Goal: Task Accomplishment & Management: Complete application form

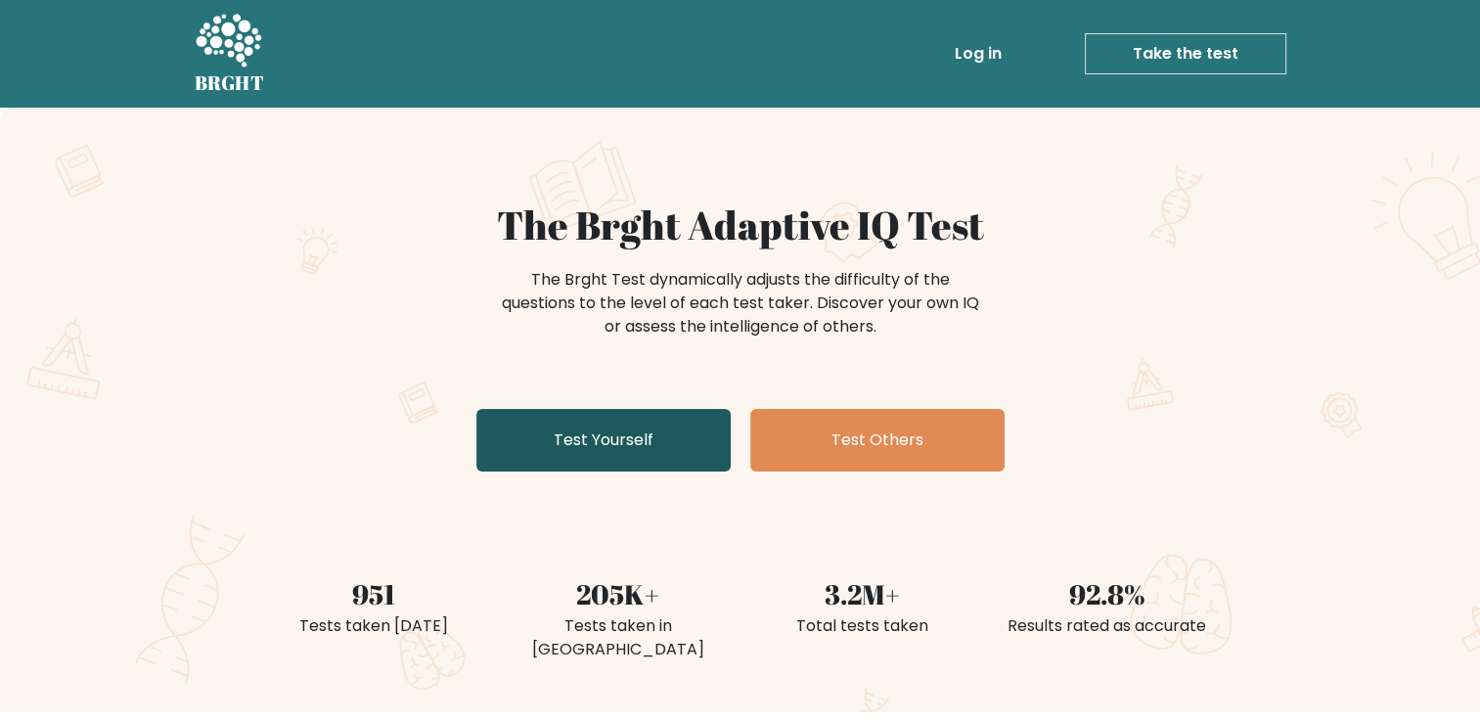
click at [687, 428] on link "Test Yourself" at bounding box center [603, 440] width 254 height 63
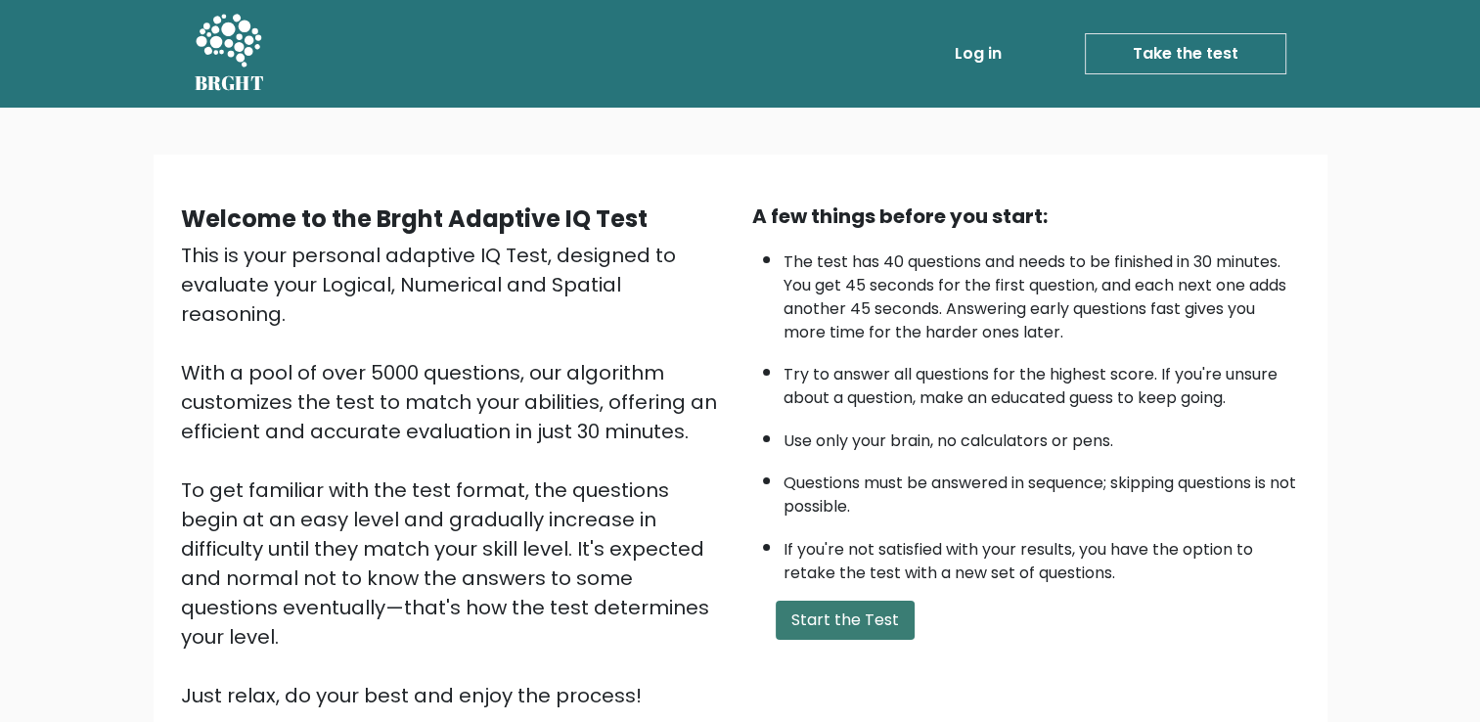
click at [863, 615] on button "Start the Test" at bounding box center [845, 619] width 139 height 39
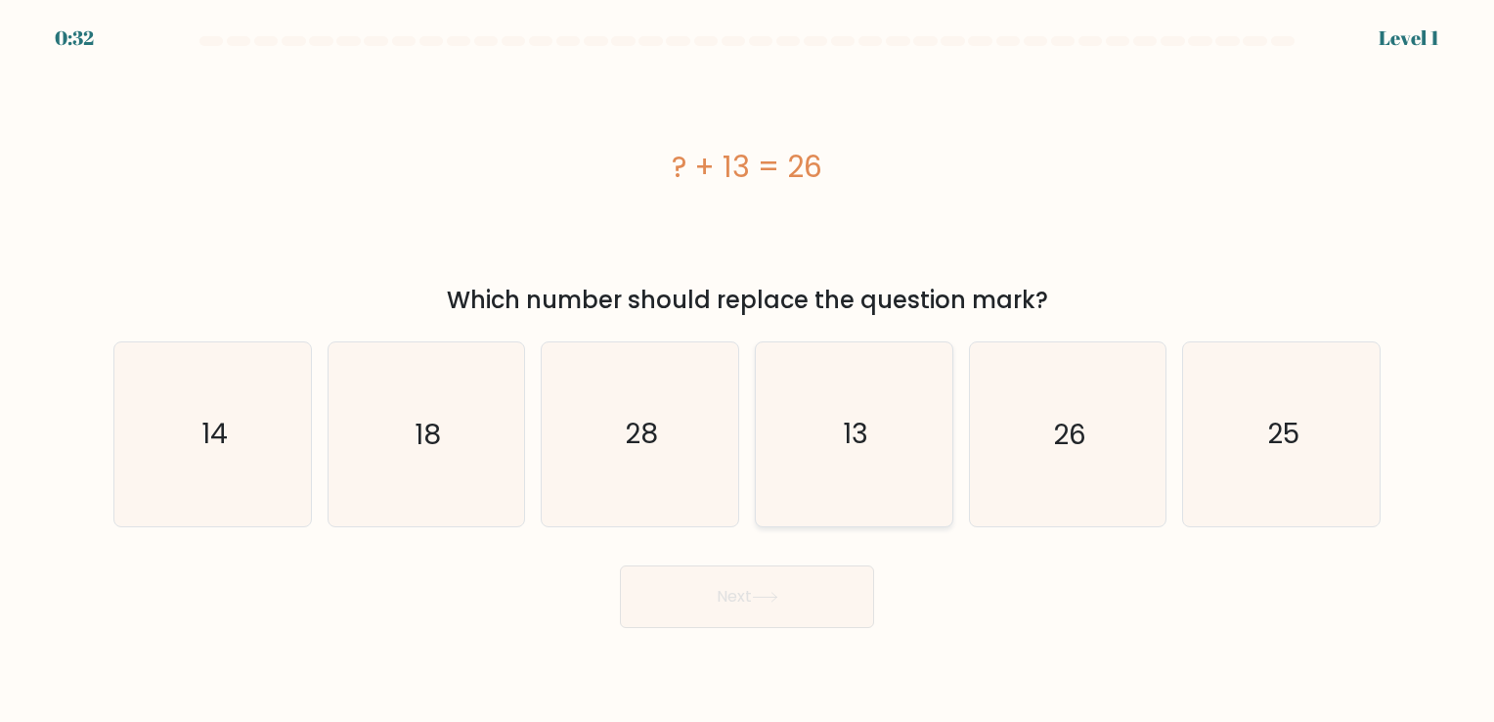
click at [835, 444] on icon "13" at bounding box center [854, 433] width 183 height 183
click at [748, 371] on input "d. 13" at bounding box center [747, 366] width 1 height 10
radio input "true"
click at [775, 585] on button "Next" at bounding box center [747, 596] width 254 height 63
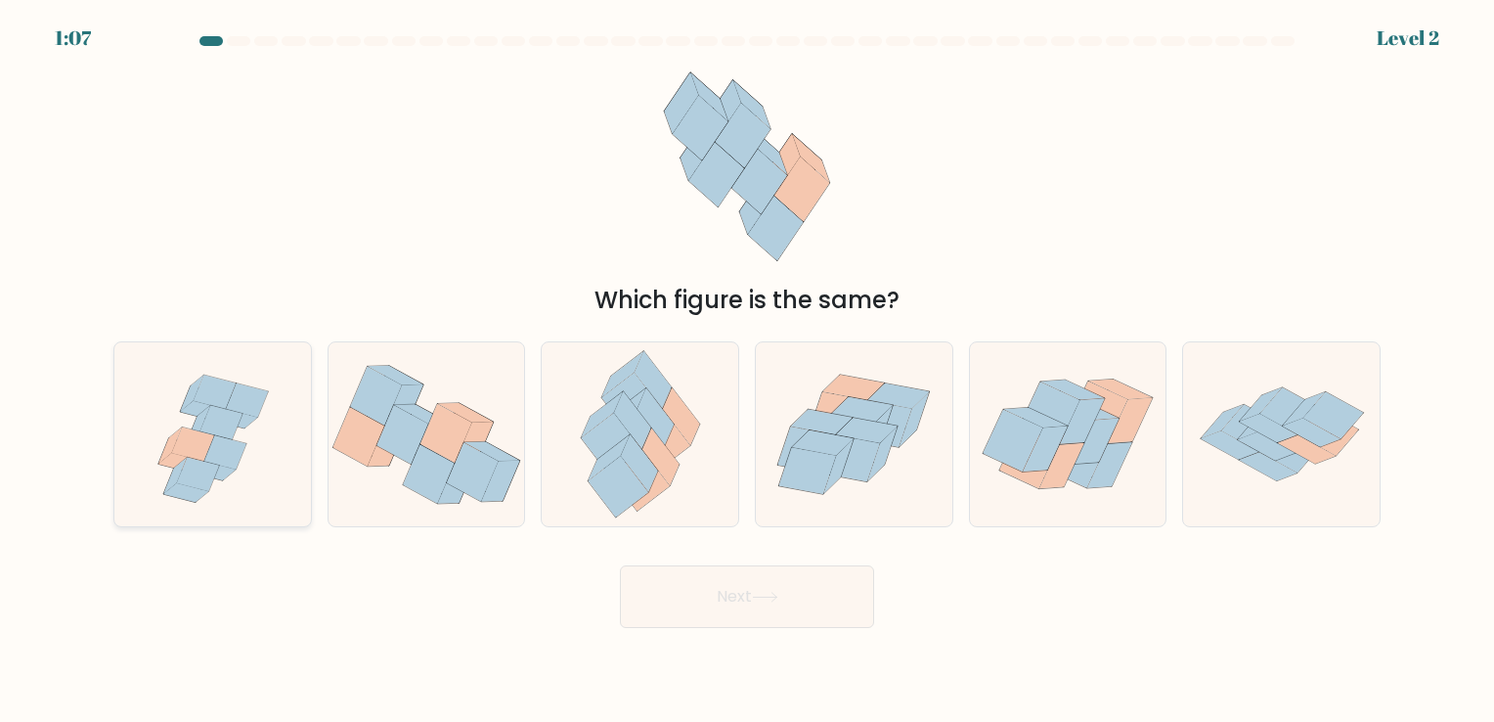
click at [201, 448] on icon at bounding box center [192, 444] width 42 height 34
click at [747, 371] on input "a." at bounding box center [747, 366] width 1 height 10
radio input "true"
click at [201, 448] on icon at bounding box center [193, 443] width 42 height 33
click at [747, 371] on input "a." at bounding box center [747, 366] width 1 height 10
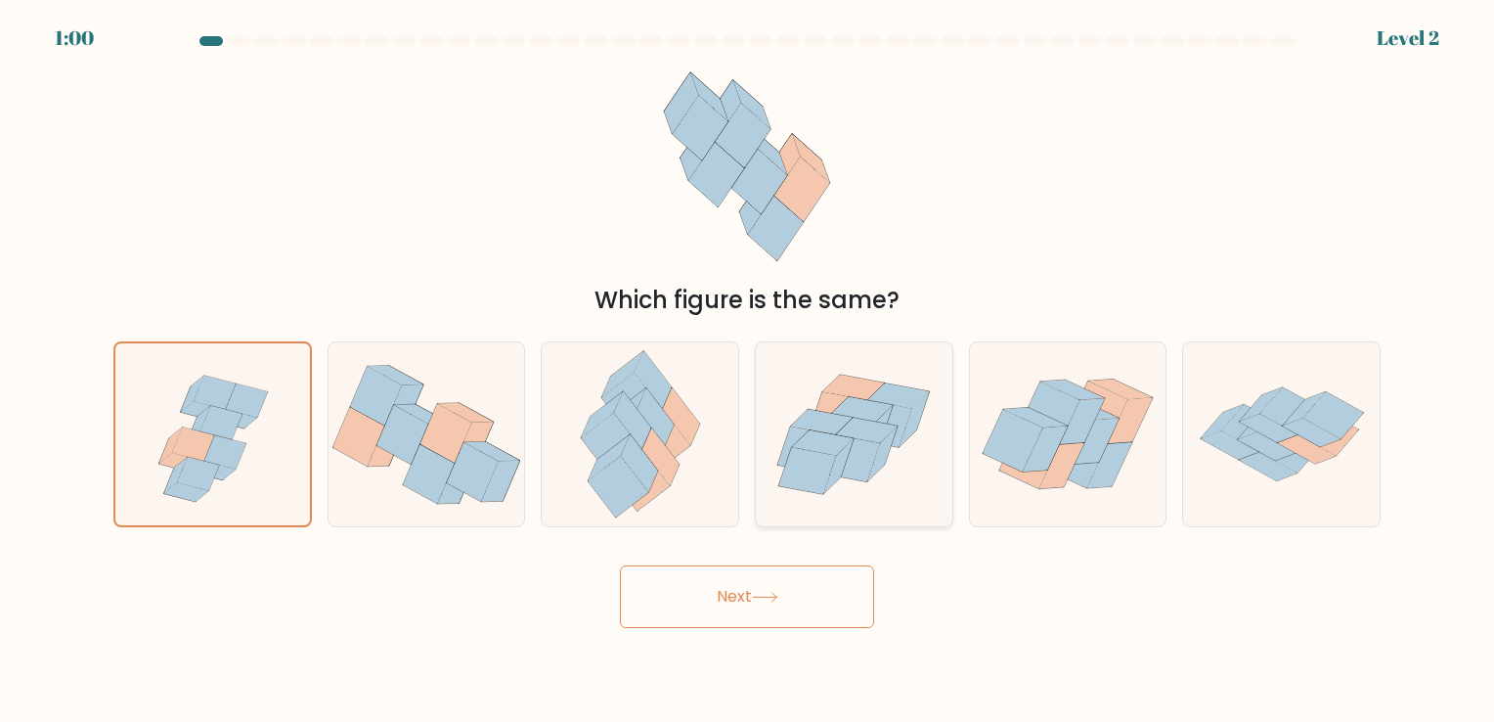
click at [815, 466] on icon at bounding box center [808, 471] width 58 height 47
click at [748, 371] on input "d." at bounding box center [747, 366] width 1 height 10
radio input "true"
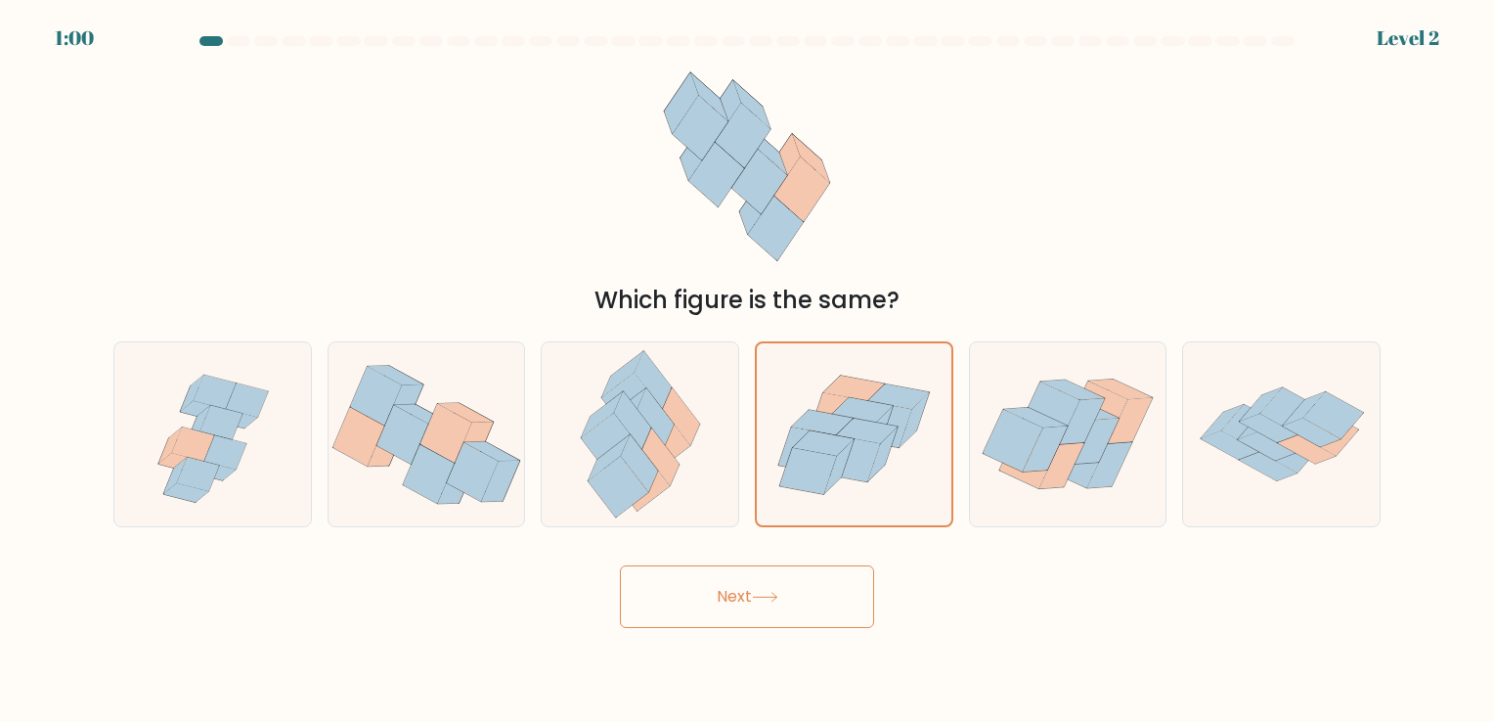
click at [774, 620] on button "Next" at bounding box center [747, 596] width 254 height 63
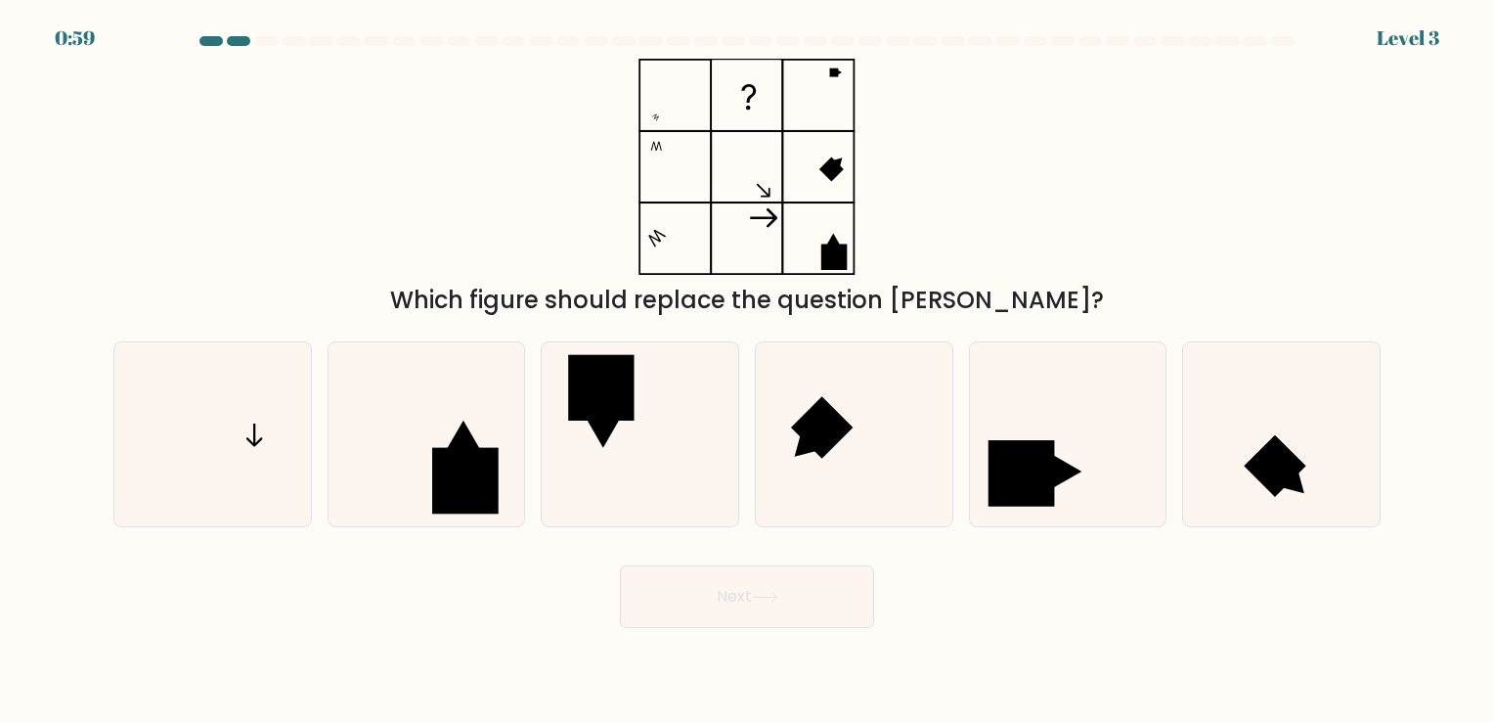
click at [775, 604] on button "Next" at bounding box center [747, 596] width 254 height 63
click at [571, 418] on rect at bounding box center [601, 388] width 66 height 66
click at [747, 371] on input "c." at bounding box center [747, 366] width 1 height 10
radio input "true"
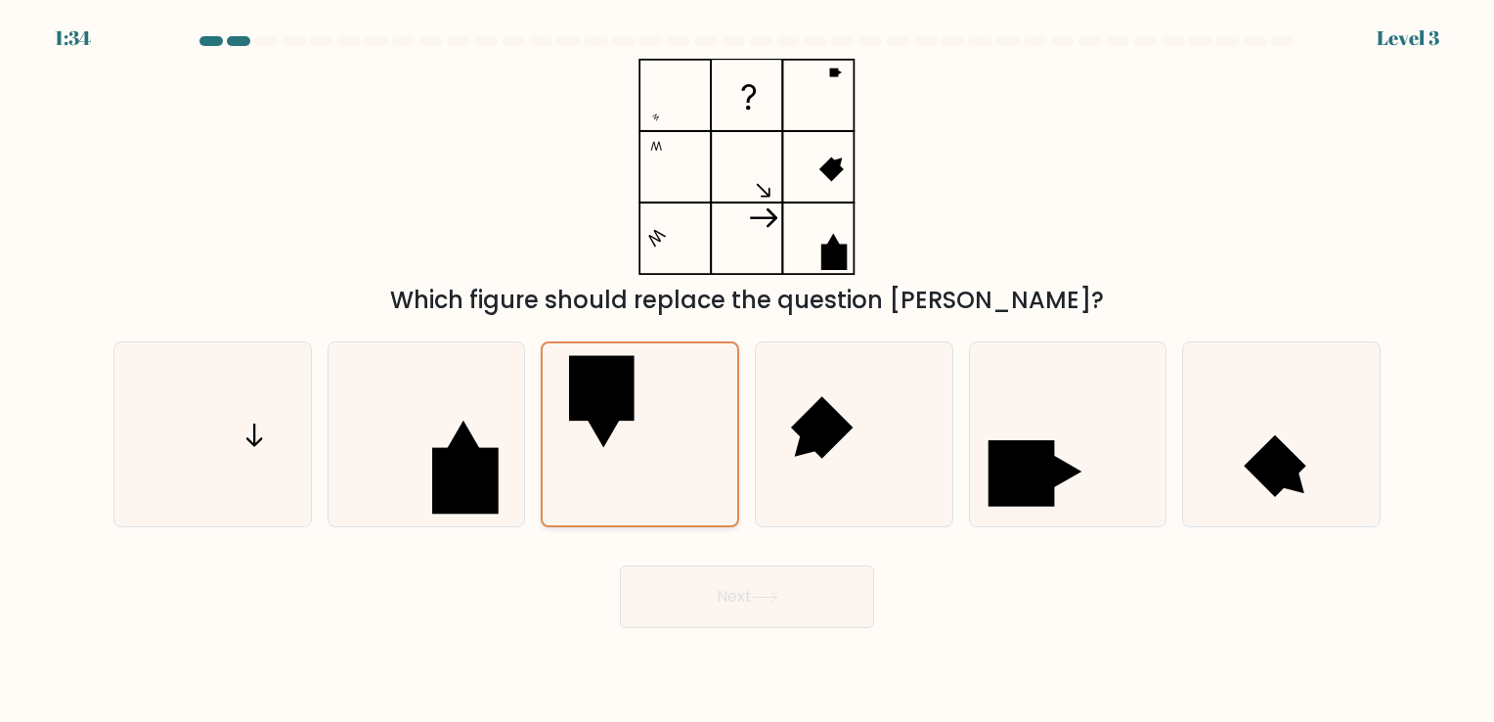
click at [571, 418] on rect at bounding box center [602, 389] width 66 height 66
click at [747, 371] on input "c." at bounding box center [747, 366] width 1 height 10
click at [783, 583] on button "Next" at bounding box center [747, 596] width 254 height 63
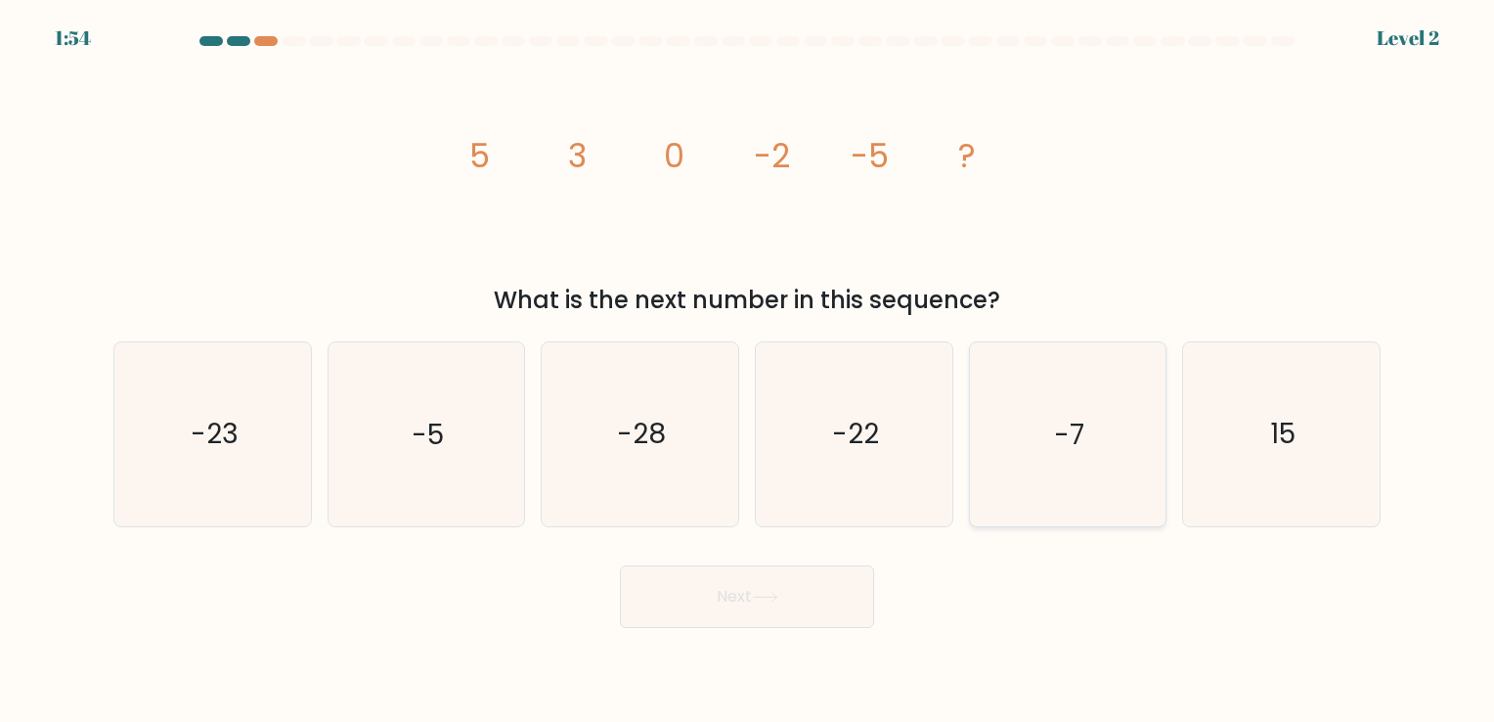
click at [1068, 458] on icon "-7" at bounding box center [1067, 433] width 183 height 183
click at [748, 371] on input "e. -7" at bounding box center [747, 366] width 1 height 10
radio input "true"
click at [786, 603] on button "Next" at bounding box center [747, 596] width 254 height 63
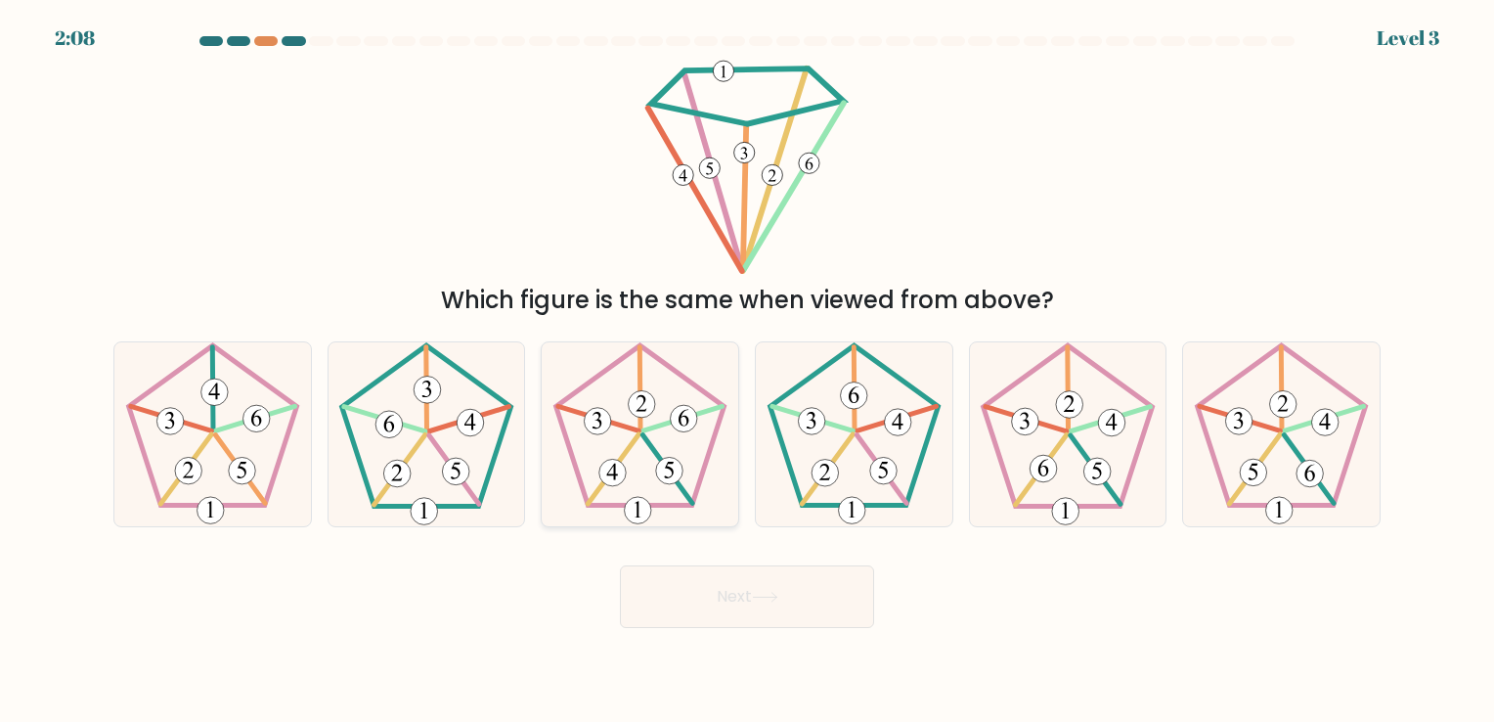
click at [664, 479] on 649 at bounding box center [669, 471] width 26 height 26
click at [747, 371] on input "c." at bounding box center [747, 366] width 1 height 10
radio input "true"
click at [802, 587] on button "Next" at bounding box center [747, 596] width 254 height 63
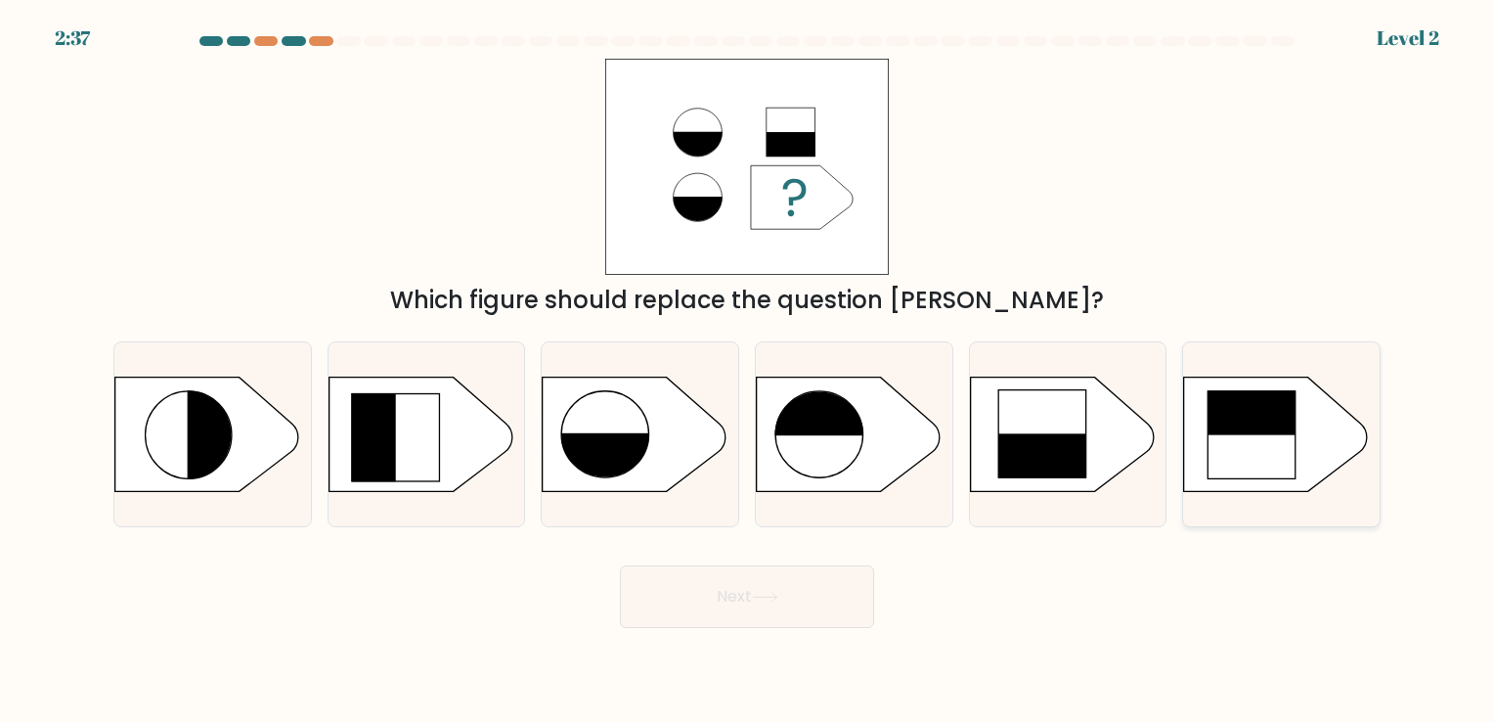
click at [1288, 429] on rect at bounding box center [1252, 390] width 89 height 89
click at [748, 371] on input "f." at bounding box center [747, 366] width 1 height 10
radio input "true"
click at [1288, 429] on rect at bounding box center [1253, 390] width 88 height 88
click at [748, 371] on input "f." at bounding box center [747, 366] width 1 height 10
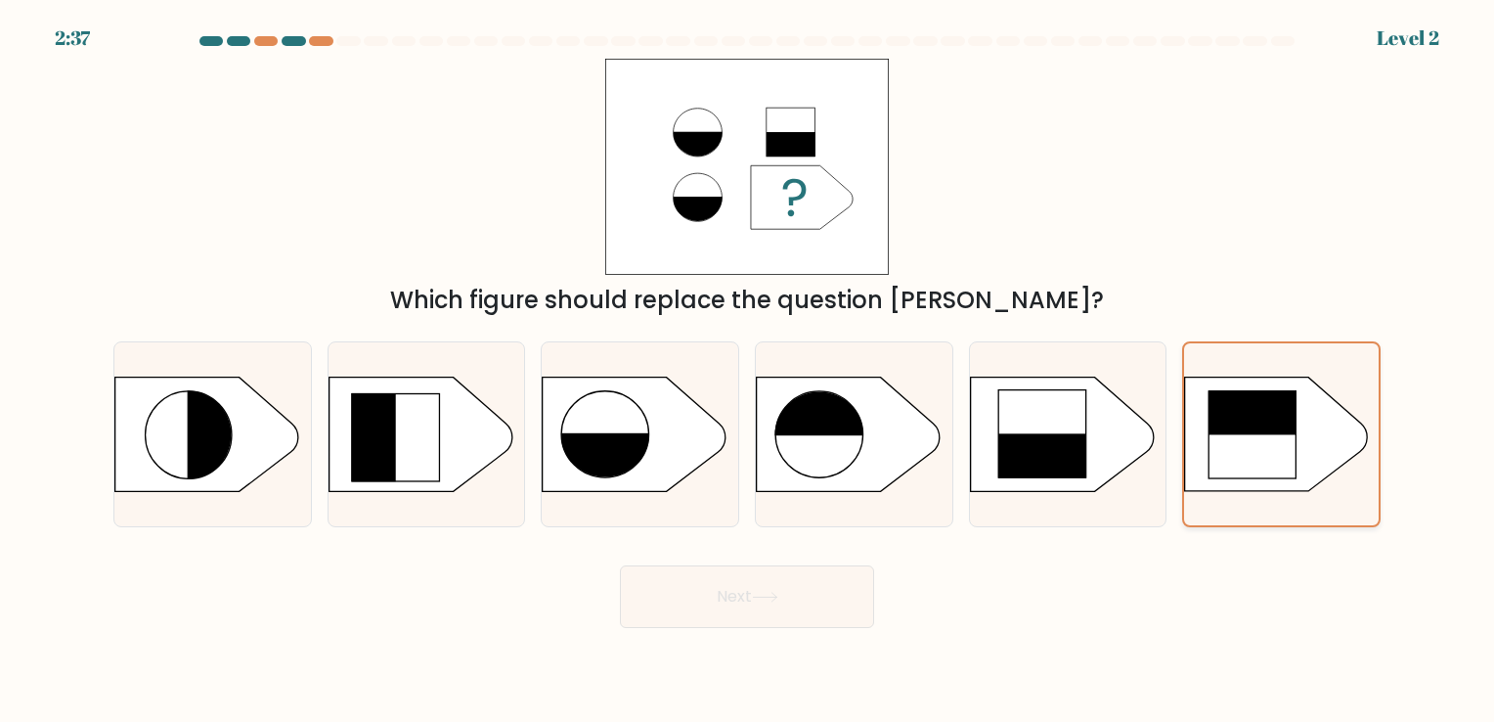
drag, startPoint x: 1288, startPoint y: 429, endPoint x: 1152, endPoint y: 514, distance: 160.4
click at [1288, 429] on rect at bounding box center [1253, 390] width 88 height 88
click at [748, 371] on input "f." at bounding box center [747, 366] width 1 height 10
click at [1058, 462] on rect at bounding box center [1042, 477] width 89 height 89
click at [748, 371] on input "e." at bounding box center [747, 366] width 1 height 10
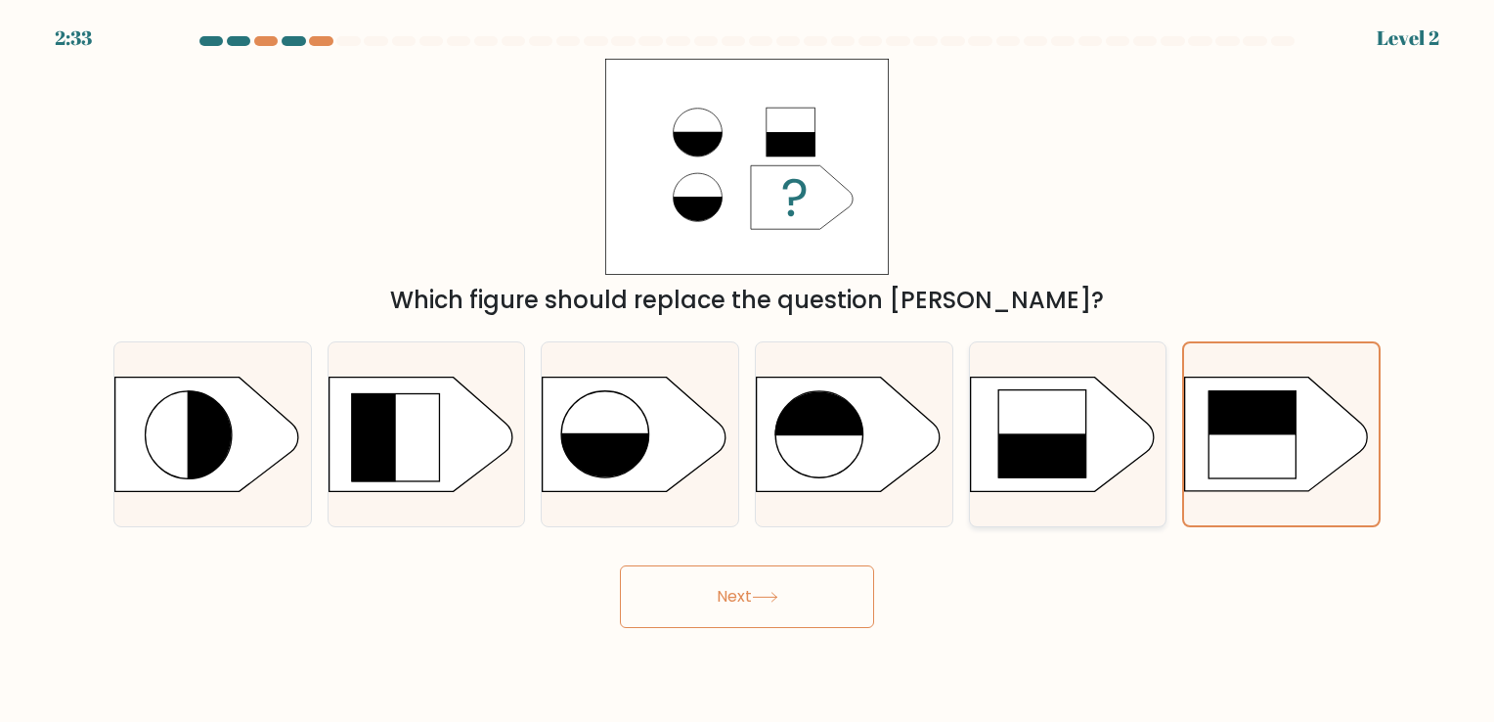
radio input "true"
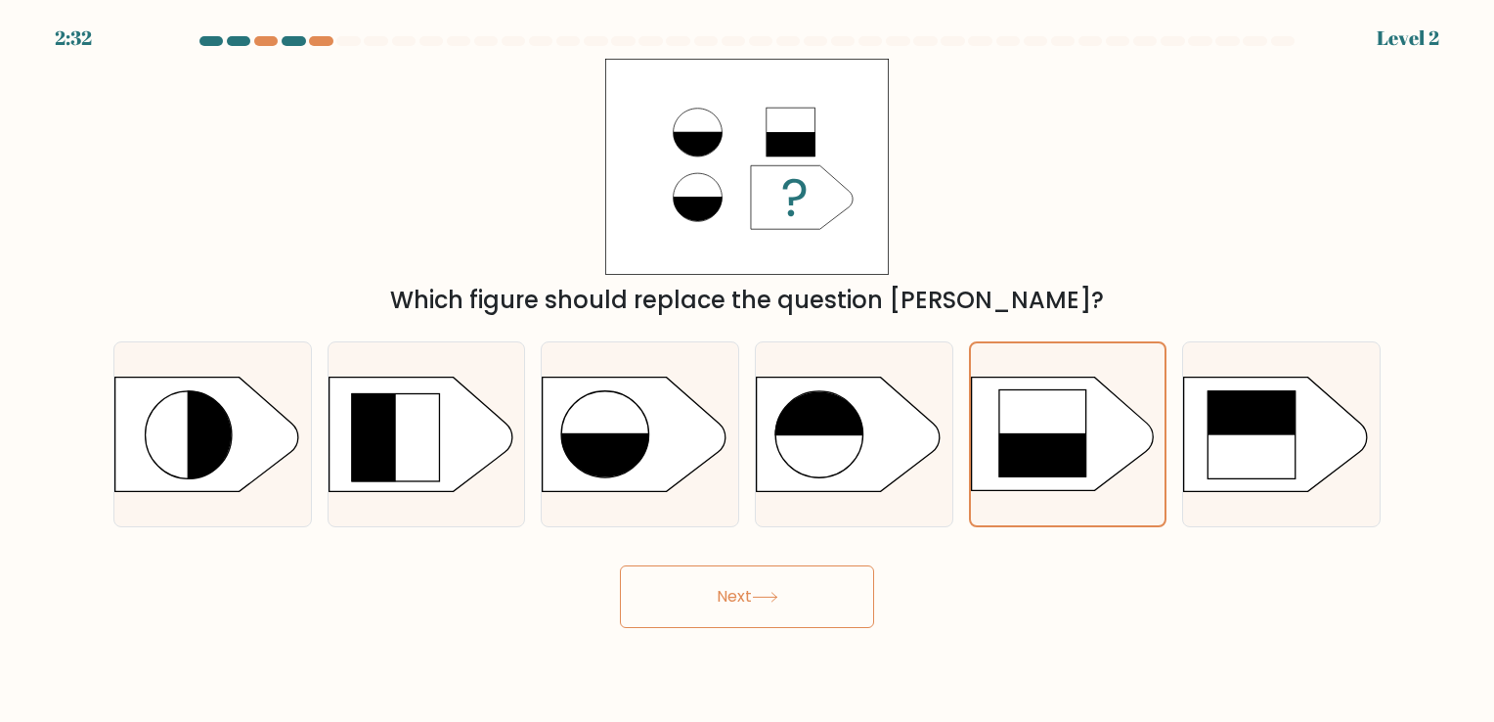
click at [825, 589] on button "Next" at bounding box center [747, 596] width 254 height 63
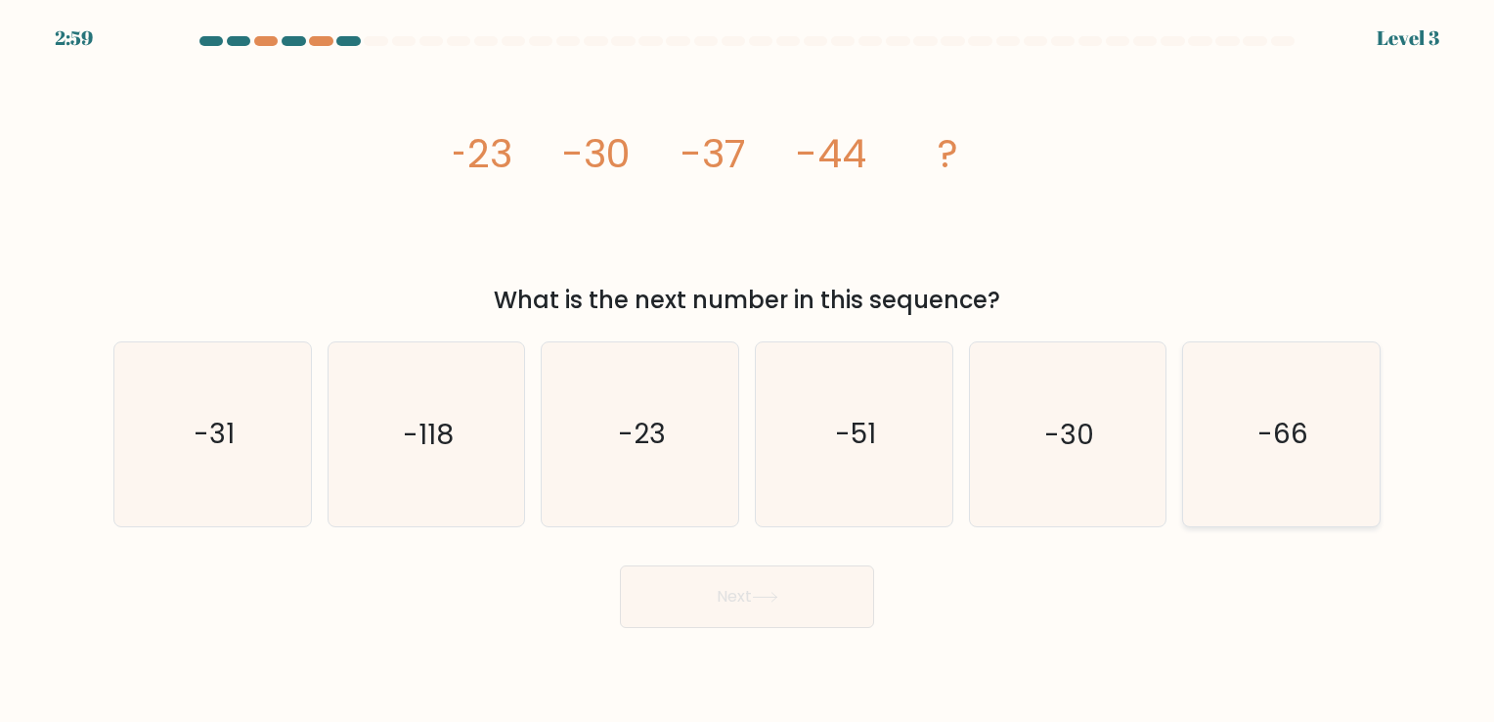
click at [1303, 422] on text "-66" at bounding box center [1283, 435] width 51 height 38
click at [748, 371] on input "f. -66" at bounding box center [747, 366] width 1 height 10
radio input "true"
click at [1303, 422] on text "-66" at bounding box center [1283, 435] width 51 height 38
click at [748, 371] on input "f. -66" at bounding box center [747, 366] width 1 height 10
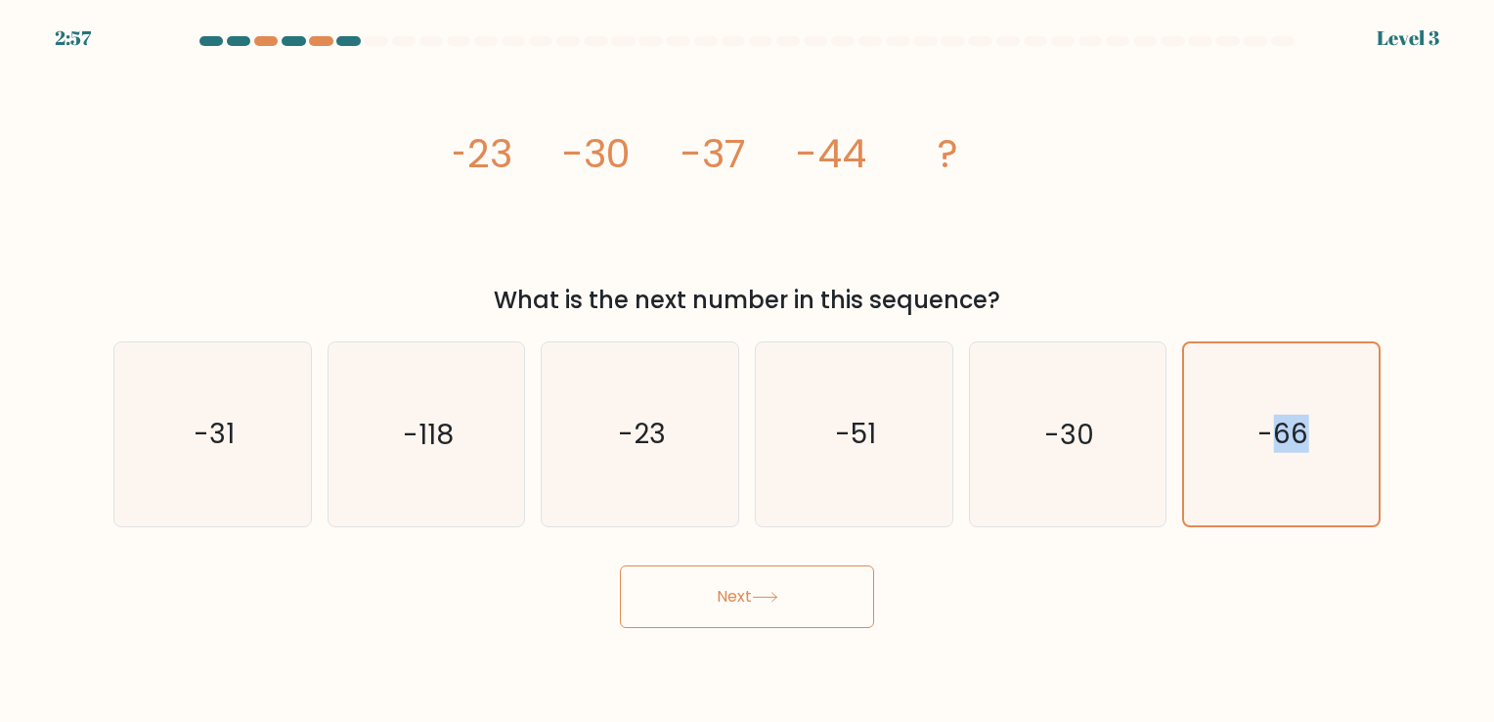
click at [770, 600] on icon at bounding box center [765, 597] width 26 height 11
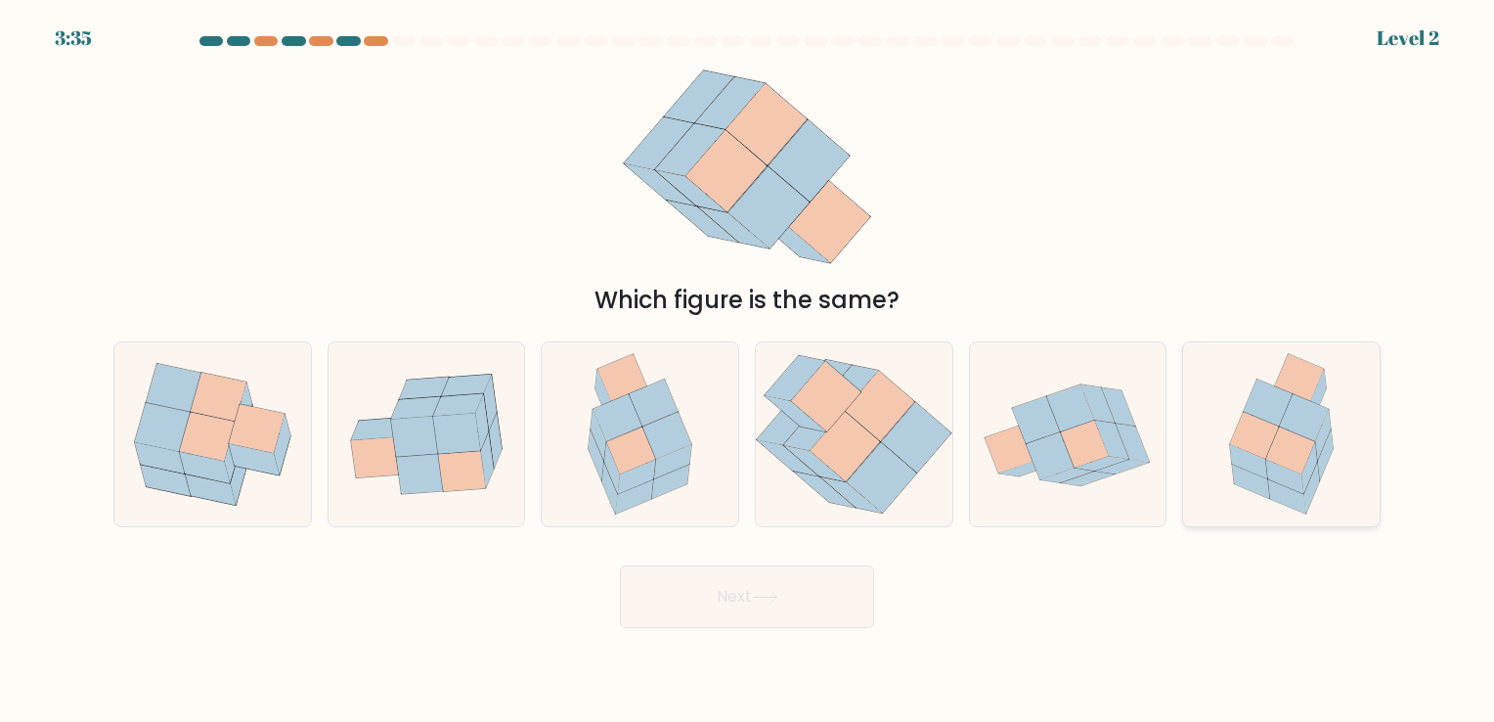
click at [1232, 439] on icon at bounding box center [1255, 435] width 50 height 47
click at [748, 371] on input "f." at bounding box center [747, 366] width 1 height 10
radio input "true"
click at [708, 602] on button "Next" at bounding box center [747, 596] width 254 height 63
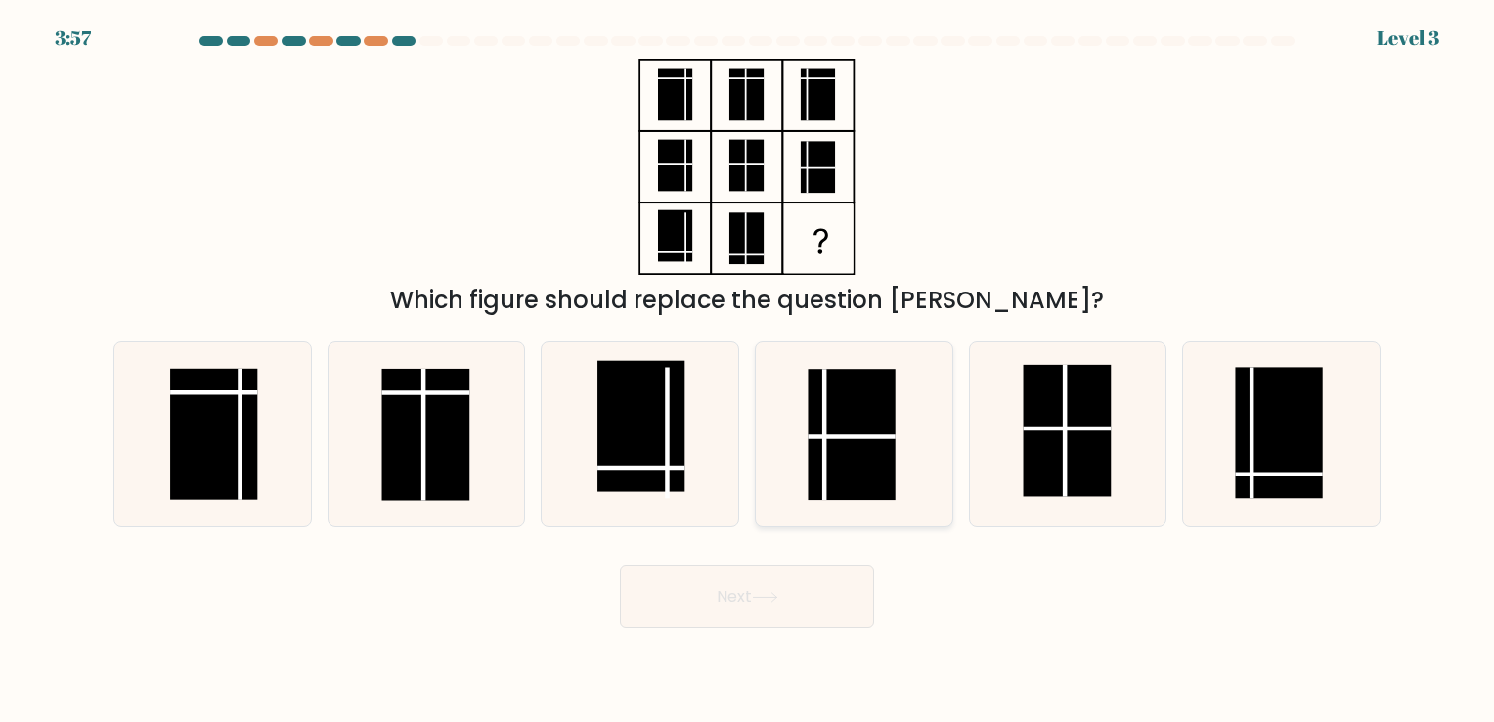
click at [835, 471] on rect at bounding box center [851, 435] width 87 height 131
click at [748, 371] on input "d." at bounding box center [747, 366] width 1 height 10
radio input "true"
click at [1252, 445] on line at bounding box center [1252, 433] width 0 height 131
click at [748, 371] on input "f." at bounding box center [747, 366] width 1 height 10
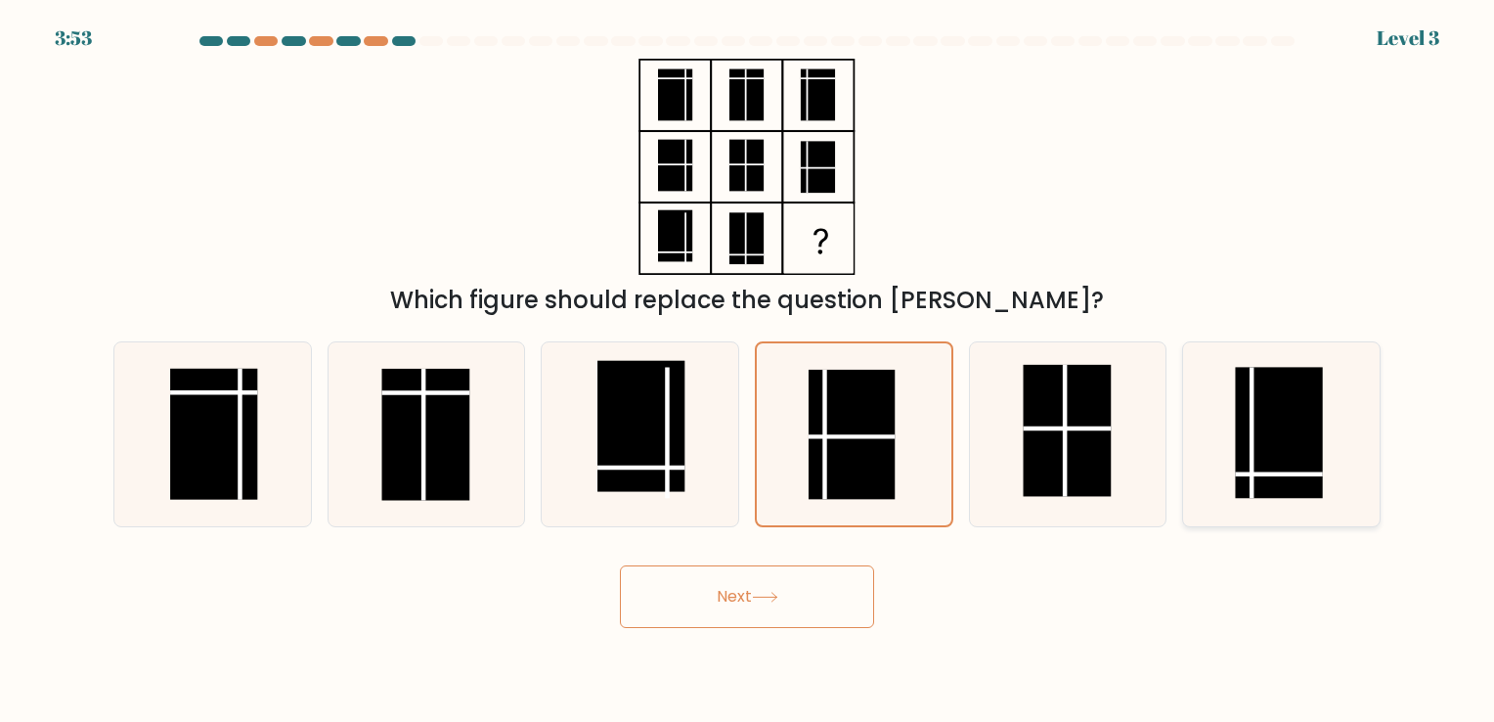
radio input "true"
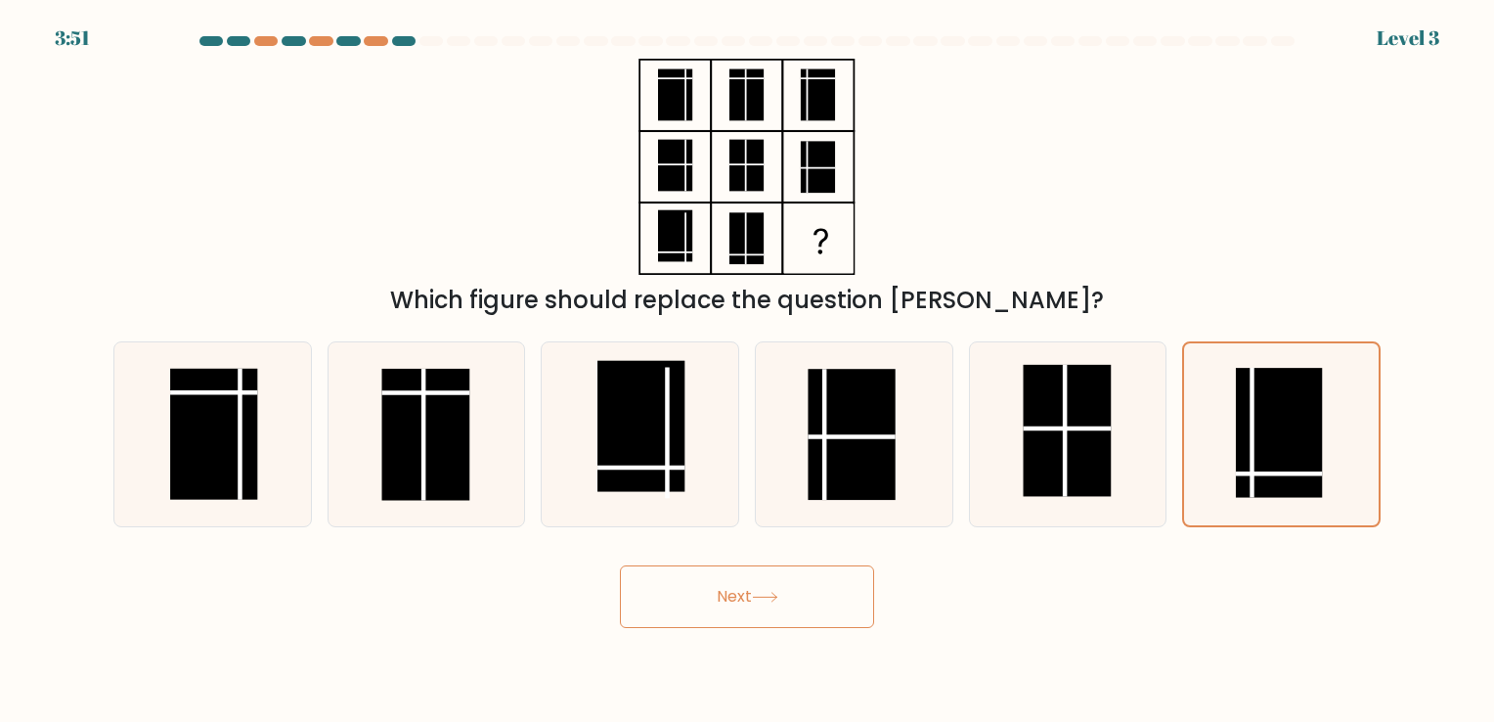
click at [865, 574] on button "Next" at bounding box center [747, 596] width 254 height 63
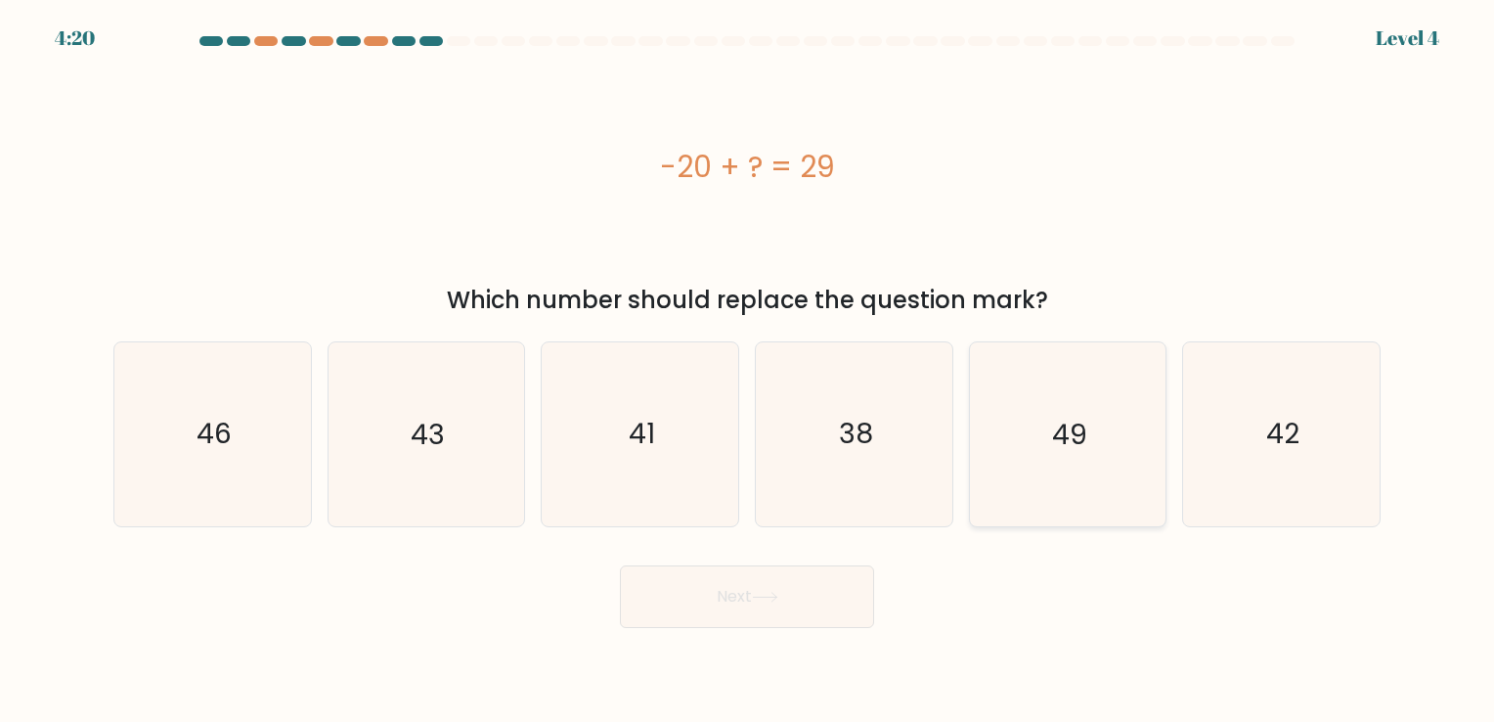
click at [1041, 421] on icon "49" at bounding box center [1067, 433] width 183 height 183
click at [748, 371] on input "e. 49" at bounding box center [747, 366] width 1 height 10
radio input "true"
click at [1041, 421] on icon "49" at bounding box center [1067, 433] width 181 height 181
click at [748, 371] on input "e. 49" at bounding box center [747, 366] width 1 height 10
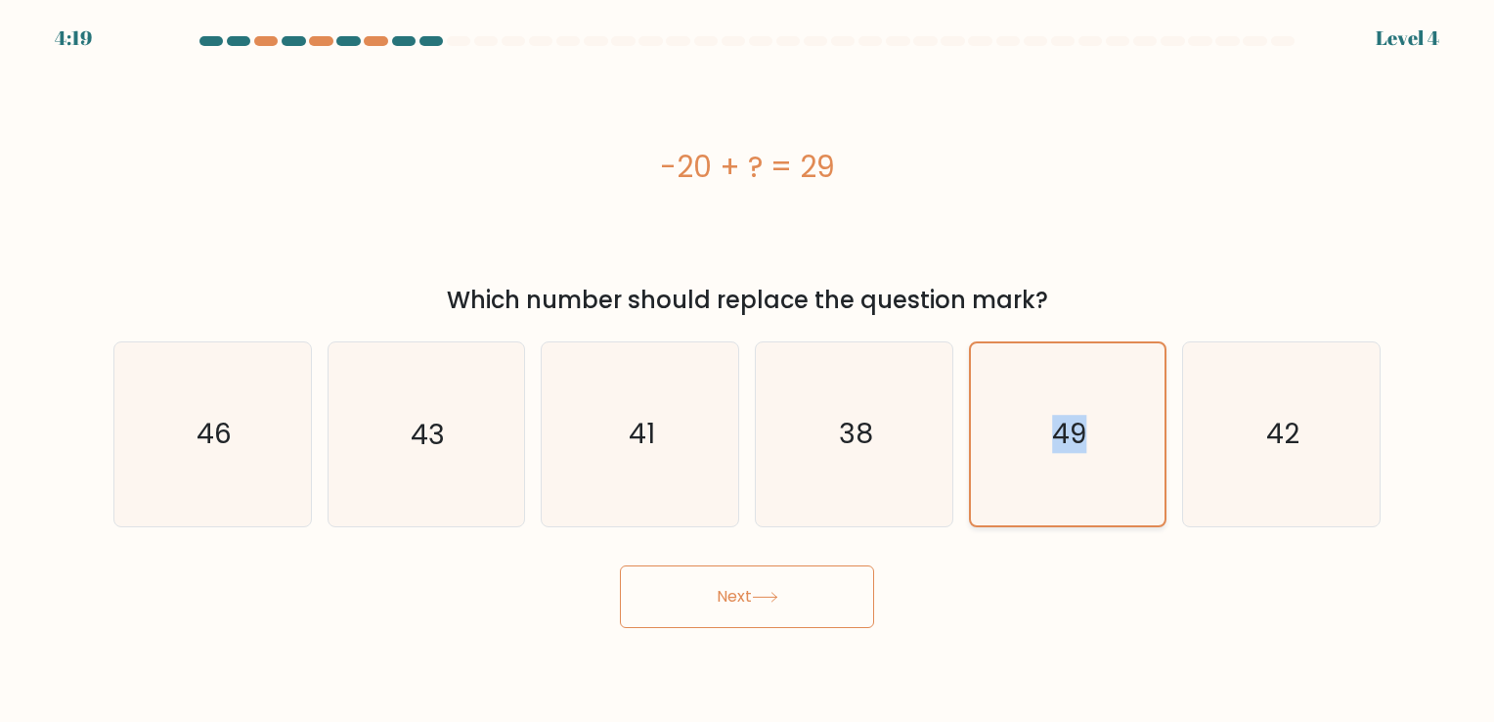
click at [1026, 510] on icon "49" at bounding box center [1067, 433] width 181 height 181
click at [748, 371] on input "e. 49" at bounding box center [747, 366] width 1 height 10
click at [792, 617] on button "Next" at bounding box center [747, 596] width 254 height 63
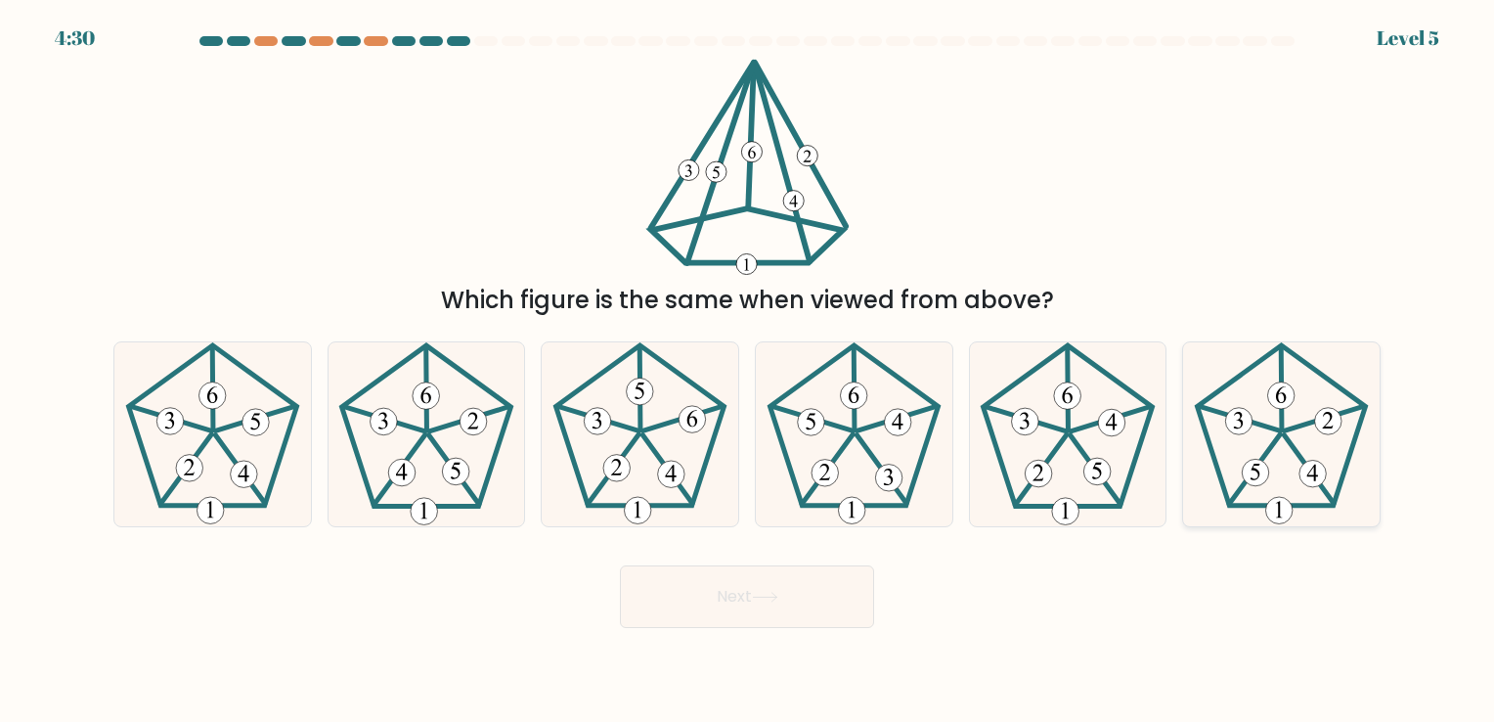
click at [1321, 441] on icon at bounding box center [1281, 433] width 183 height 183
click at [748, 371] on input "f." at bounding box center [747, 366] width 1 height 10
radio input "true"
click at [1321, 441] on icon at bounding box center [1281, 433] width 181 height 181
click at [748, 371] on input "f." at bounding box center [747, 366] width 1 height 10
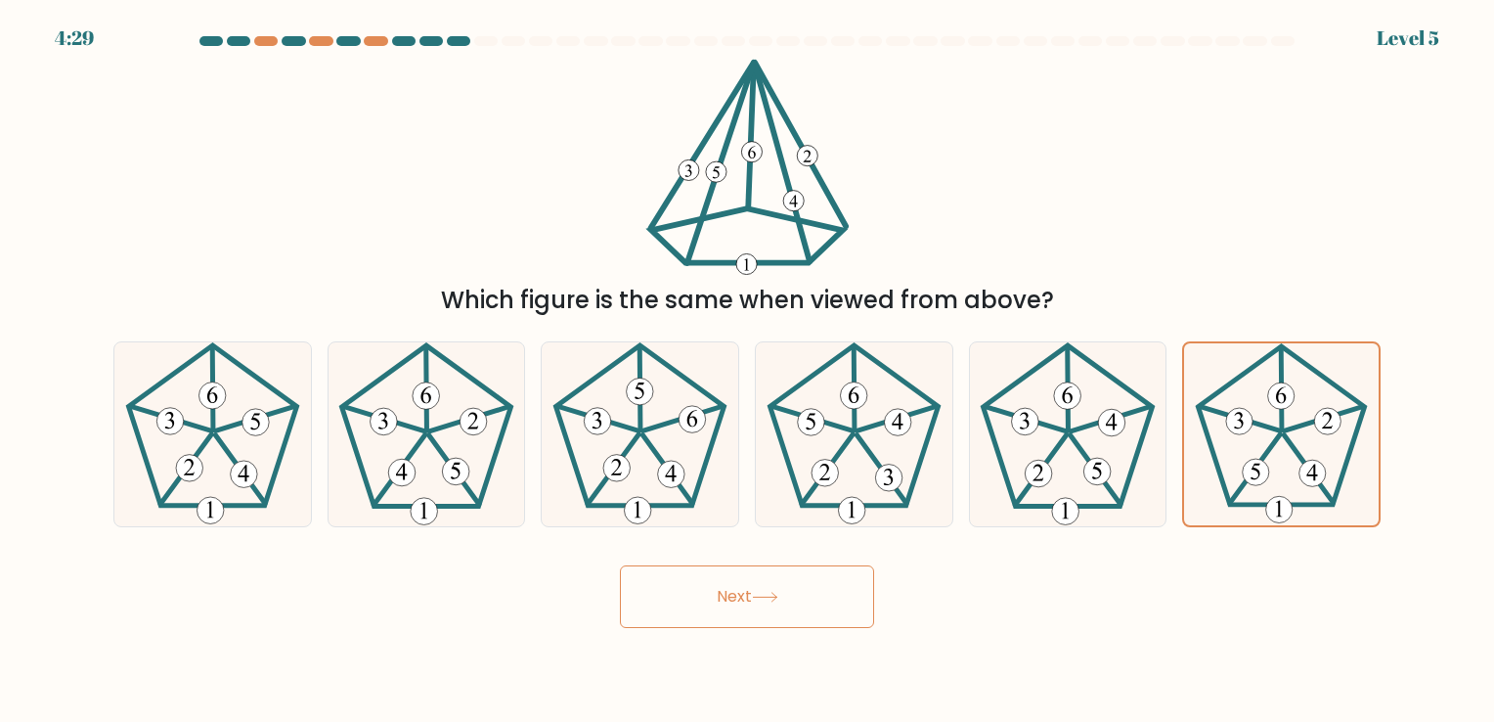
click at [685, 608] on button "Next" at bounding box center [747, 596] width 254 height 63
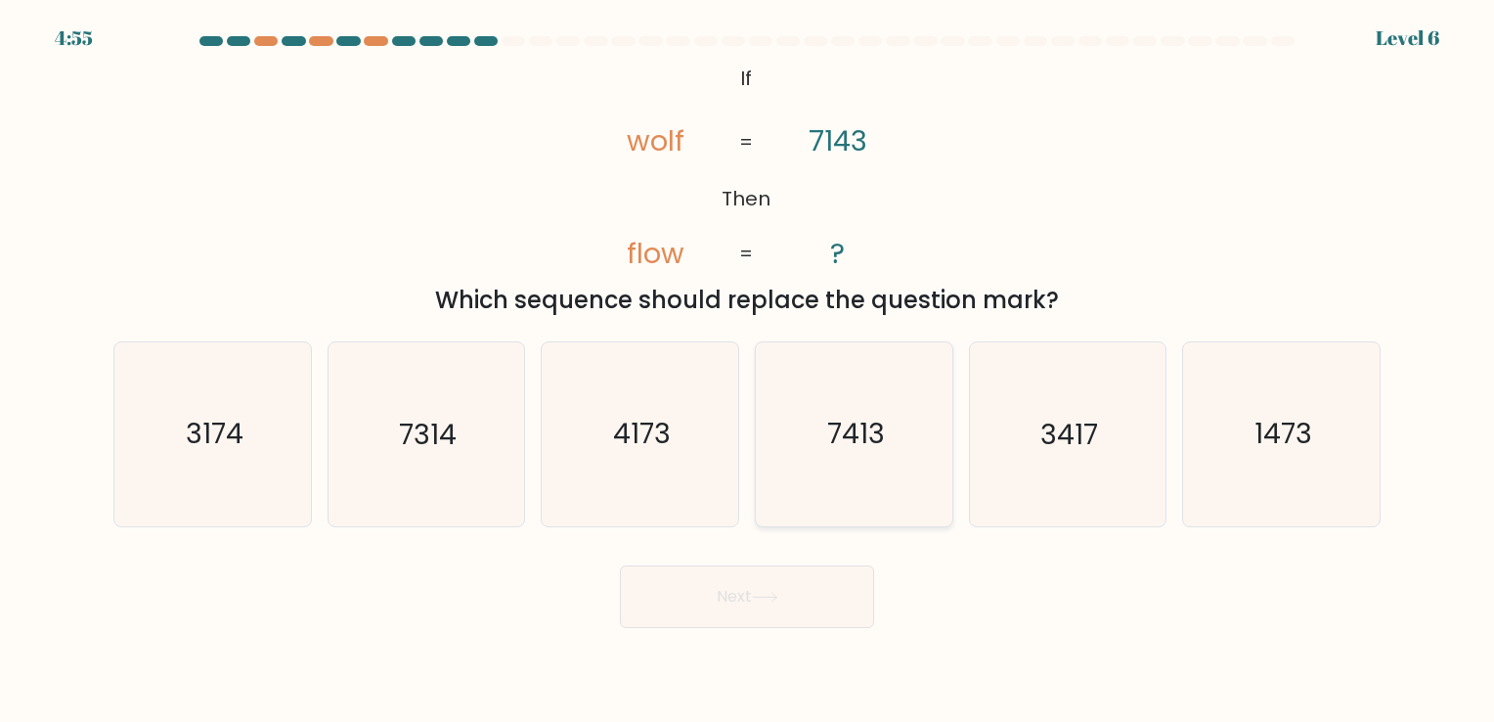
click at [853, 462] on icon "7413" at bounding box center [854, 433] width 183 height 183
click at [748, 371] on input "d. 7413" at bounding box center [747, 366] width 1 height 10
radio input "true"
click at [777, 598] on icon at bounding box center [765, 597] width 26 height 11
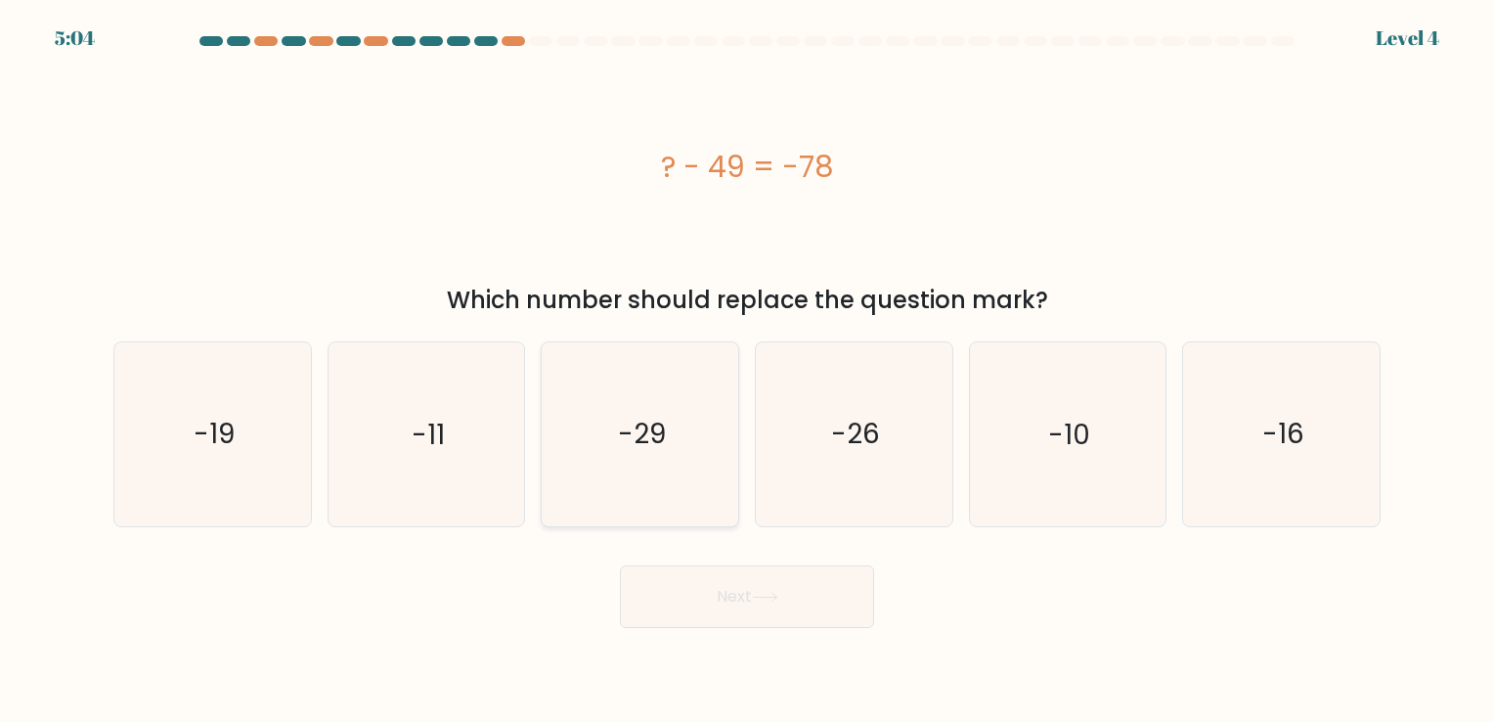
click at [665, 416] on text "-29" at bounding box center [642, 435] width 48 height 38
click at [747, 371] on input "c. -29" at bounding box center [747, 366] width 1 height 10
radio input "true"
click at [739, 596] on button "Next" at bounding box center [747, 596] width 254 height 63
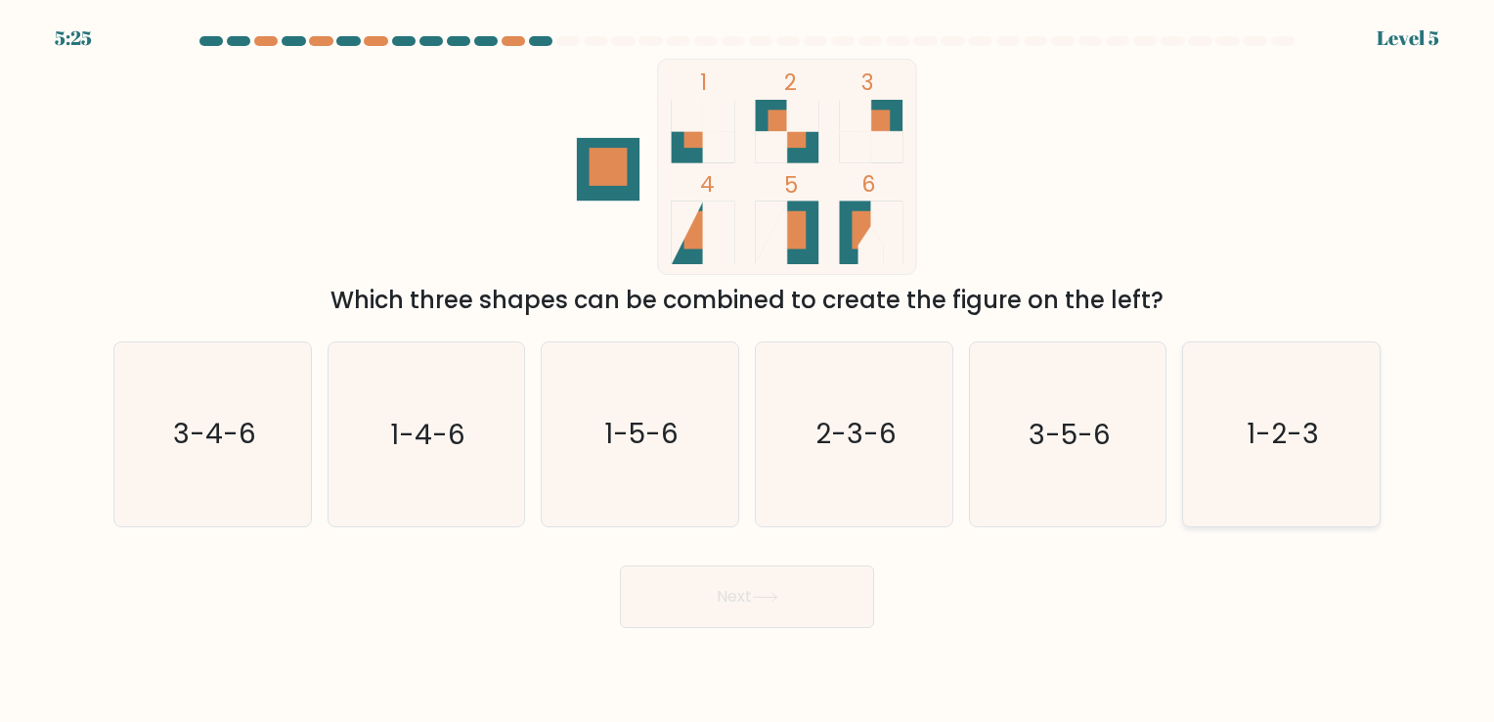
click at [1287, 445] on text "1-2-3" at bounding box center [1283, 435] width 72 height 38
click at [748, 371] on input "f. 1-2-3" at bounding box center [747, 366] width 1 height 10
radio input "true"
click at [677, 591] on button "Next" at bounding box center [747, 596] width 254 height 63
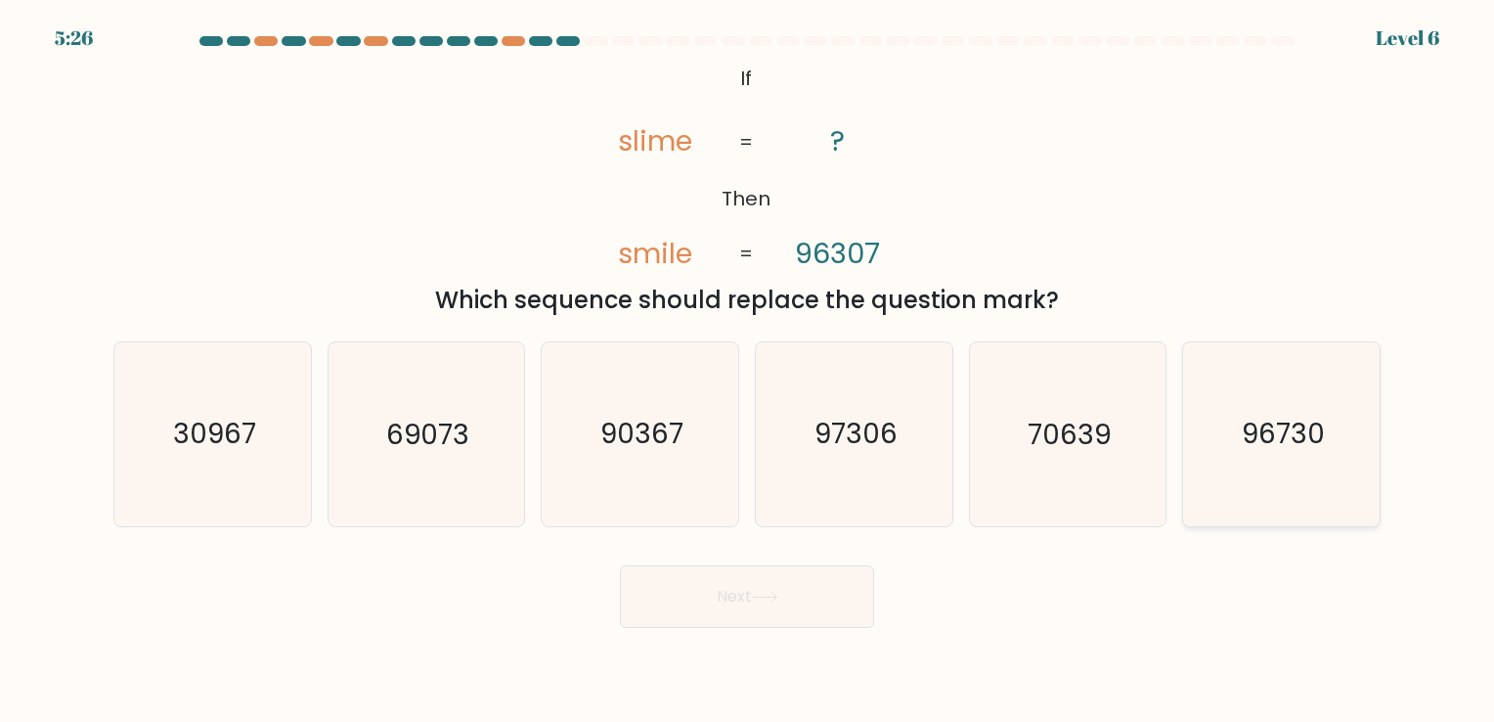
click at [1229, 402] on icon "96730" at bounding box center [1281, 433] width 183 height 183
click at [748, 371] on input "f. 96730" at bounding box center [747, 366] width 1 height 10
radio input "true"
click at [729, 599] on button "Next" at bounding box center [747, 596] width 254 height 63
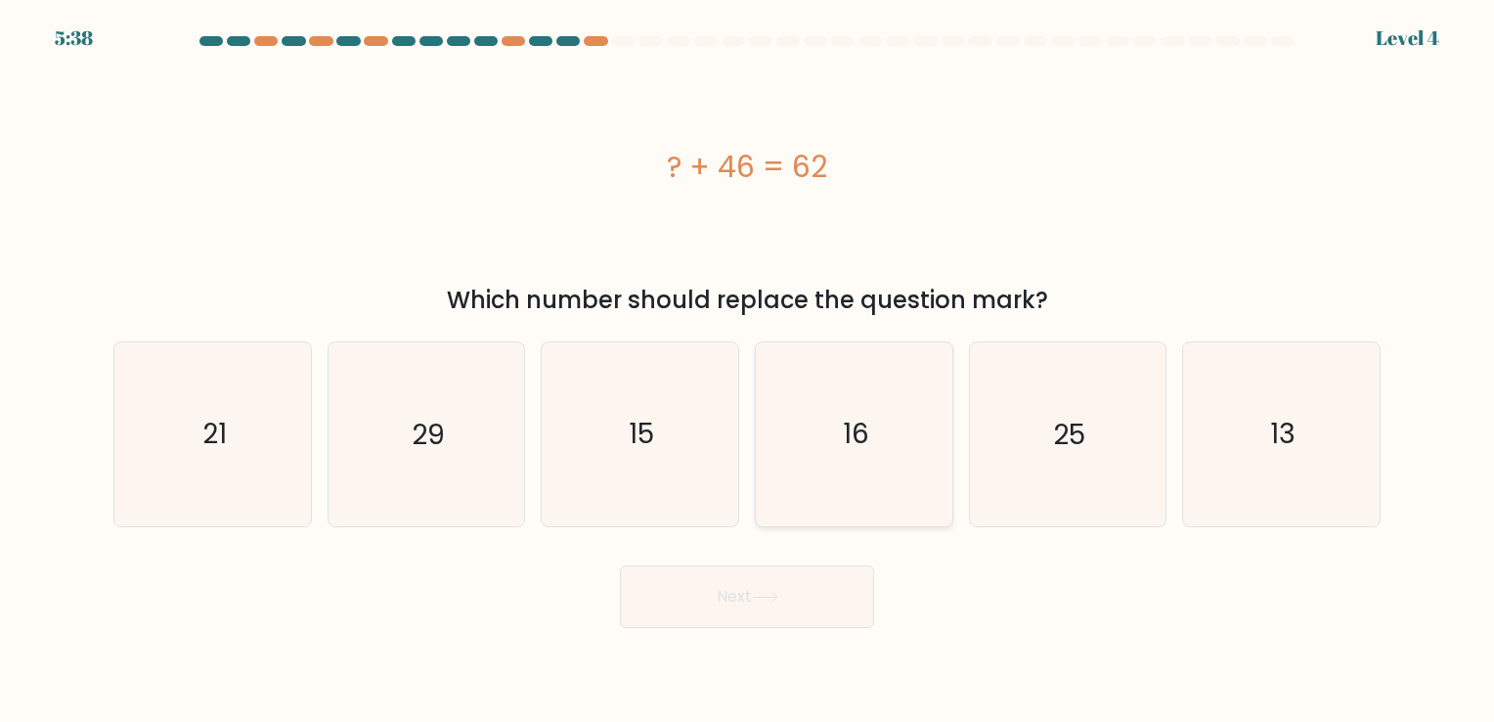
click at [802, 483] on icon "16" at bounding box center [854, 433] width 183 height 183
click at [748, 371] on input "d. 16" at bounding box center [747, 366] width 1 height 10
radio input "true"
click at [730, 589] on button "Next" at bounding box center [747, 596] width 254 height 63
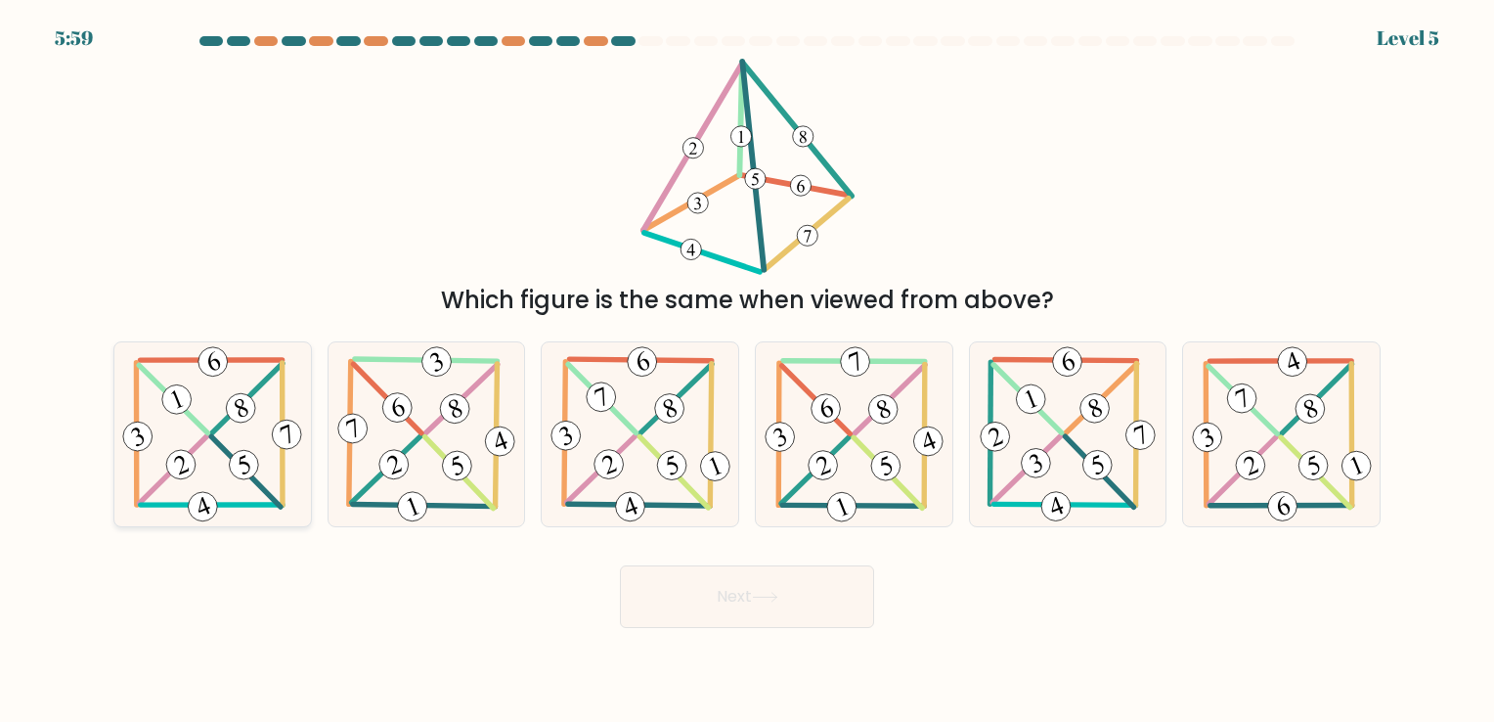
click at [174, 433] on icon at bounding box center [212, 433] width 188 height 183
click at [747, 371] on input "a." at bounding box center [747, 366] width 1 height 10
radio input "true"
click at [721, 600] on button "Next" at bounding box center [747, 596] width 254 height 63
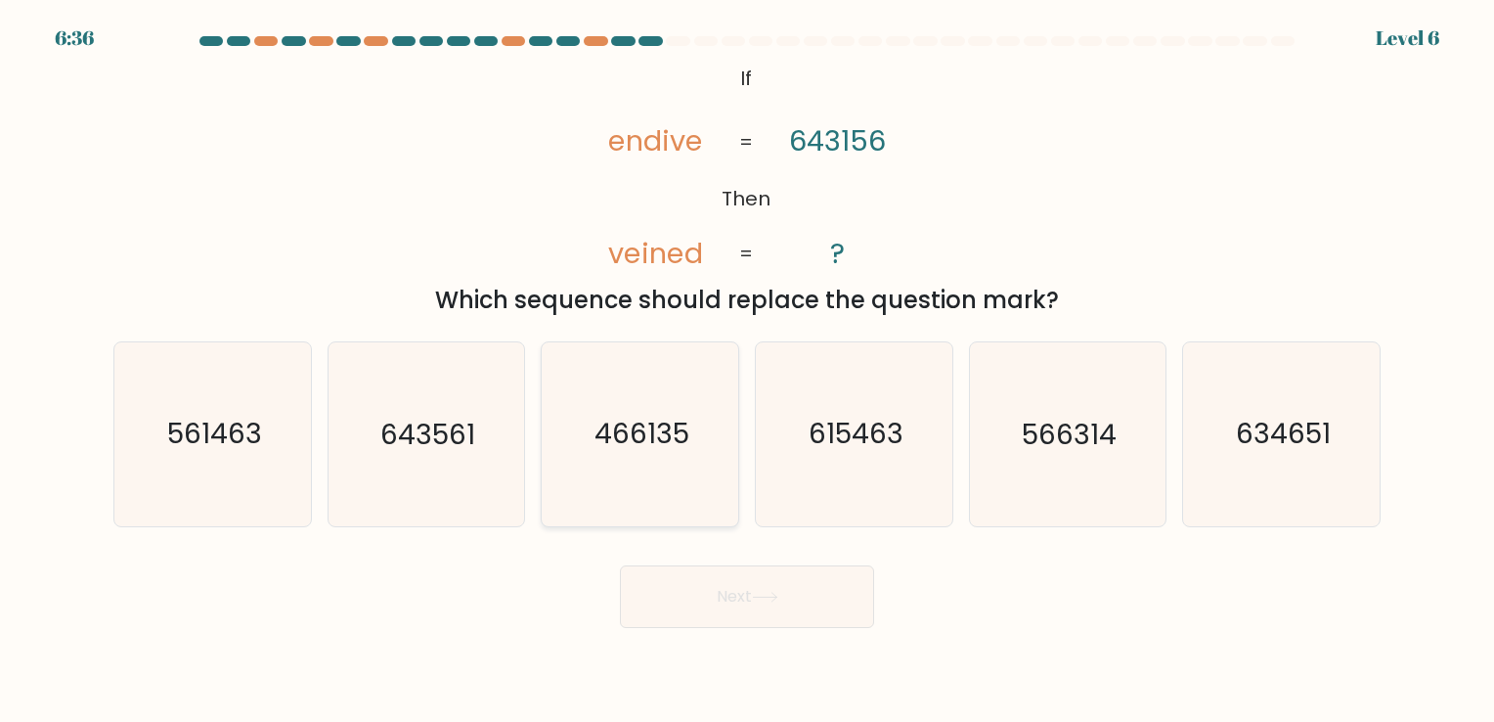
click at [666, 452] on text "466135" at bounding box center [642, 435] width 95 height 38
click at [747, 371] on input "c. 466135" at bounding box center [747, 366] width 1 height 10
radio input "true"
click at [725, 578] on button "Next" at bounding box center [747, 596] width 254 height 63
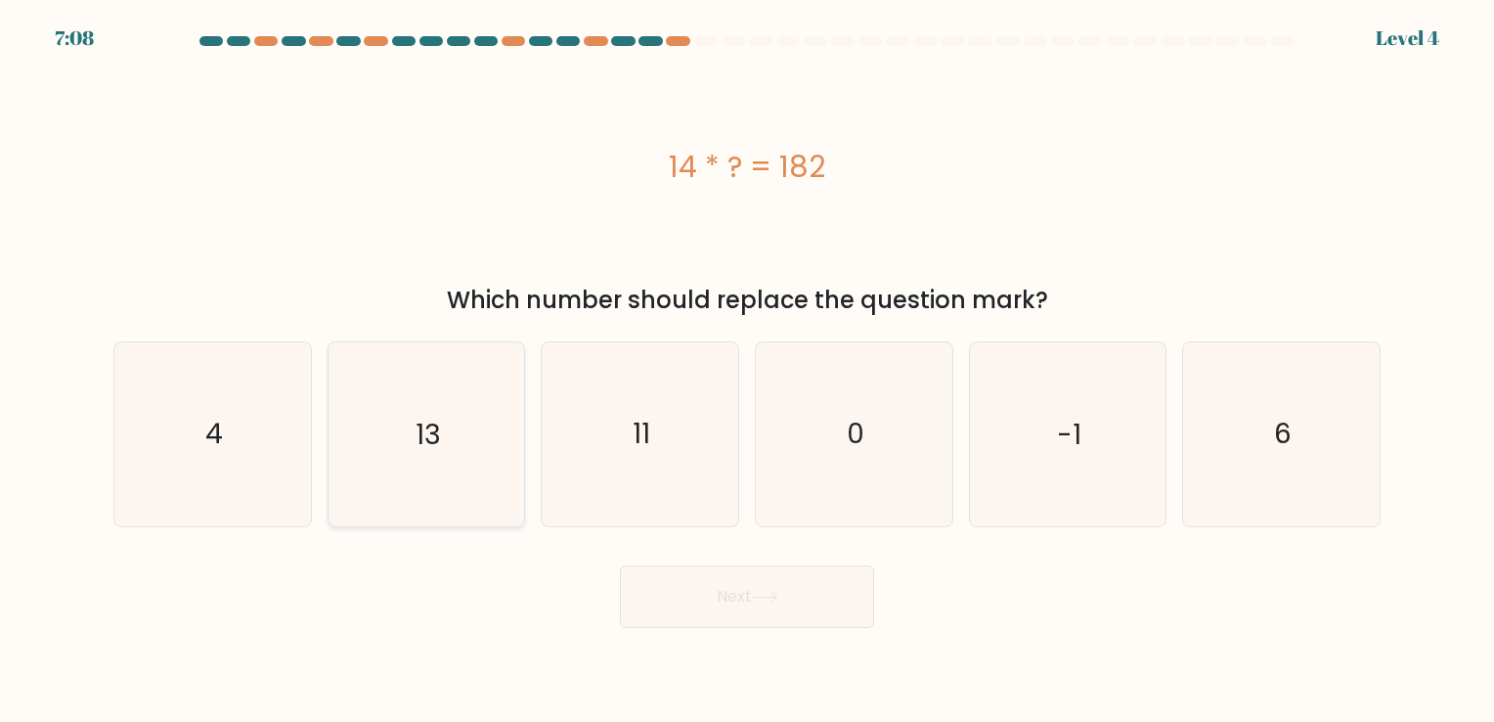
click at [432, 456] on icon "13" at bounding box center [425, 433] width 183 height 183
click at [747, 371] on input "b. 13" at bounding box center [747, 366] width 1 height 10
radio input "true"
click at [432, 456] on icon "13" at bounding box center [425, 433] width 181 height 181
click at [747, 371] on input "b. 13" at bounding box center [747, 366] width 1 height 10
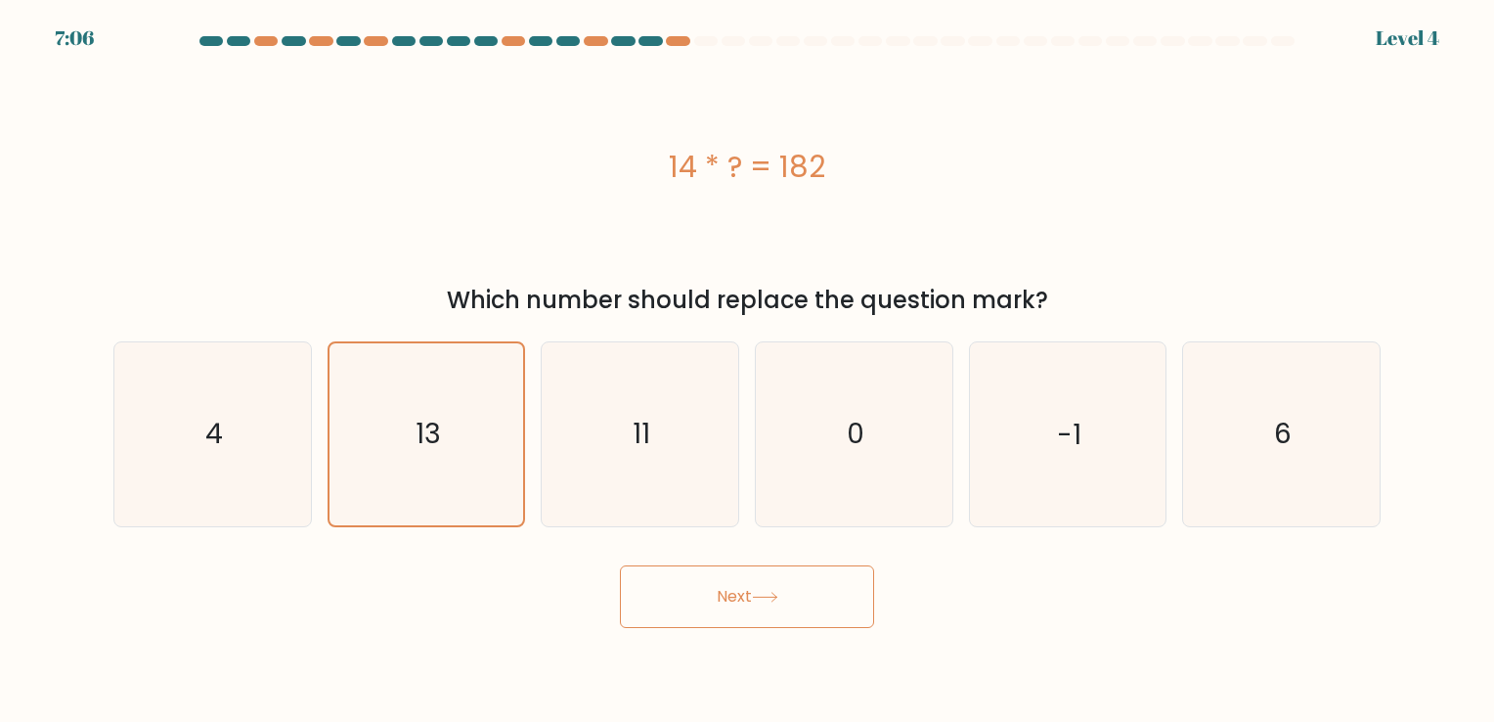
click at [727, 591] on button "Next" at bounding box center [747, 596] width 254 height 63
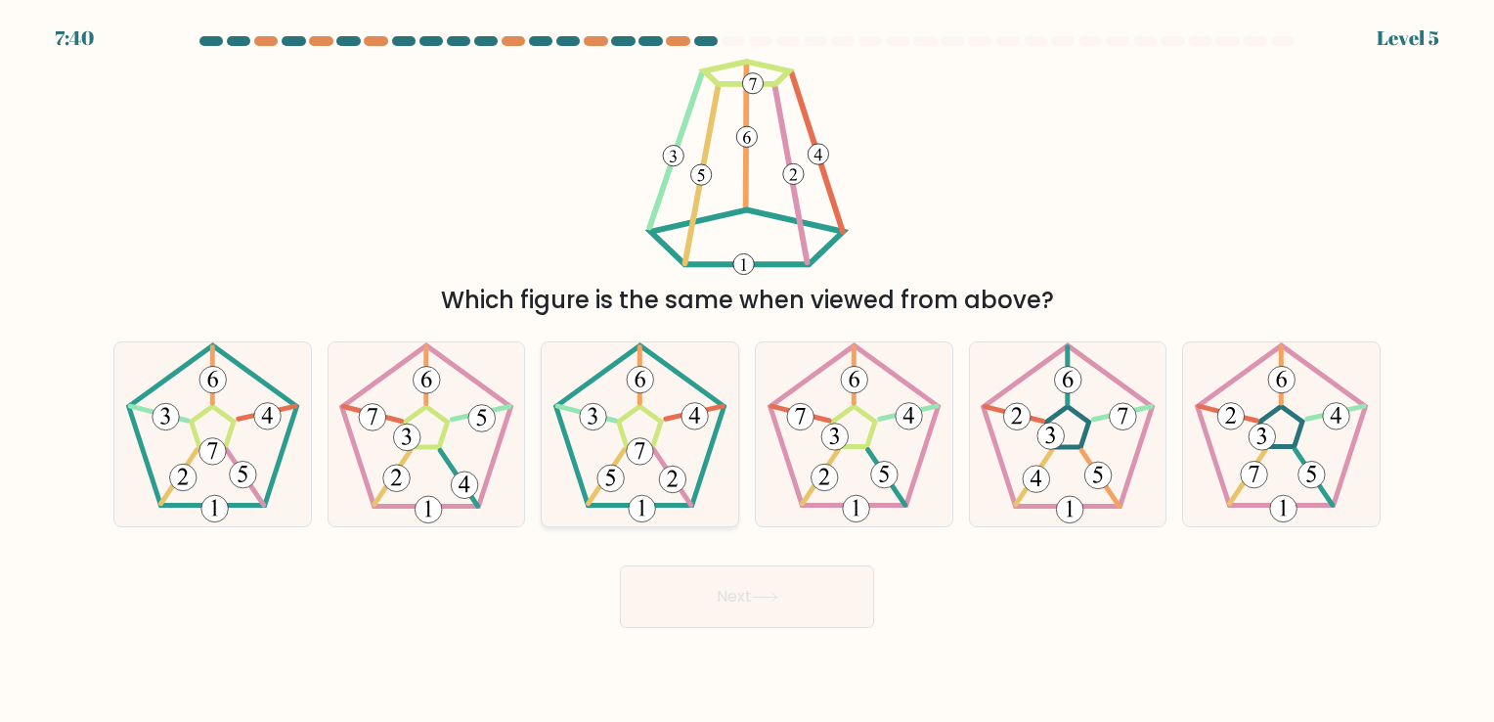
click at [617, 439] on icon at bounding box center [640, 433] width 183 height 183
click at [747, 371] on input "c." at bounding box center [747, 366] width 1 height 10
radio input "true"
click at [722, 610] on button "Next" at bounding box center [747, 596] width 254 height 63
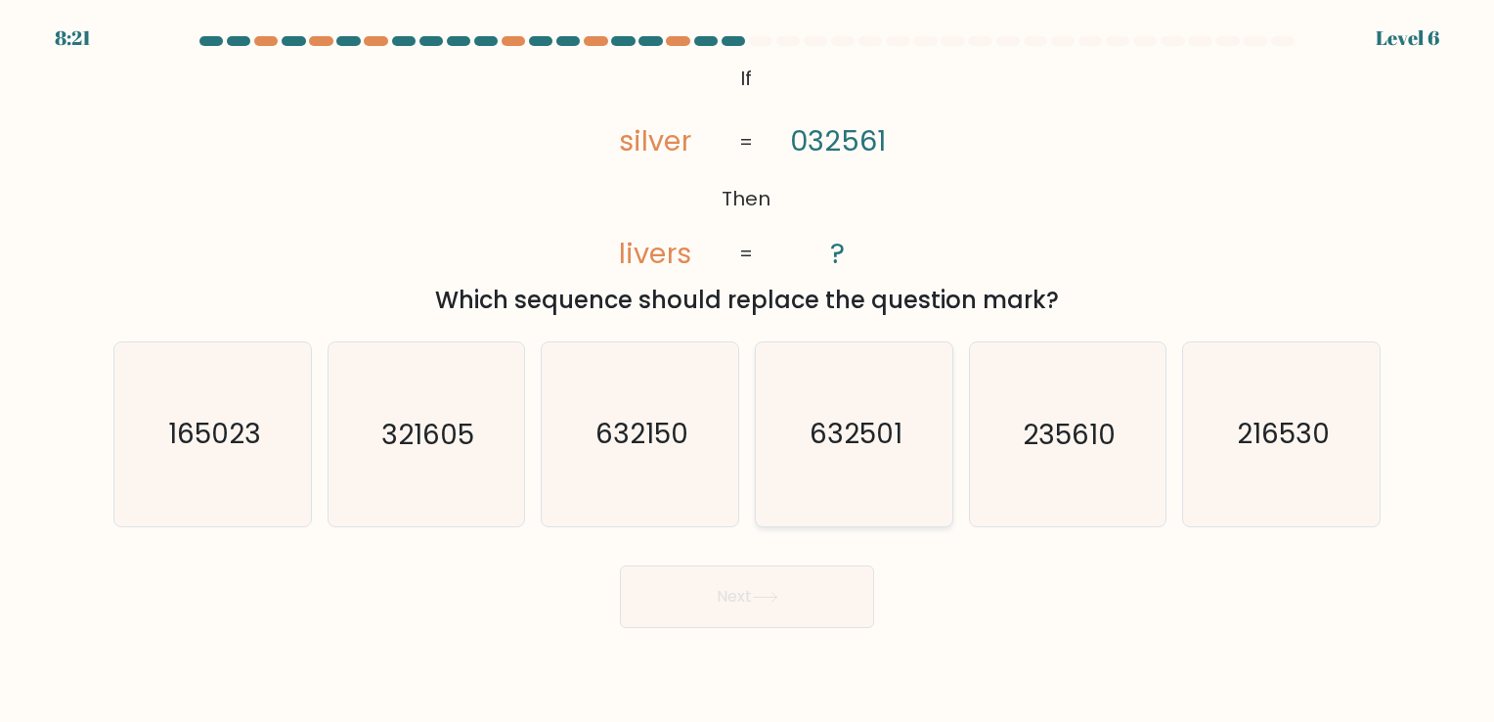
click at [863, 428] on text "632501" at bounding box center [856, 435] width 93 height 38
click at [748, 371] on input "d. 632501" at bounding box center [747, 366] width 1 height 10
radio input "true"
click at [789, 609] on button "Next" at bounding box center [747, 596] width 254 height 63
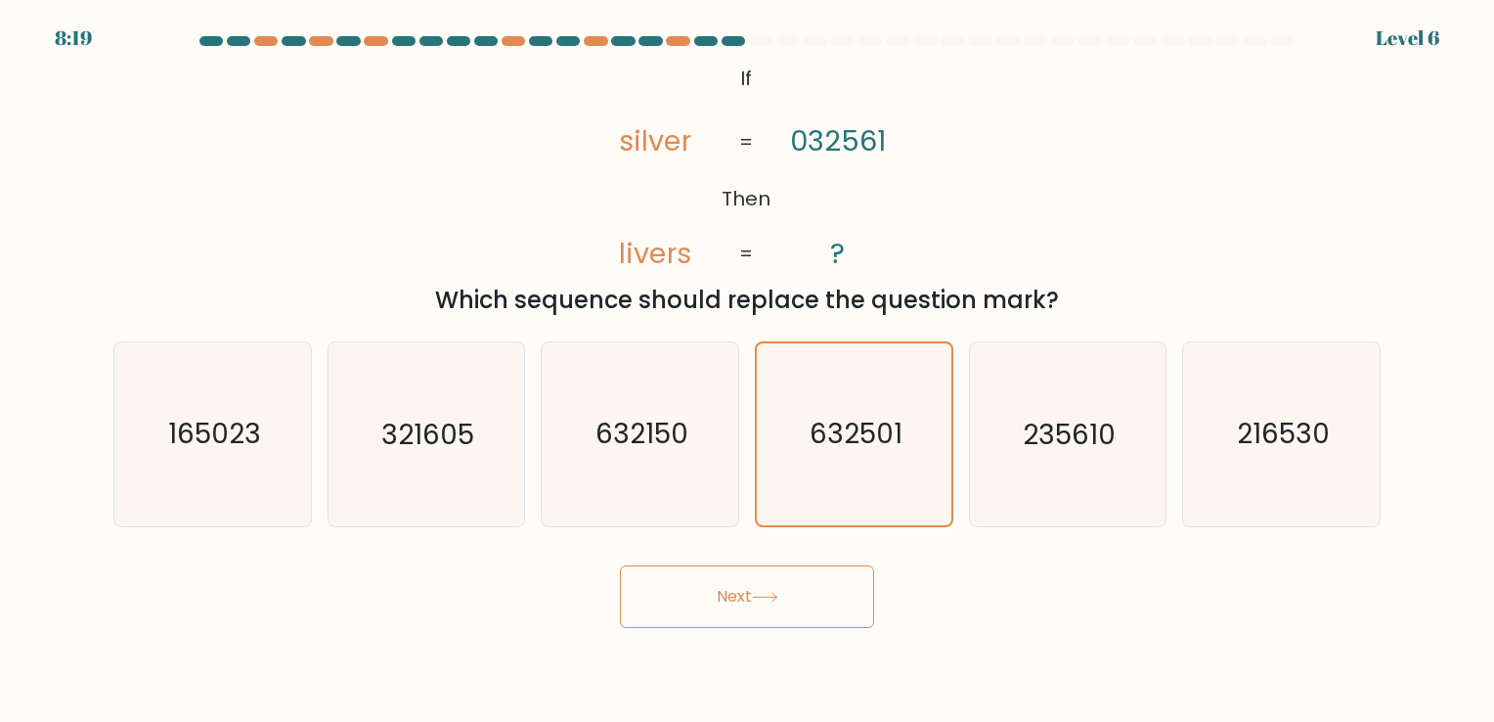
click at [789, 609] on button "Next" at bounding box center [747, 596] width 254 height 63
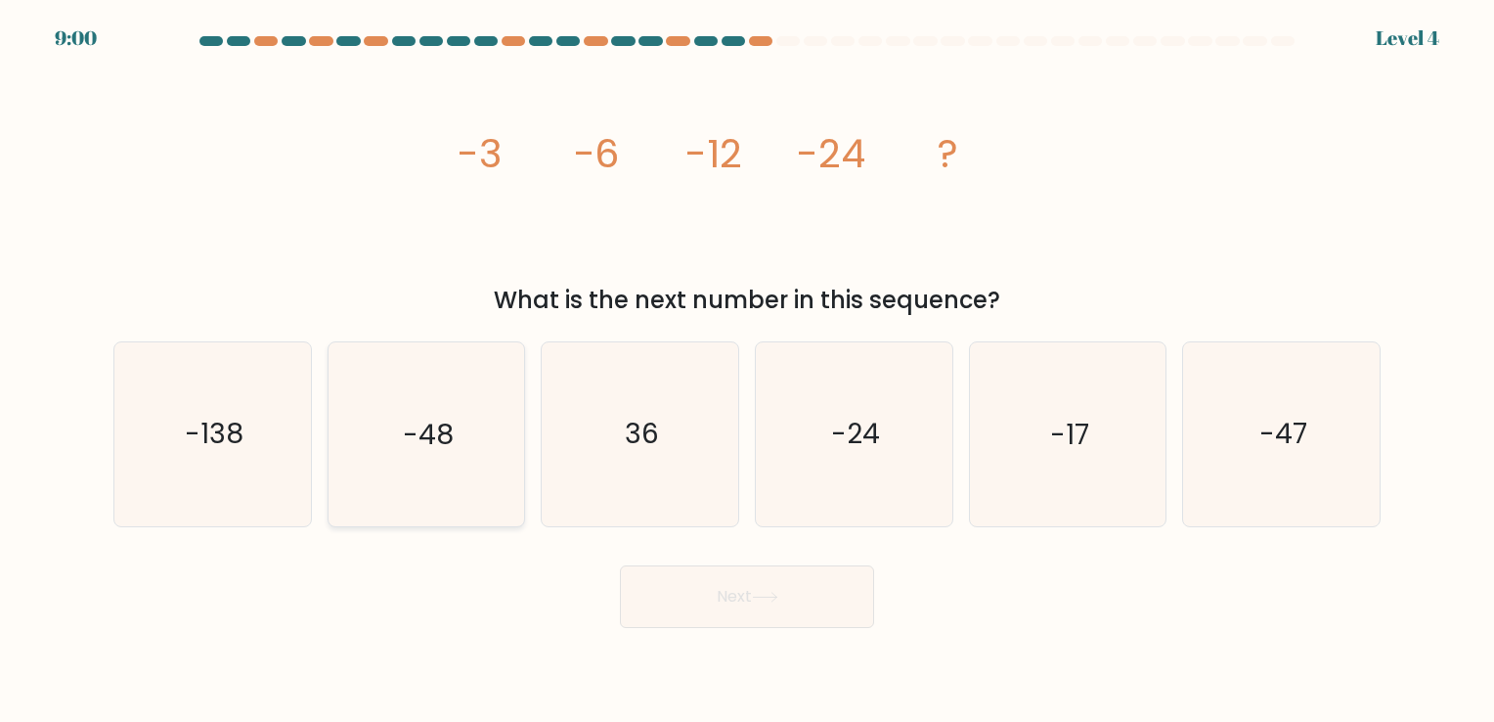
click at [434, 426] on text "-48" at bounding box center [428, 435] width 51 height 38
click at [747, 371] on input "b. -48" at bounding box center [747, 366] width 1 height 10
radio input "true"
click at [682, 484] on icon "36" at bounding box center [640, 433] width 183 height 183
click at [747, 371] on input "c. 36" at bounding box center [747, 366] width 1 height 10
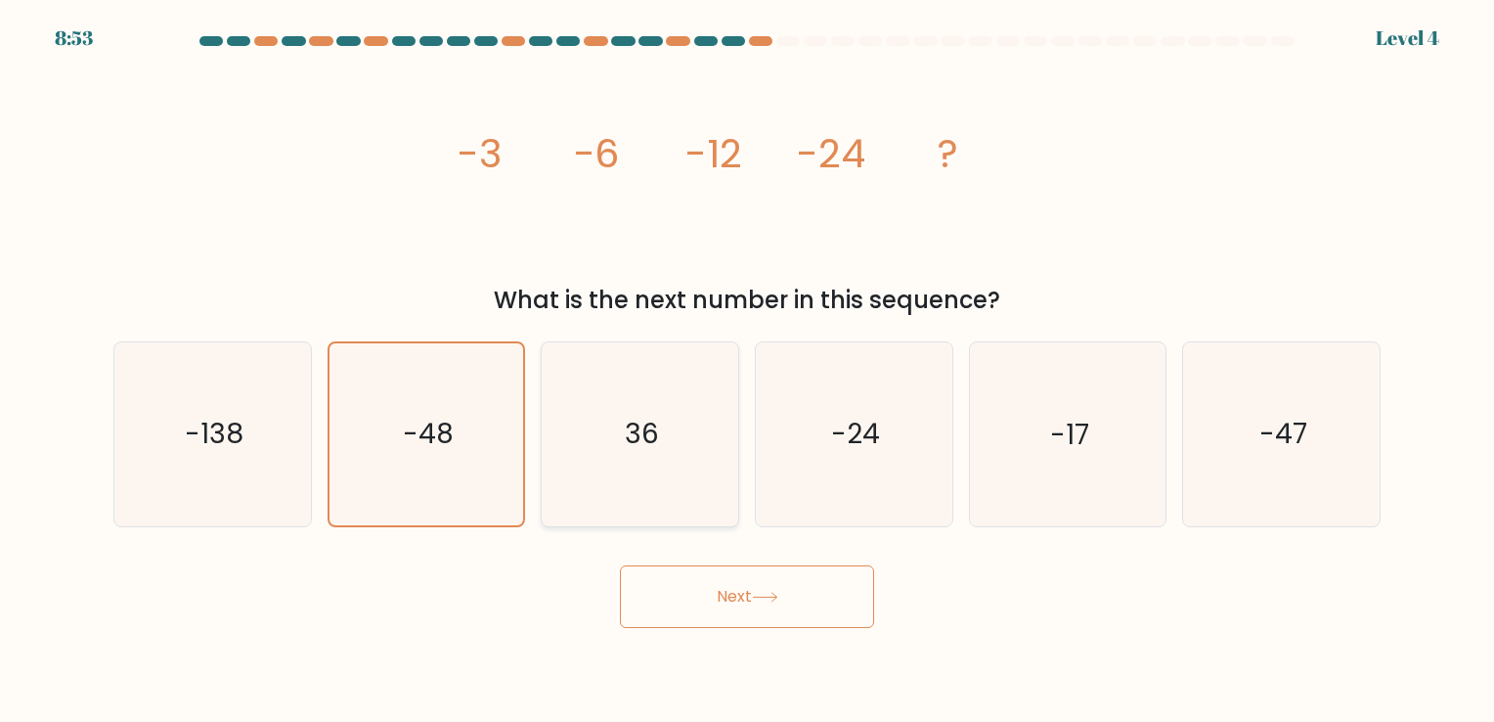
radio input "true"
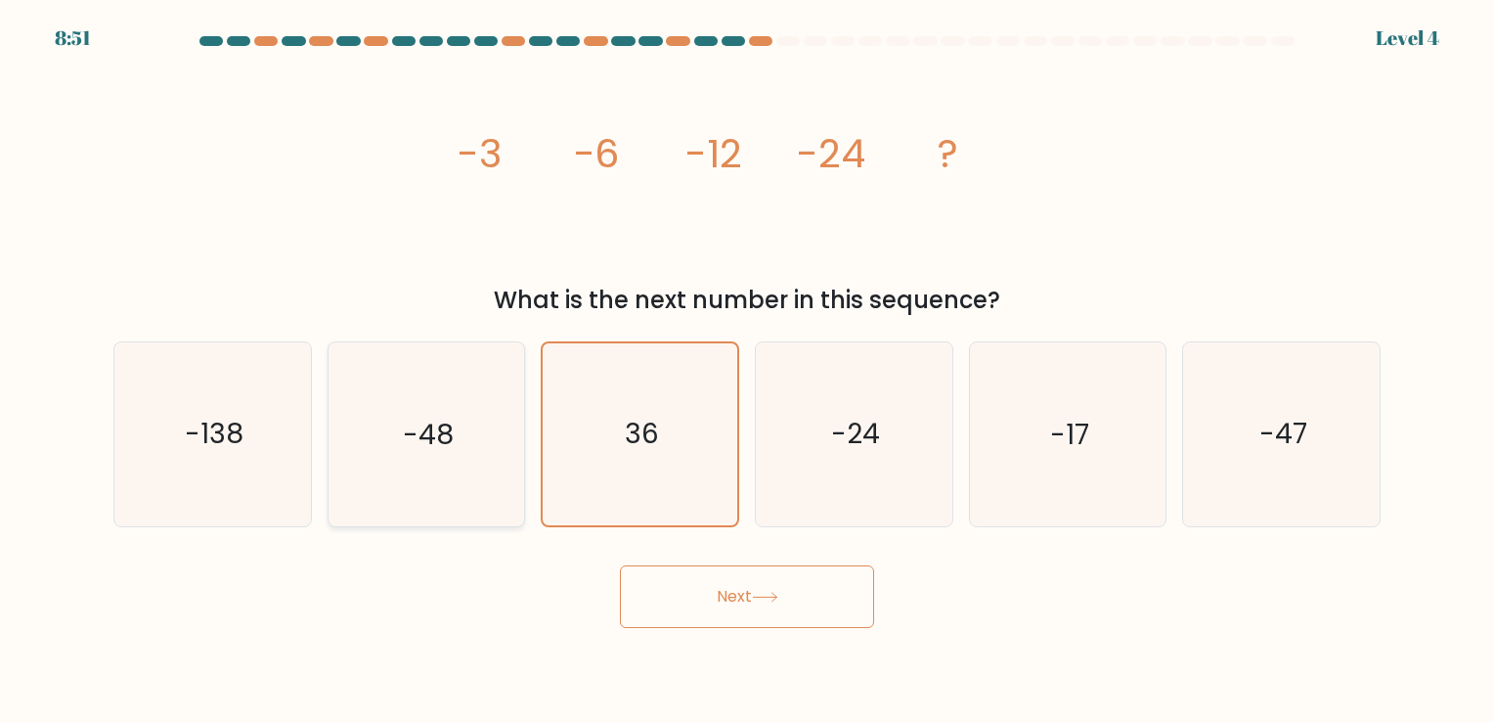
click at [489, 465] on icon "-48" at bounding box center [425, 433] width 183 height 183
click at [747, 371] on input "b. -48" at bounding box center [747, 366] width 1 height 10
radio input "true"
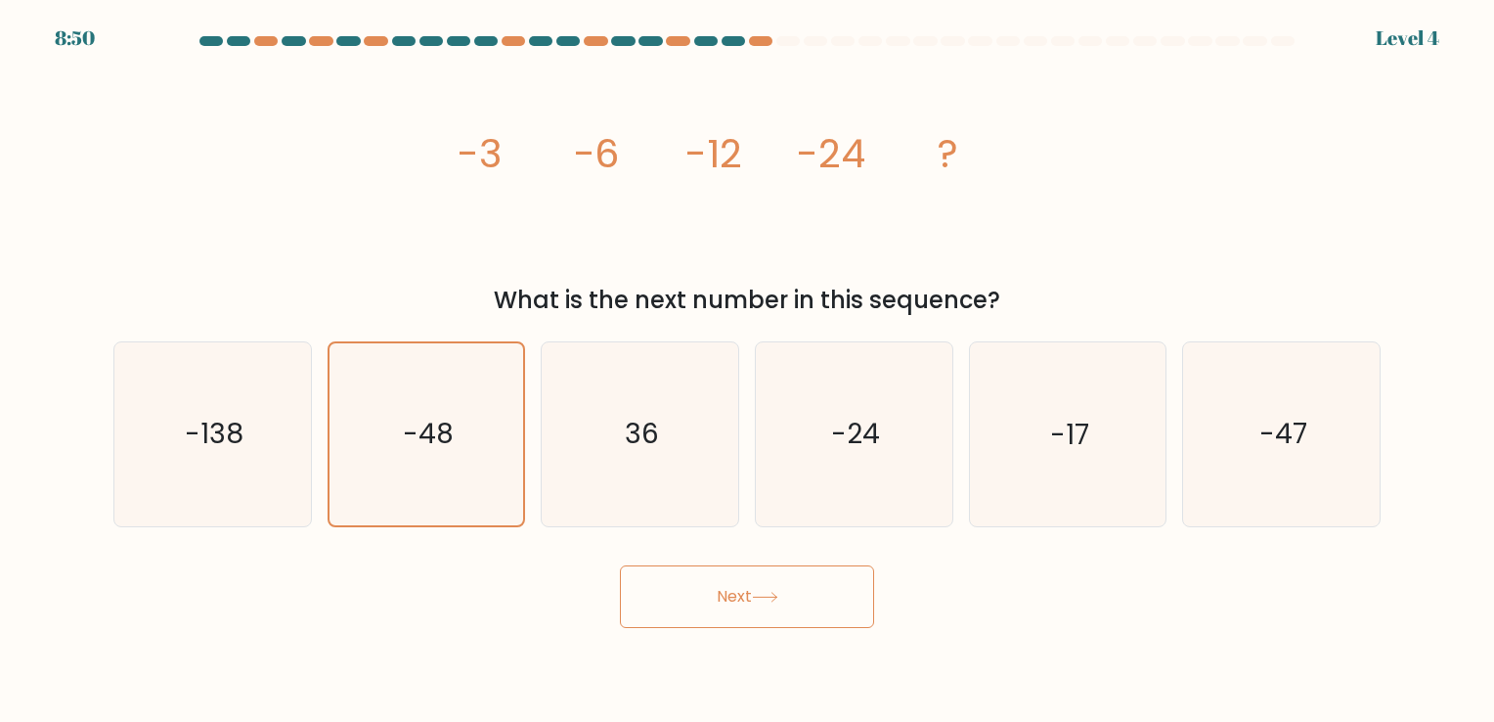
click at [759, 623] on button "Next" at bounding box center [747, 596] width 254 height 63
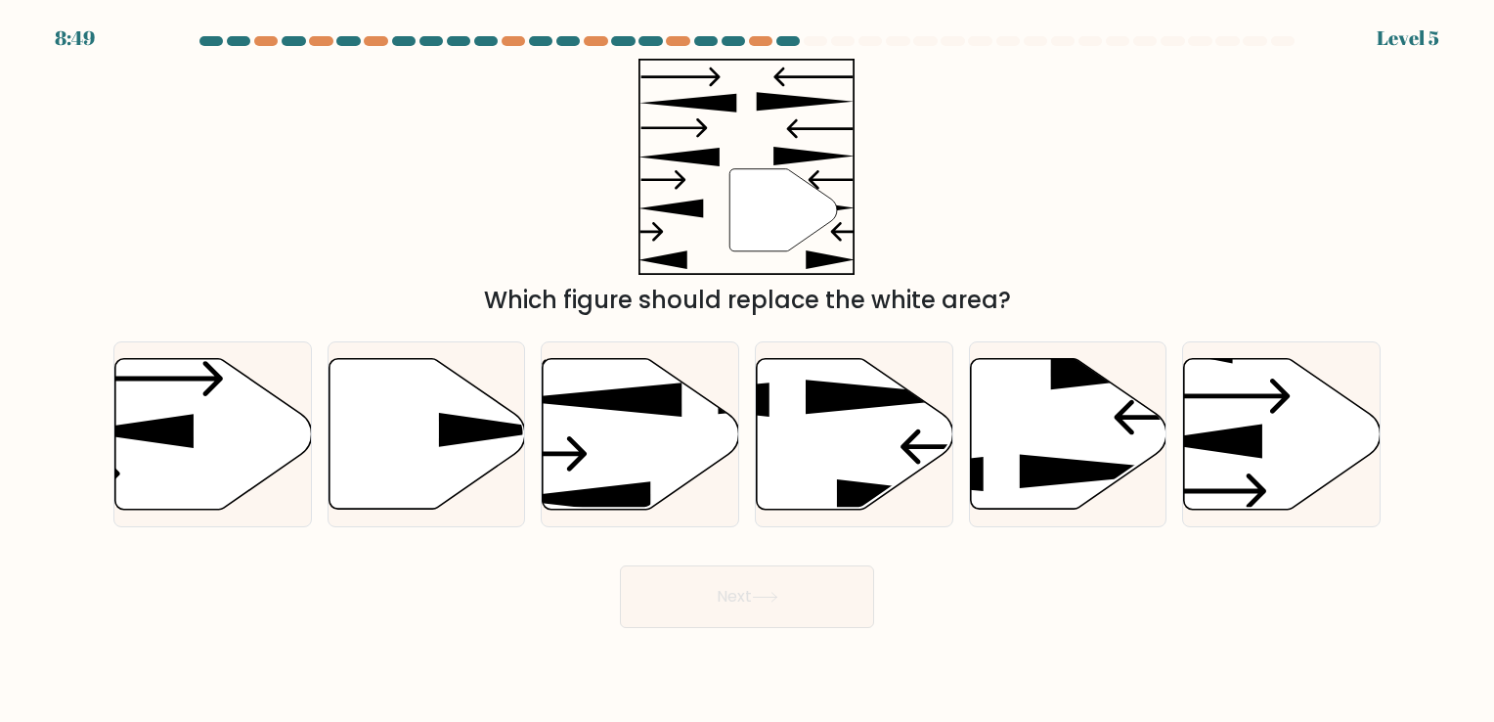
click at [764, 616] on button "Next" at bounding box center [747, 596] width 254 height 63
click at [357, 424] on icon at bounding box center [427, 433] width 197 height 151
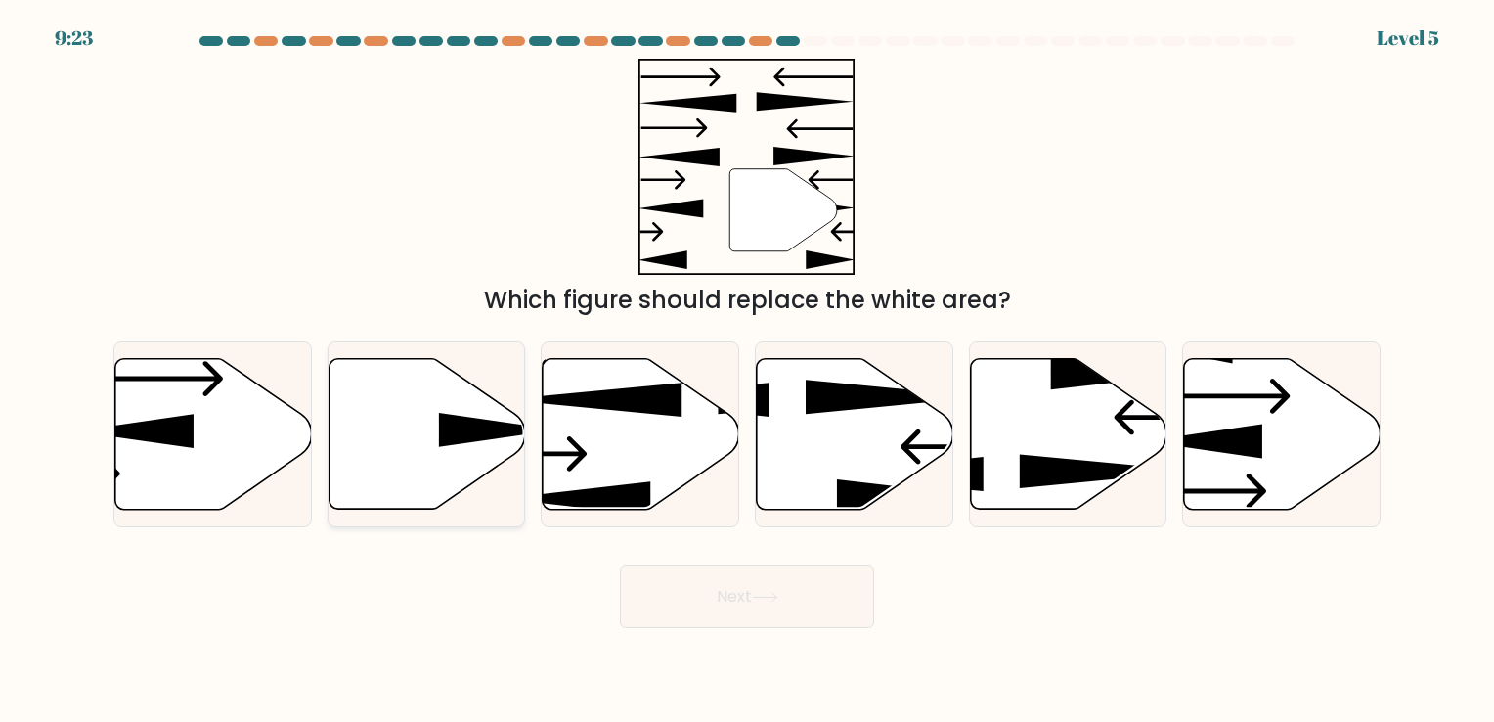
click at [747, 371] on input "b." at bounding box center [747, 366] width 1 height 10
radio input "true"
click at [357, 424] on icon at bounding box center [427, 433] width 195 height 149
click at [747, 371] on input "b." at bounding box center [747, 366] width 1 height 10
click at [357, 424] on icon at bounding box center [427, 433] width 195 height 149
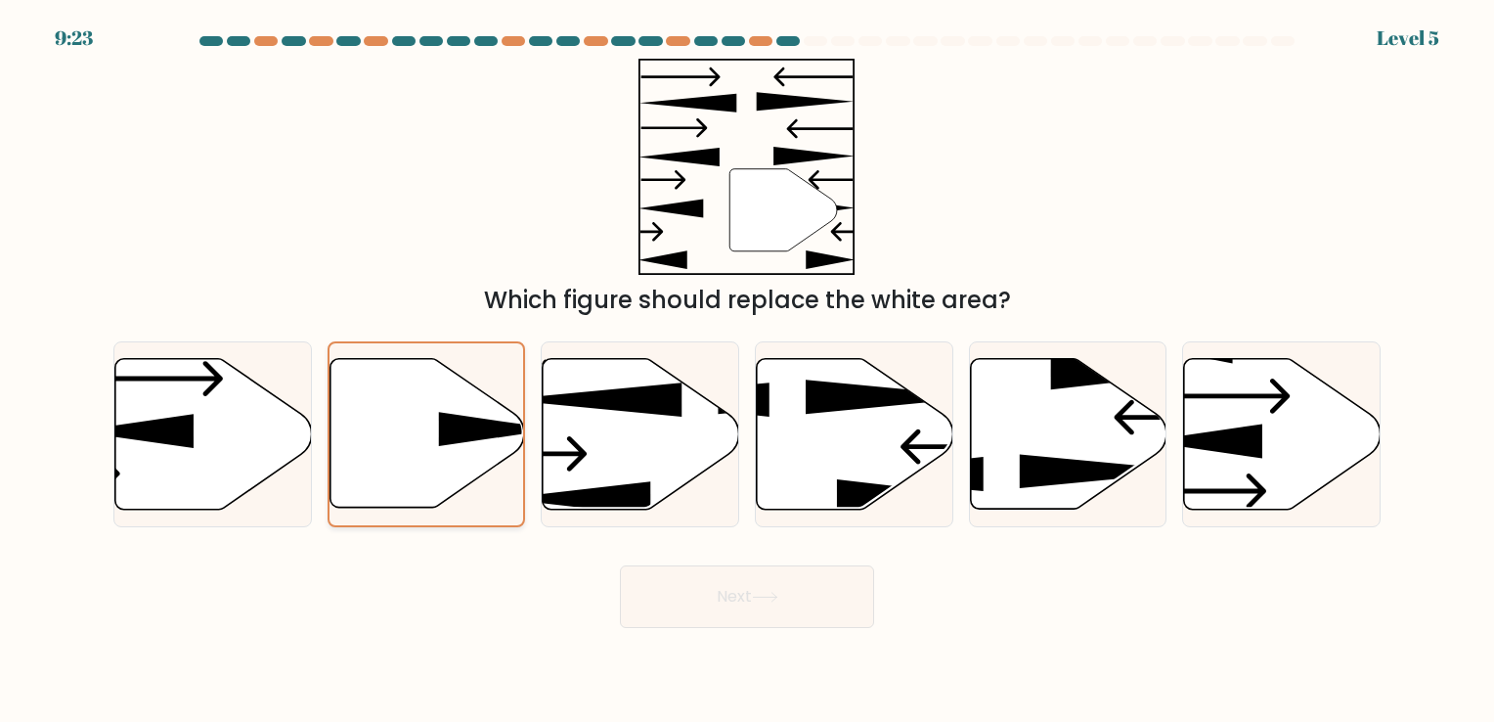
click at [747, 371] on input "b." at bounding box center [747, 366] width 1 height 10
drag, startPoint x: 357, startPoint y: 424, endPoint x: 478, endPoint y: 491, distance: 138.3
click at [478, 491] on icon at bounding box center [427, 434] width 195 height 152
click at [747, 371] on input "b." at bounding box center [747, 366] width 1 height 10
click at [478, 491] on icon at bounding box center [427, 434] width 195 height 152
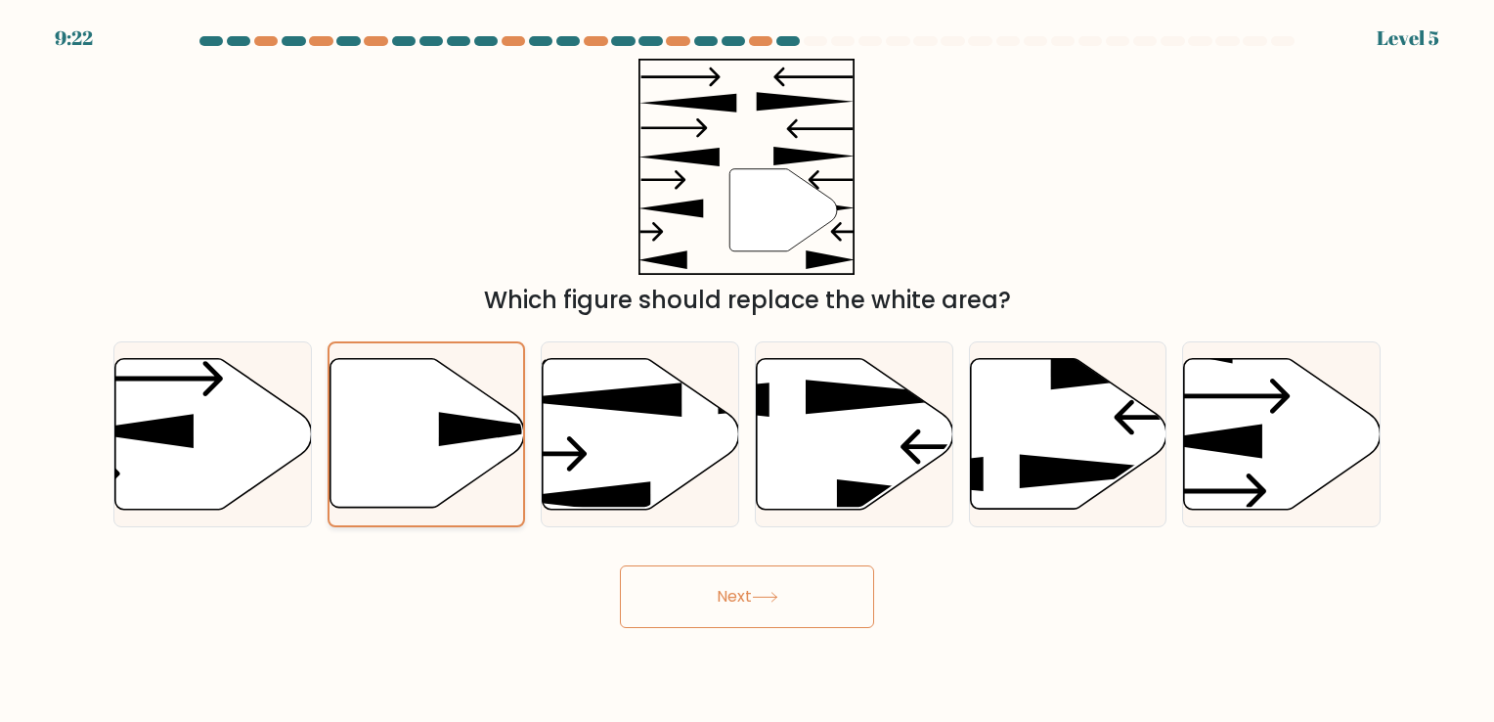
click at [747, 371] on input "b." at bounding box center [747, 366] width 1 height 10
click at [801, 611] on button "Next" at bounding box center [747, 596] width 254 height 63
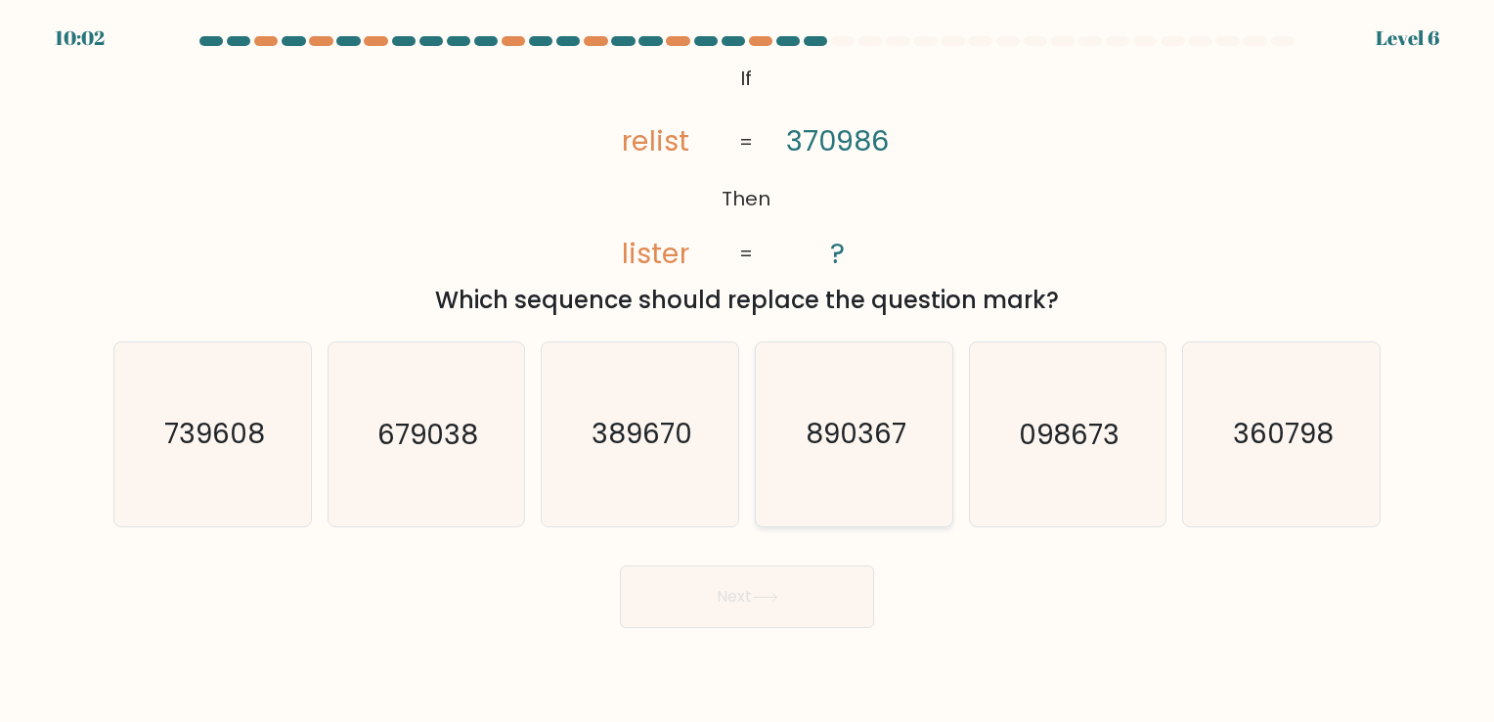
click at [835, 499] on icon "890367" at bounding box center [854, 433] width 183 height 183
click at [748, 371] on input "d. 890367" at bounding box center [747, 366] width 1 height 10
radio input "true"
click at [835, 499] on icon "890367" at bounding box center [854, 433] width 181 height 181
click at [748, 371] on input "d. 890367" at bounding box center [747, 366] width 1 height 10
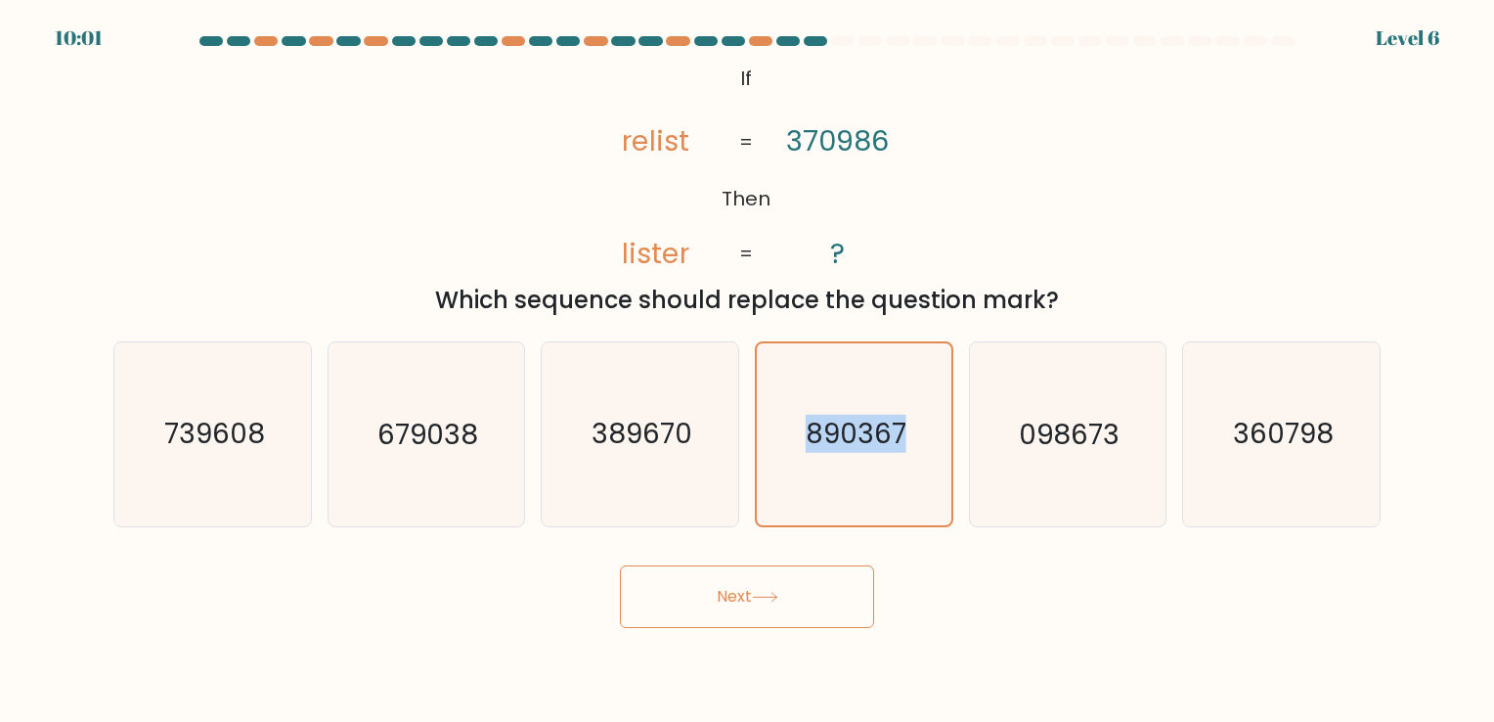
drag, startPoint x: 835, startPoint y: 499, endPoint x: 798, endPoint y: 600, distance: 108.3
click at [798, 600] on button "Next" at bounding box center [747, 596] width 254 height 63
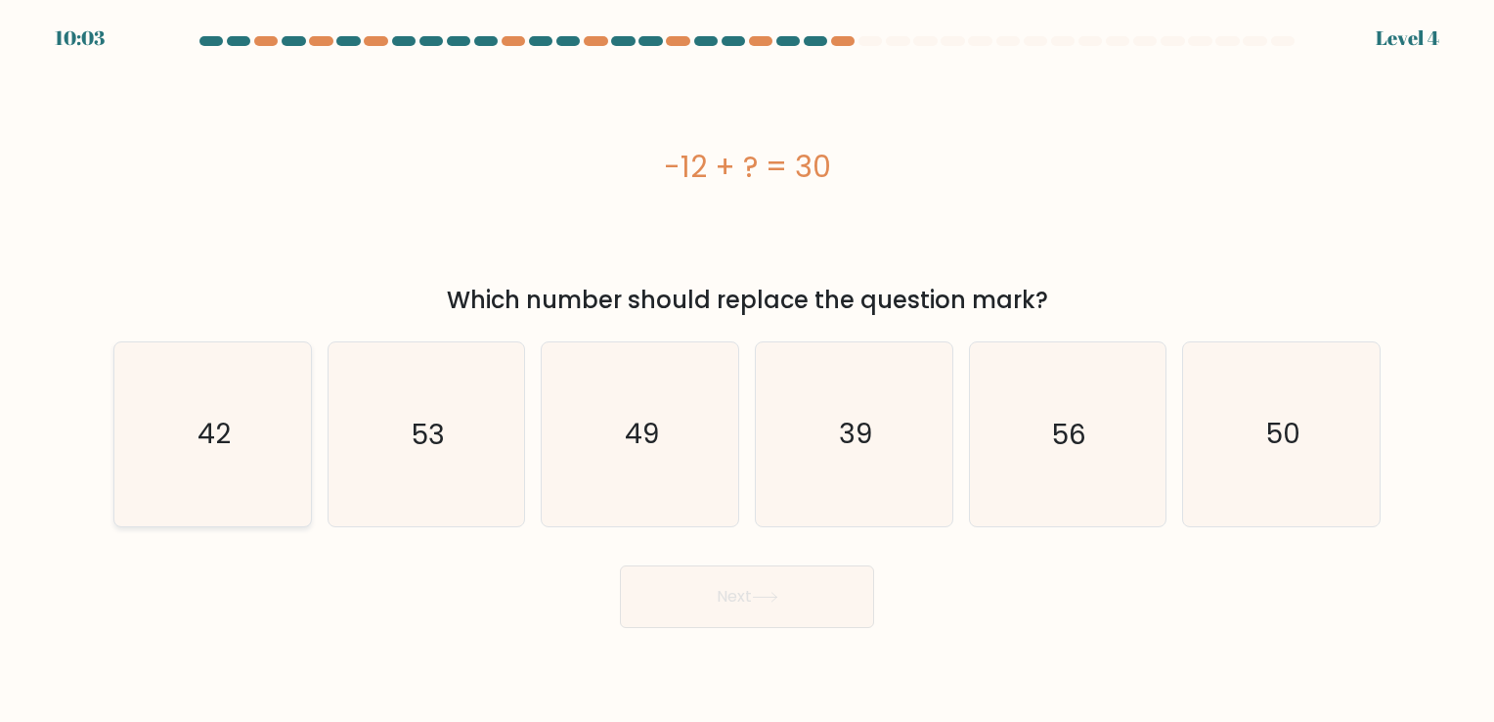
click at [131, 454] on icon "42" at bounding box center [212, 433] width 183 height 183
click at [747, 371] on input "a. 42" at bounding box center [747, 366] width 1 height 10
radio input "true"
click at [846, 581] on button "Next" at bounding box center [747, 596] width 254 height 63
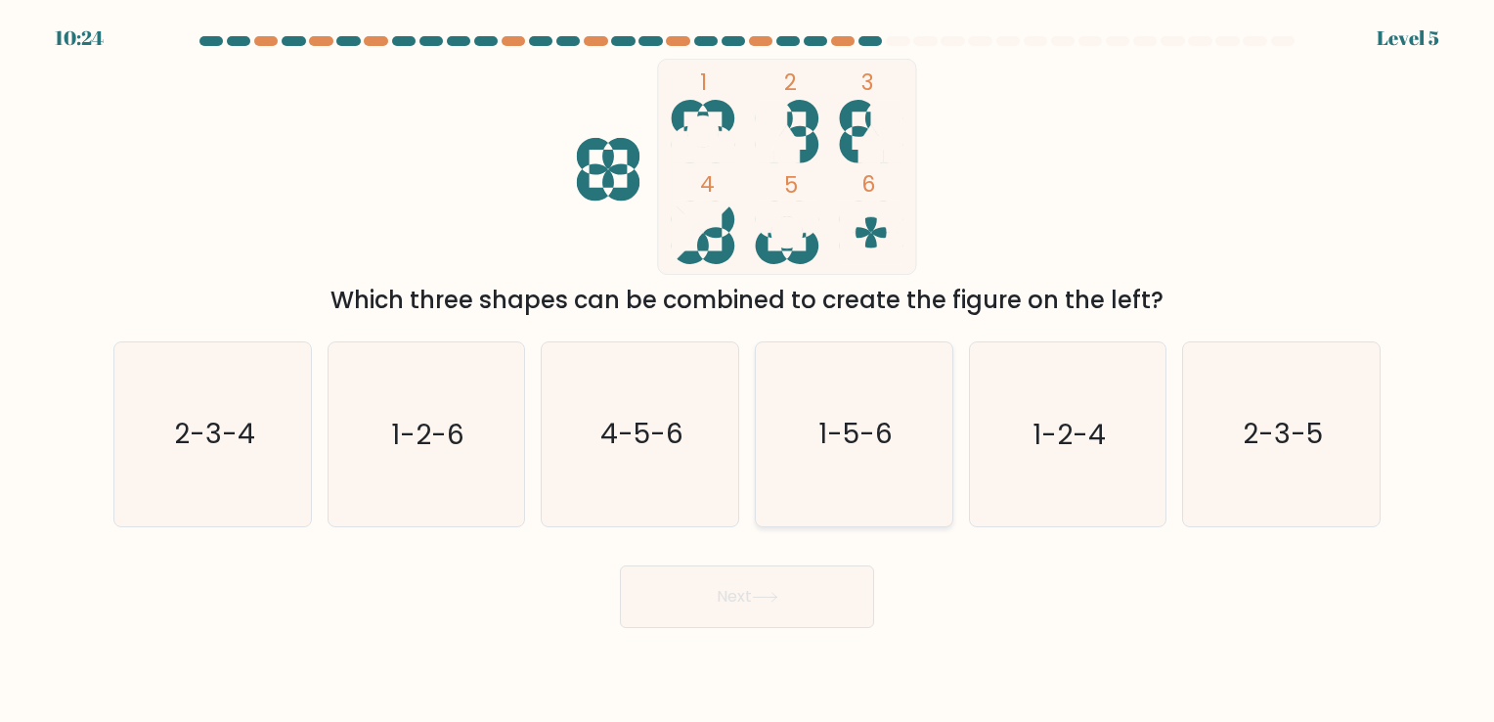
click at [845, 387] on icon "1-5-6" at bounding box center [854, 433] width 183 height 183
click at [748, 371] on input "d. 1-5-6" at bounding box center [747, 366] width 1 height 10
radio input "true"
click at [808, 589] on button "Next" at bounding box center [747, 596] width 254 height 63
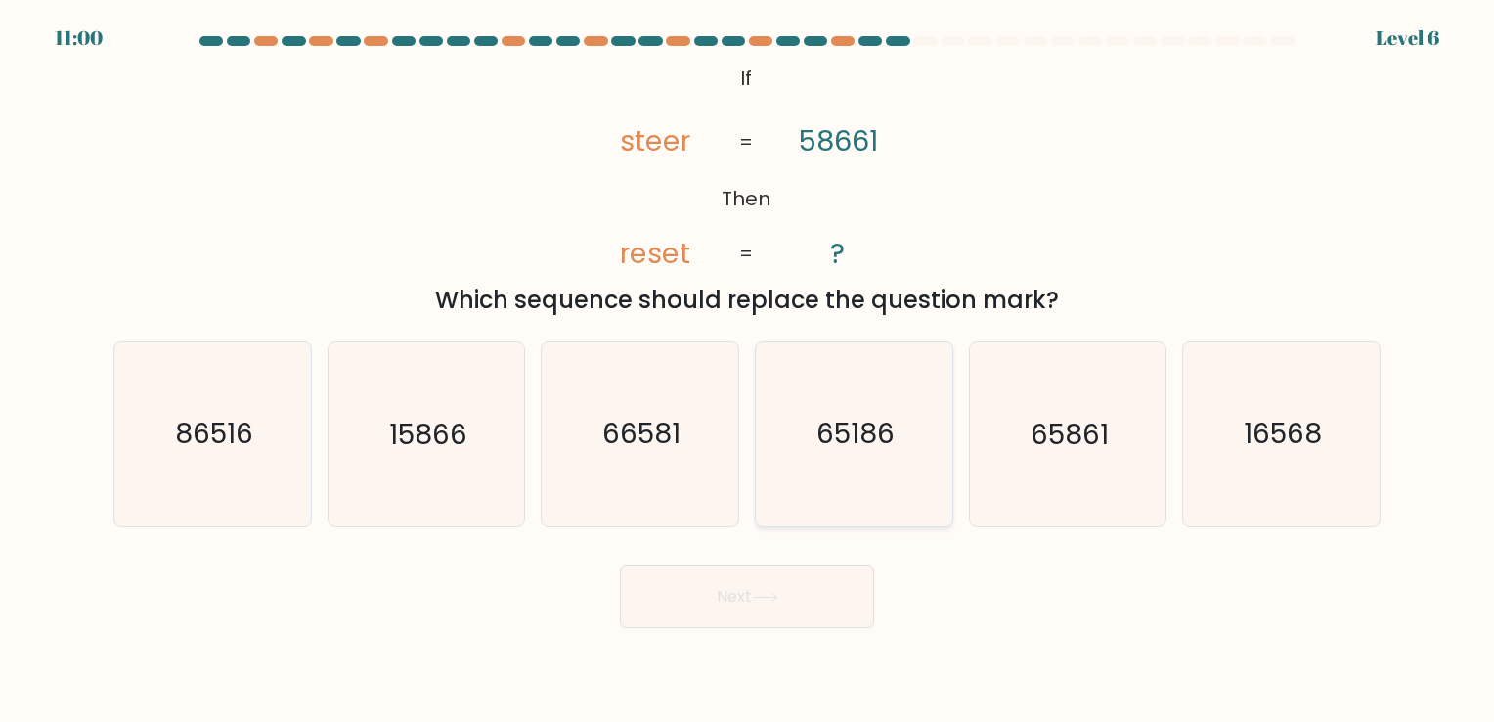
click at [837, 462] on icon "65186" at bounding box center [854, 433] width 183 height 183
click at [748, 371] on input "d. 65186" at bounding box center [747, 366] width 1 height 10
radio input "true"
click at [780, 606] on button "Next" at bounding box center [747, 596] width 254 height 63
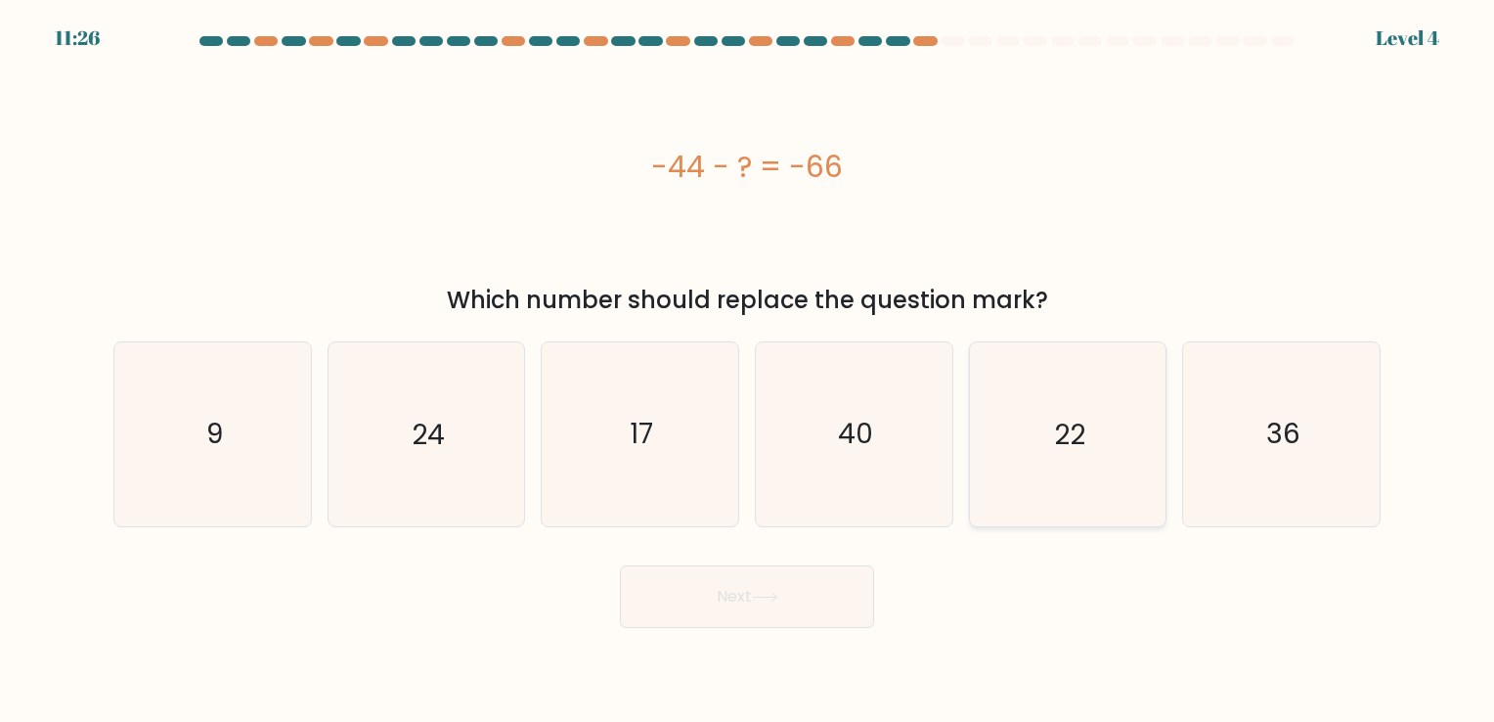
drag, startPoint x: 1037, startPoint y: 436, endPoint x: 1050, endPoint y: 436, distance: 13.7
click at [1044, 436] on icon "22" at bounding box center [1067, 433] width 183 height 183
click at [748, 371] on input "e. 22" at bounding box center [747, 366] width 1 height 10
radio input "true"
click at [854, 595] on button "Next" at bounding box center [747, 596] width 254 height 63
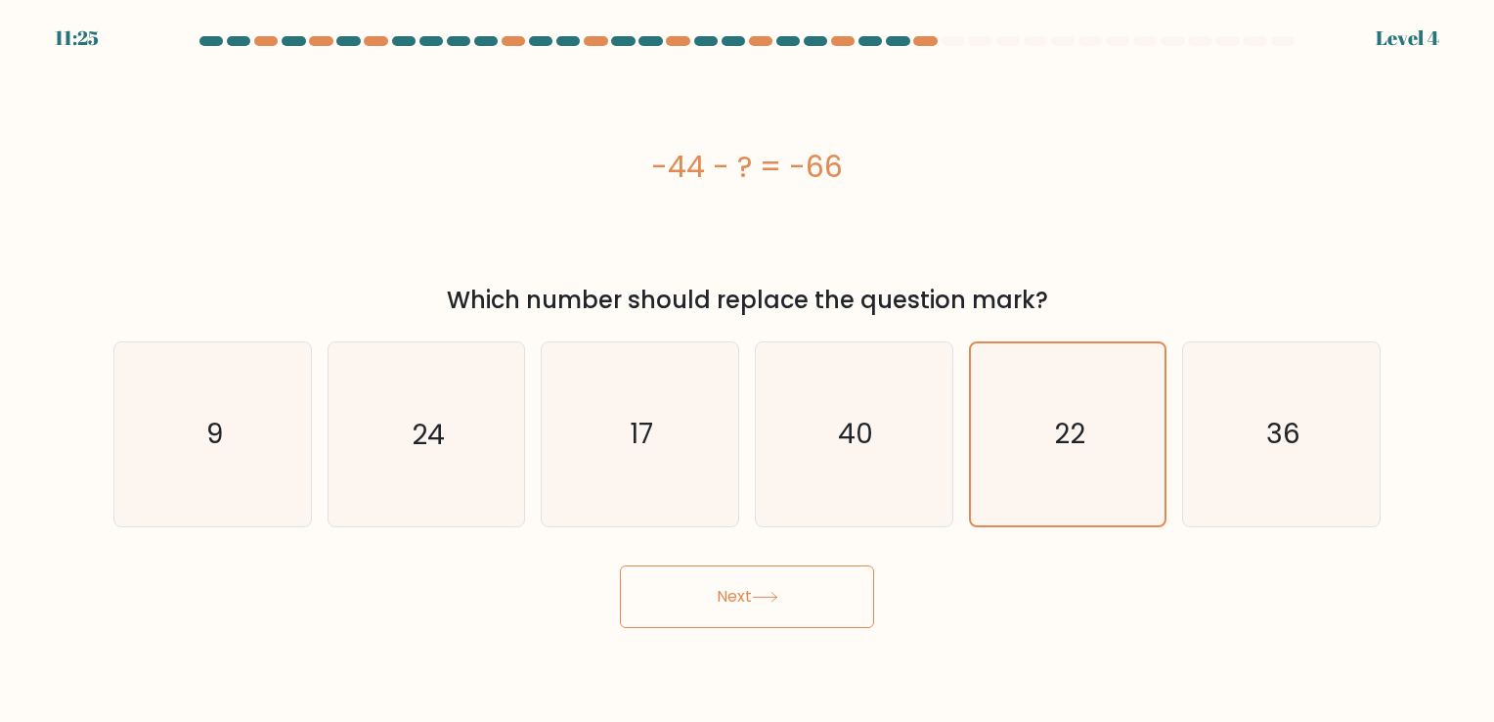
click at [854, 595] on button "Next" at bounding box center [747, 596] width 254 height 63
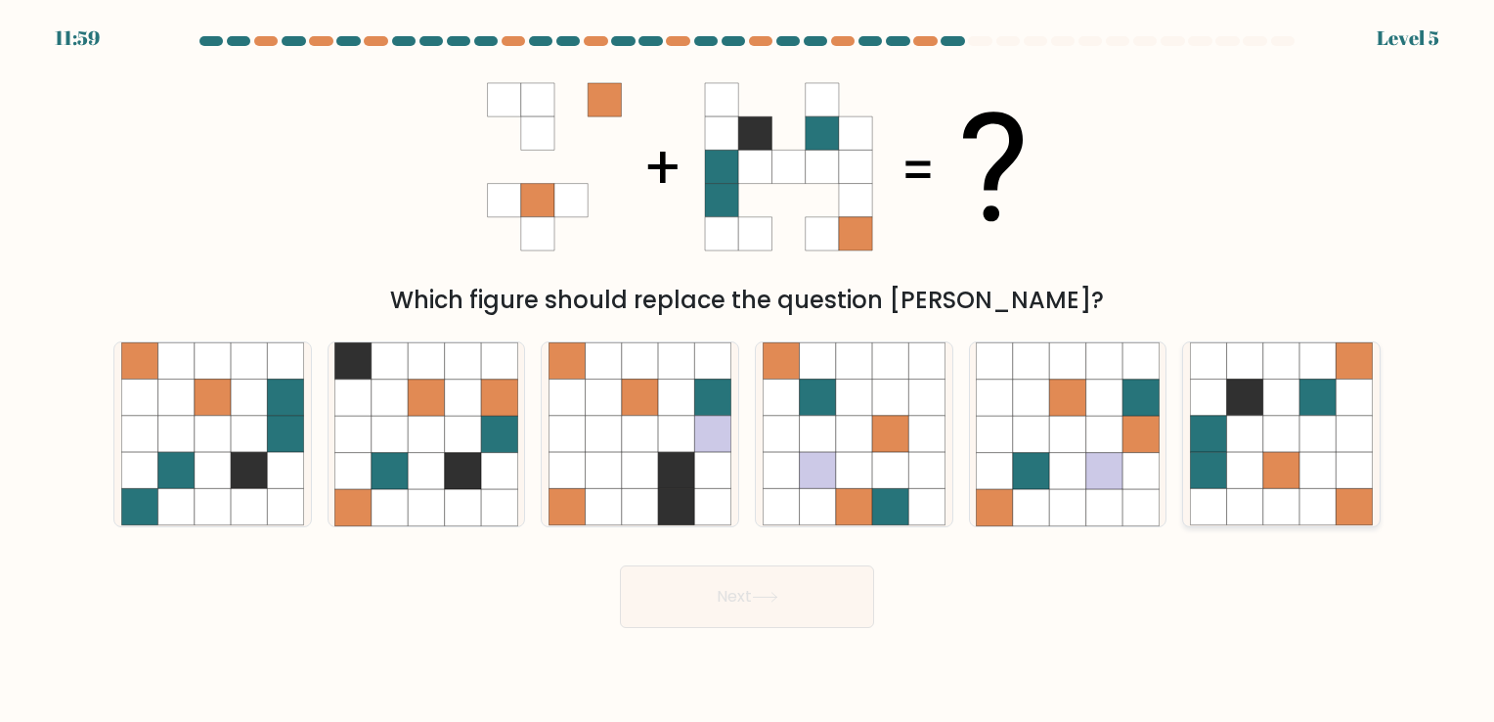
click at [1317, 473] on icon at bounding box center [1318, 471] width 36 height 36
click at [748, 371] on input "f." at bounding box center [747, 366] width 1 height 10
radio input "true"
click at [668, 604] on button "Next" at bounding box center [747, 596] width 254 height 63
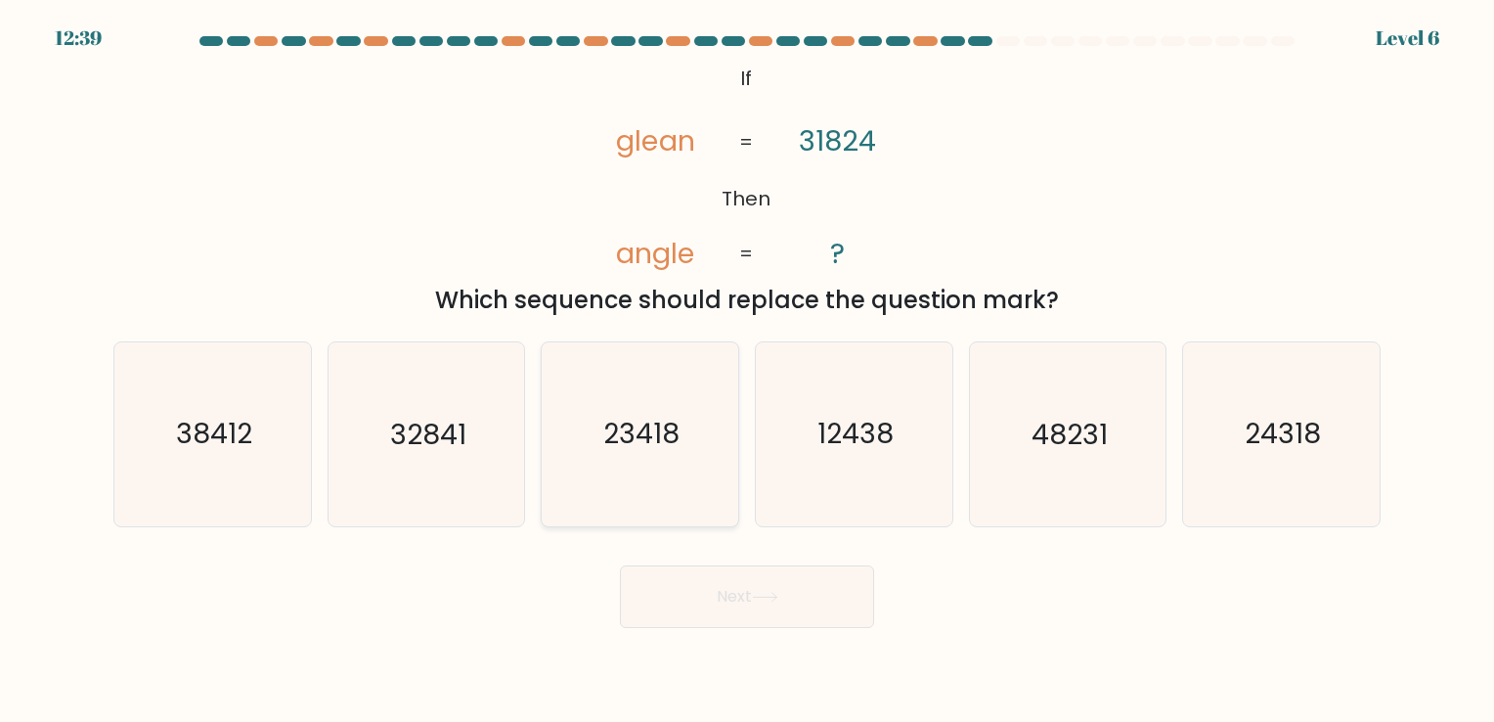
click at [672, 457] on icon "23418" at bounding box center [640, 433] width 183 height 183
click at [747, 371] on input "c. 23418" at bounding box center [747, 366] width 1 height 10
radio input "true"
click at [728, 612] on button "Next" at bounding box center [747, 596] width 254 height 63
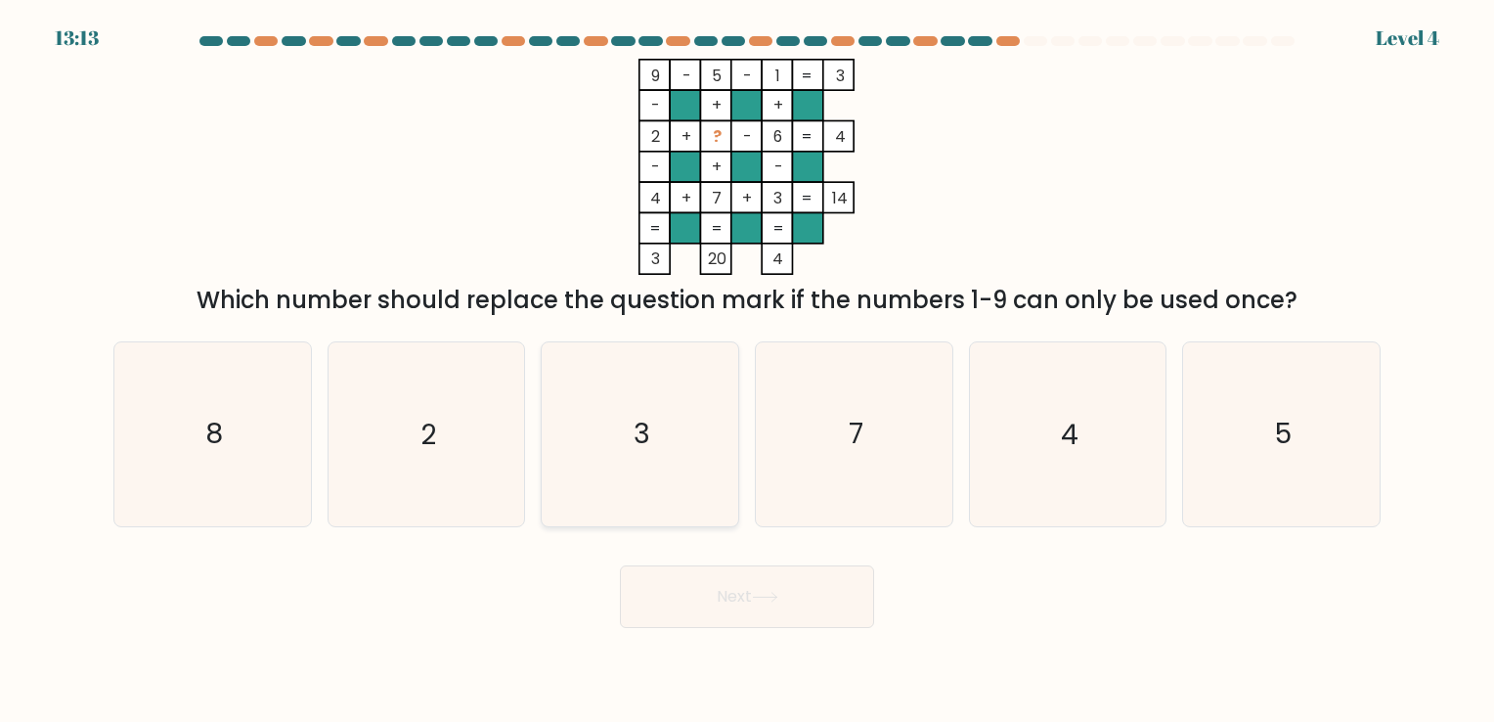
click at [674, 447] on icon "3" at bounding box center [640, 433] width 183 height 183
click at [747, 371] on input "c. 3" at bounding box center [747, 366] width 1 height 10
radio input "true"
click at [688, 599] on button "Next" at bounding box center [747, 596] width 254 height 63
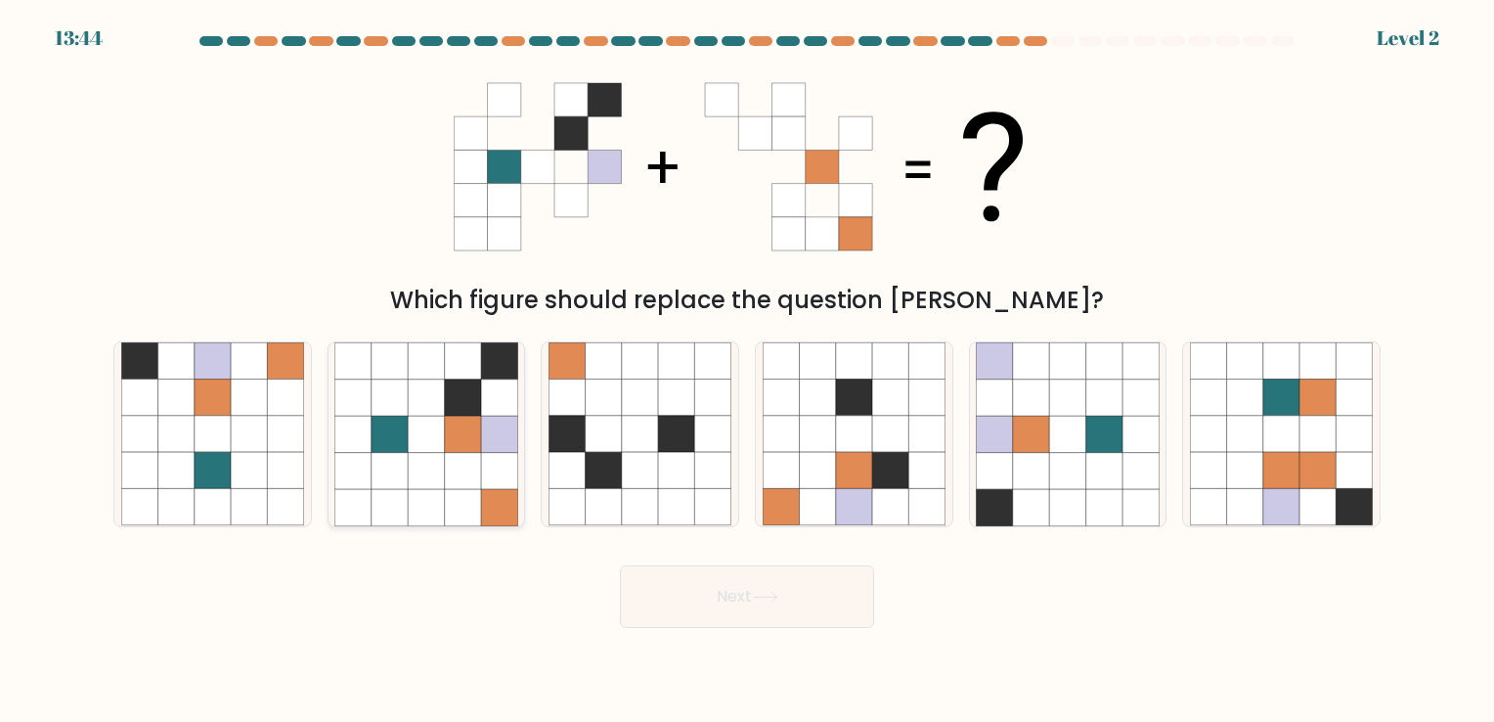
drag, startPoint x: 443, startPoint y: 466, endPoint x: 399, endPoint y: 445, distance: 48.6
click at [399, 445] on icon at bounding box center [425, 433] width 183 height 183
click at [747, 371] on input "b." at bounding box center [747, 366] width 1 height 10
radio input "true"
click at [834, 598] on button "Next" at bounding box center [747, 596] width 254 height 63
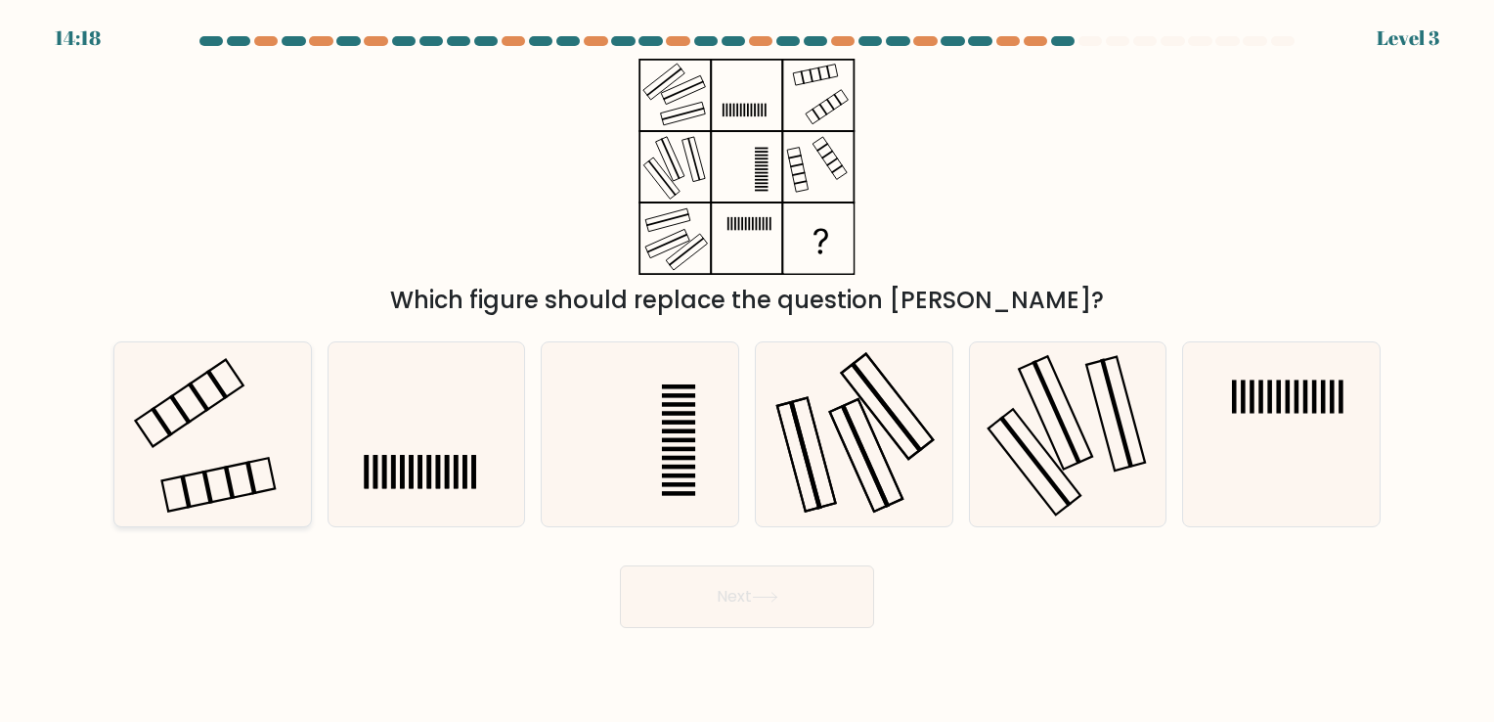
click at [301, 473] on icon at bounding box center [212, 433] width 183 height 183
click at [747, 371] on input "a." at bounding box center [747, 366] width 1 height 10
radio input "true"
click at [952, 631] on body "14:17 Level 3" at bounding box center [747, 361] width 1494 height 722
click at [837, 616] on button "Next" at bounding box center [747, 596] width 254 height 63
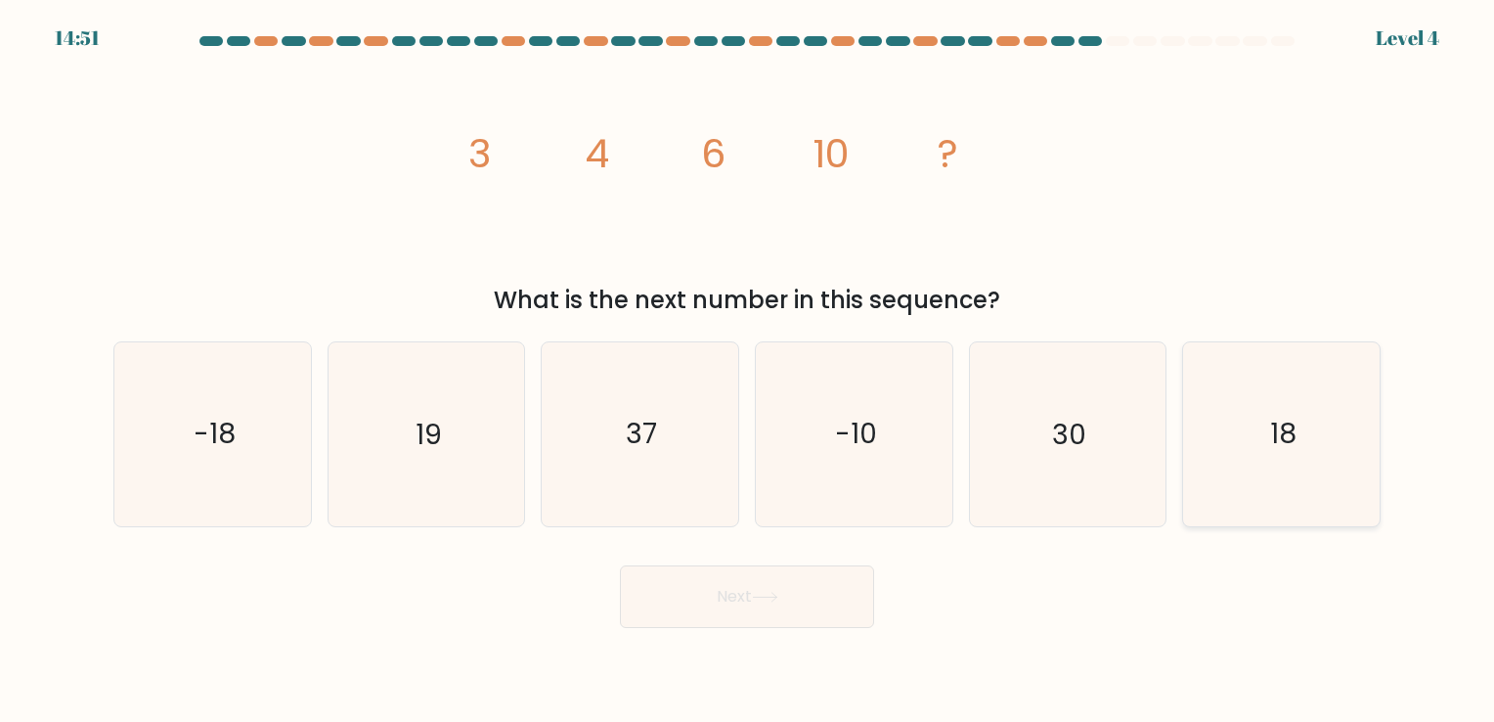
click at [1305, 442] on icon "18" at bounding box center [1281, 433] width 183 height 183
click at [748, 371] on input "f. 18" at bounding box center [747, 366] width 1 height 10
radio input "true"
click at [1305, 442] on icon "18" at bounding box center [1281, 433] width 181 height 181
click at [748, 371] on input "f. 18" at bounding box center [747, 366] width 1 height 10
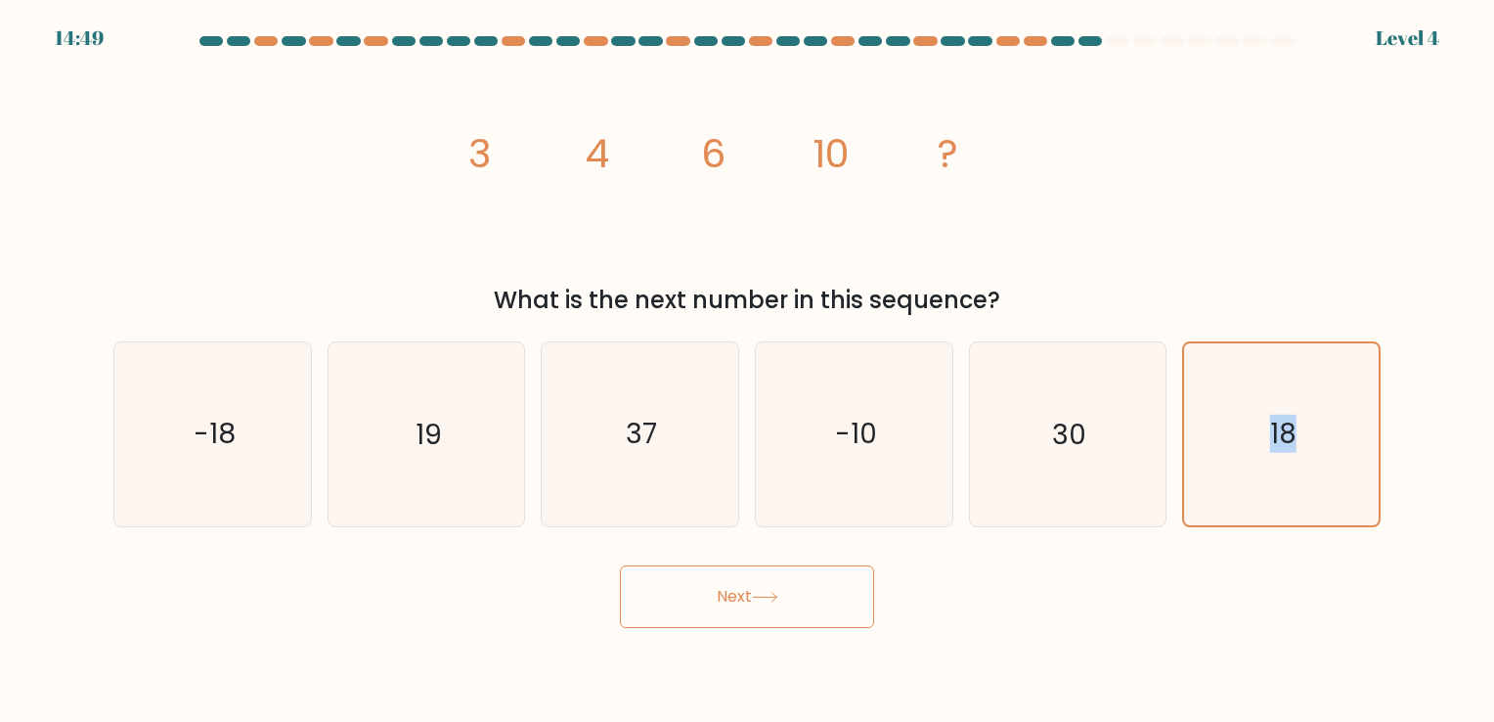
click at [745, 572] on button "Next" at bounding box center [747, 596] width 254 height 63
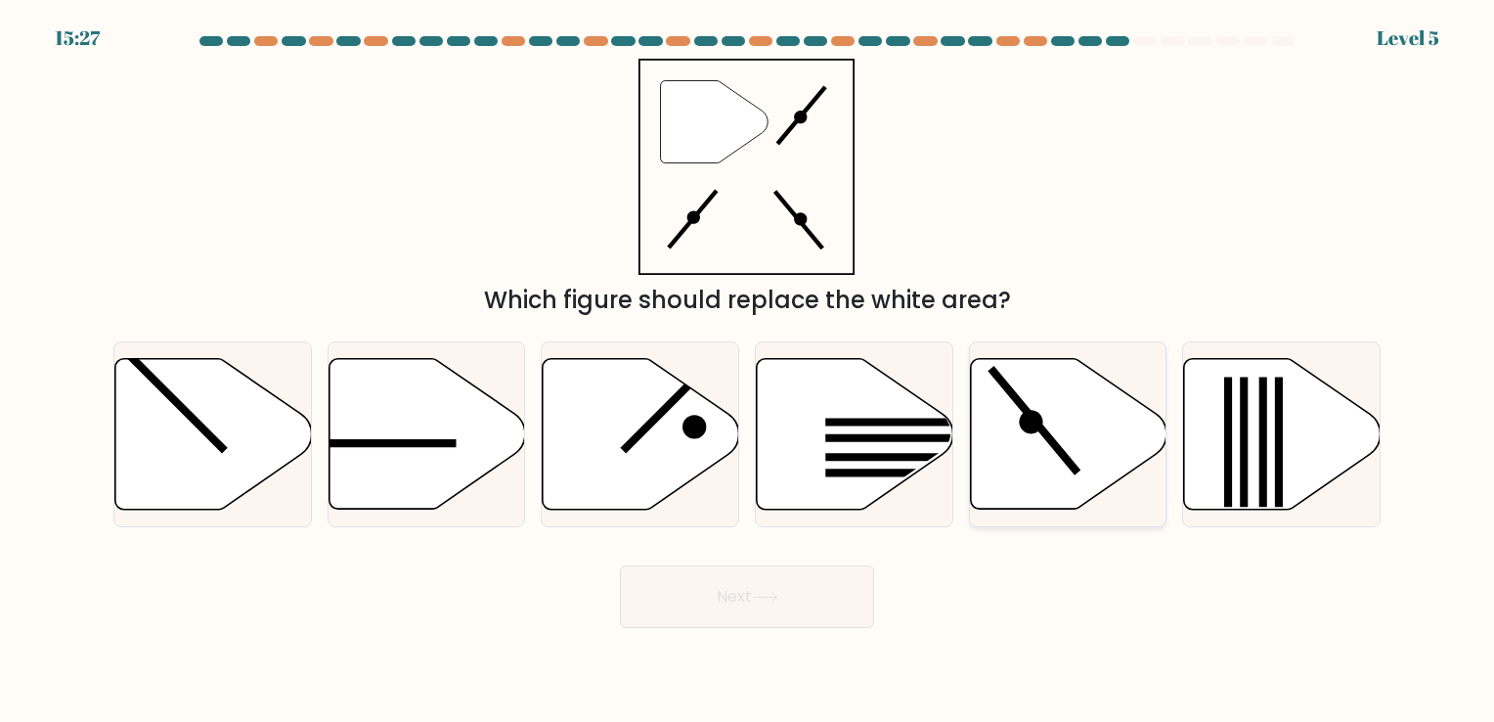
click at [1011, 430] on icon at bounding box center [1068, 433] width 197 height 151
click at [748, 371] on input "e." at bounding box center [747, 366] width 1 height 10
radio input "true"
click at [794, 580] on button "Next" at bounding box center [747, 596] width 254 height 63
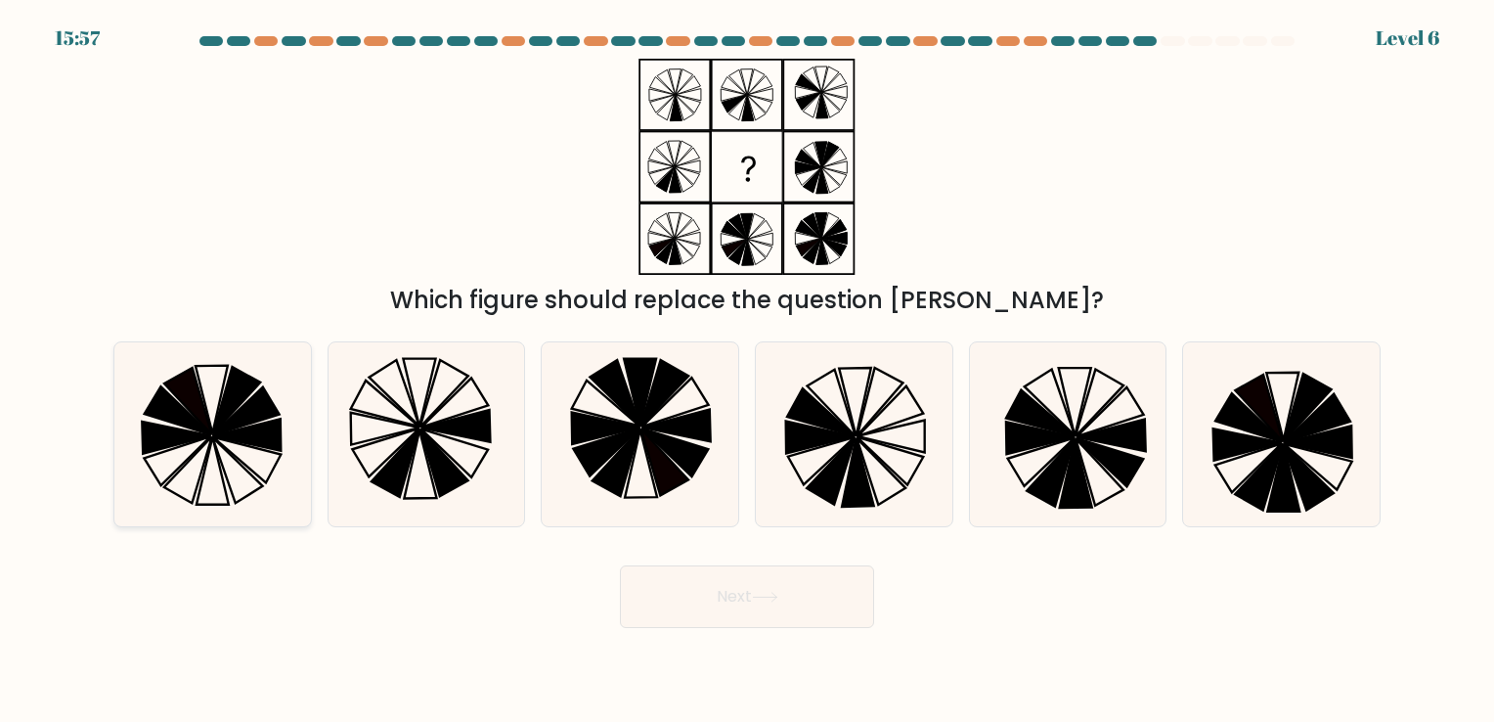
click at [217, 446] on icon at bounding box center [212, 433] width 183 height 183
click at [747, 371] on input "a." at bounding box center [747, 366] width 1 height 10
radio input "true"
click at [720, 544] on form at bounding box center [747, 332] width 1494 height 592
click at [742, 589] on button "Next" at bounding box center [747, 596] width 254 height 63
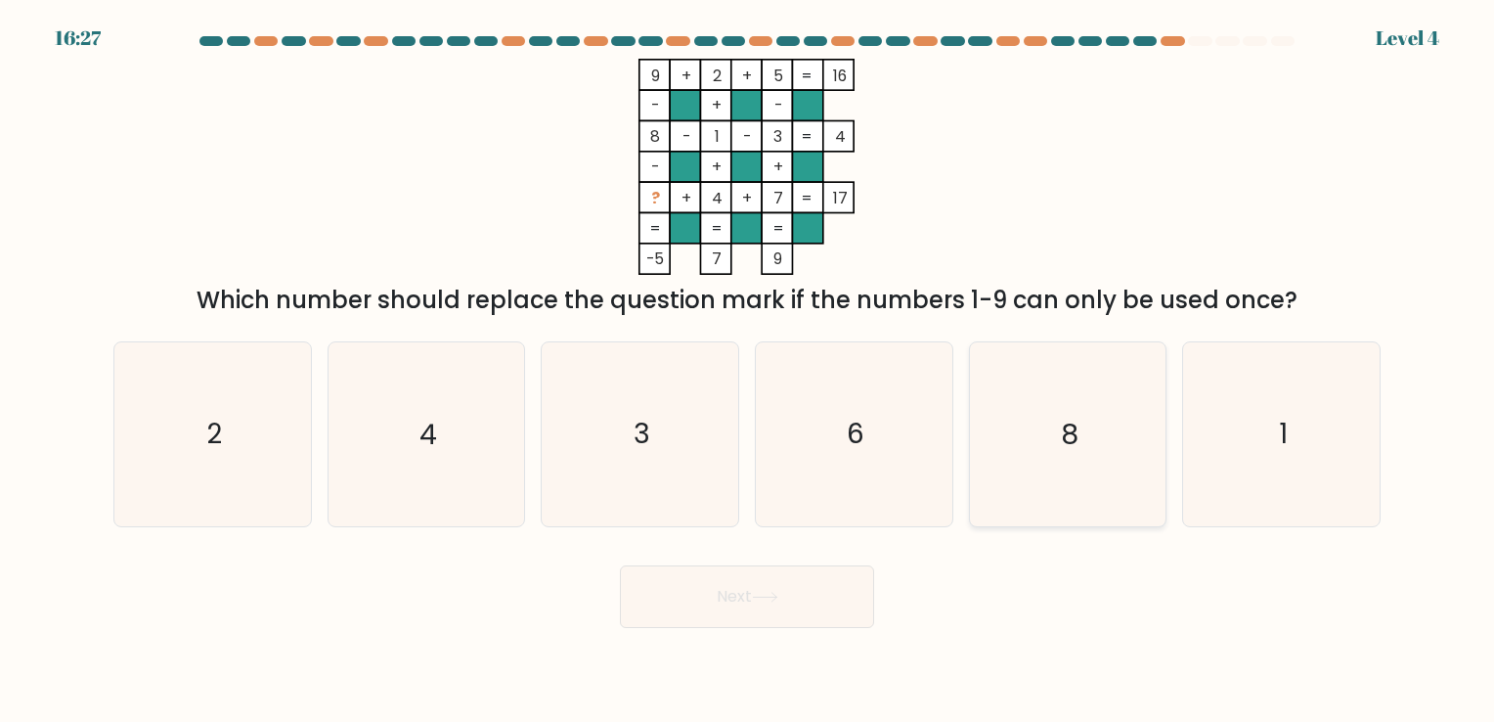
click at [1029, 443] on icon "8" at bounding box center [1067, 433] width 183 height 183
click at [748, 371] on input "e. 8" at bounding box center [747, 366] width 1 height 10
radio input "true"
click at [826, 597] on button "Next" at bounding box center [747, 596] width 254 height 63
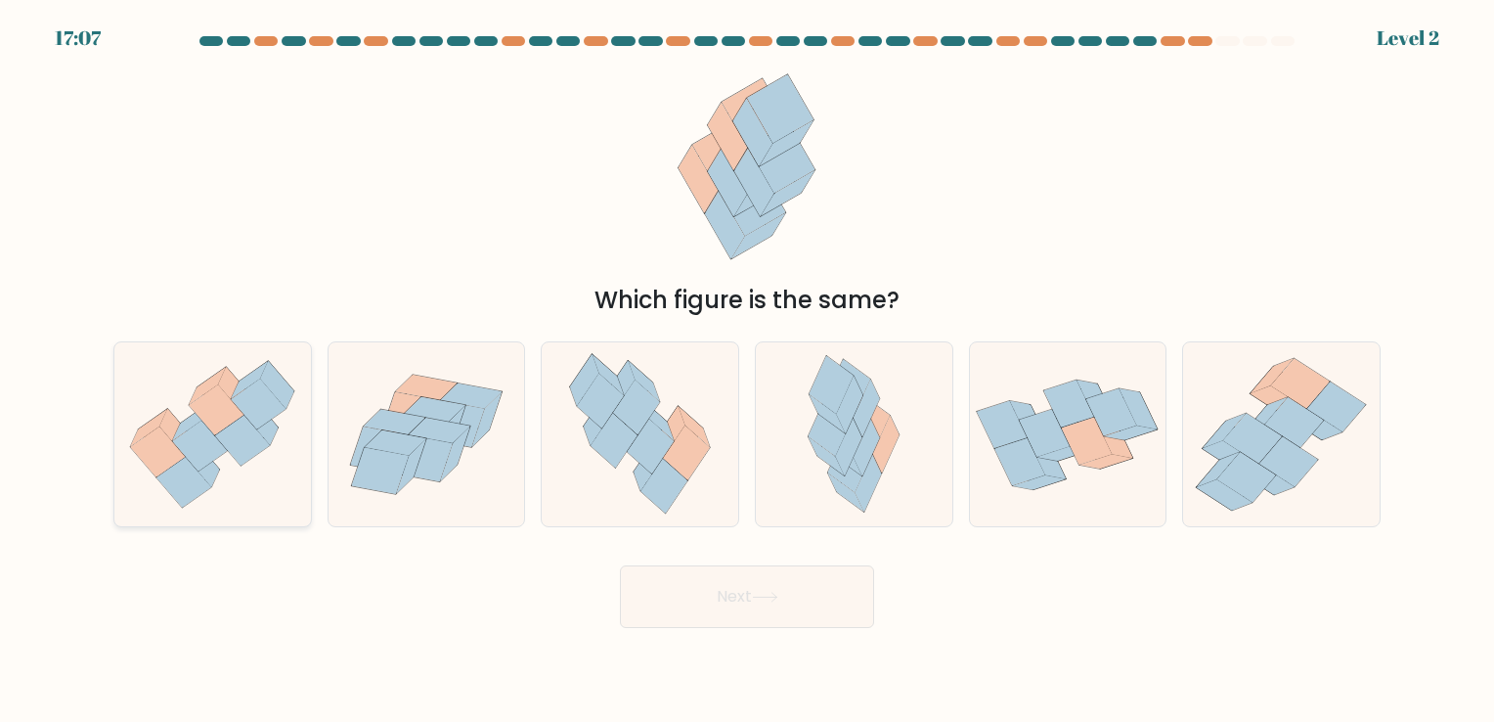
click at [241, 453] on icon at bounding box center [242, 441] width 55 height 51
click at [747, 371] on input "a." at bounding box center [747, 366] width 1 height 10
radio input "true"
click at [241, 453] on icon at bounding box center [242, 441] width 55 height 50
click at [747, 371] on input "a." at bounding box center [747, 366] width 1 height 10
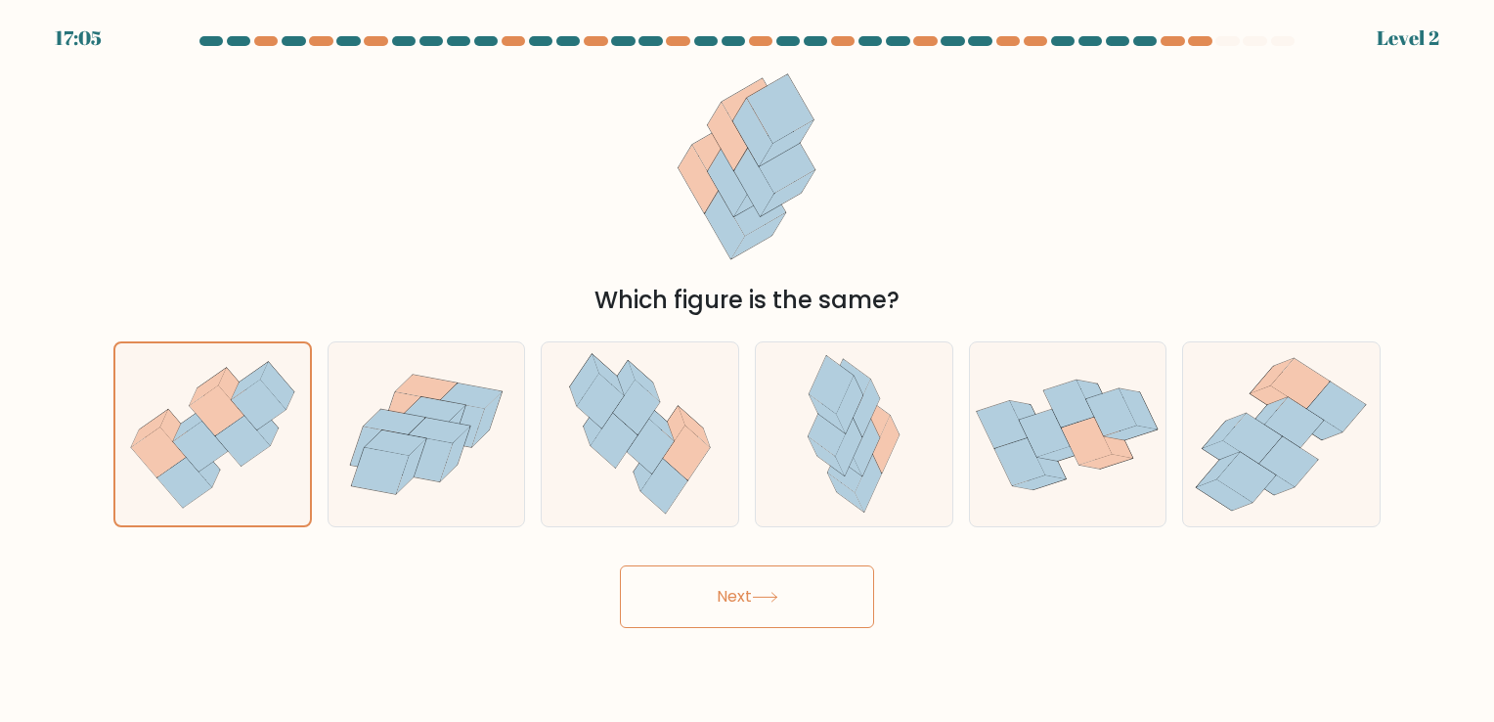
click at [729, 600] on button "Next" at bounding box center [747, 596] width 254 height 63
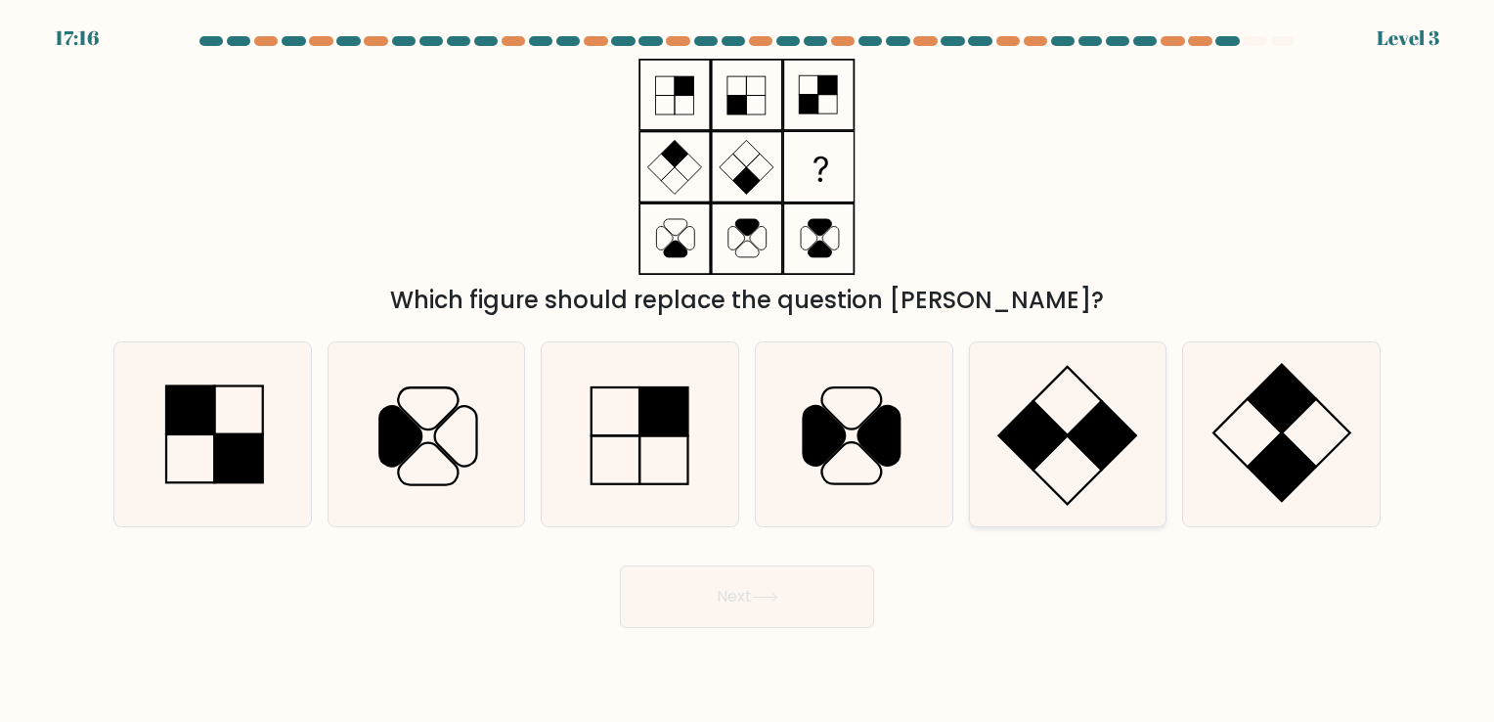
click at [1086, 454] on rect at bounding box center [1068, 469] width 68 height 68
click at [748, 371] on input "e." at bounding box center [747, 366] width 1 height 10
radio input "true"
click at [728, 583] on button "Next" at bounding box center [747, 596] width 254 height 63
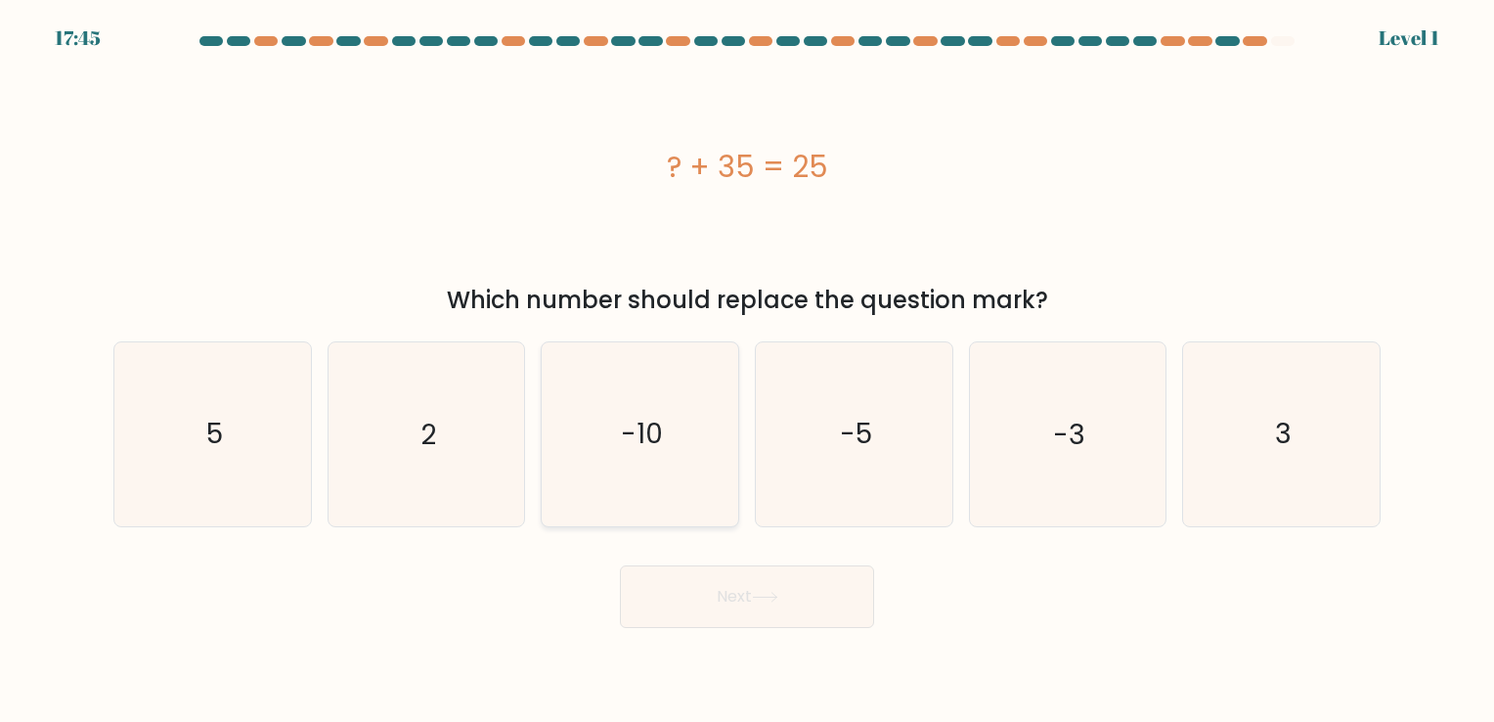
click at [685, 452] on icon "-10" at bounding box center [640, 433] width 183 height 183
click at [747, 371] on input "c. -10" at bounding box center [747, 366] width 1 height 10
radio input "true"
click at [685, 452] on icon "-10" at bounding box center [640, 433] width 181 height 181
click at [747, 371] on input "c. -10" at bounding box center [747, 366] width 1 height 10
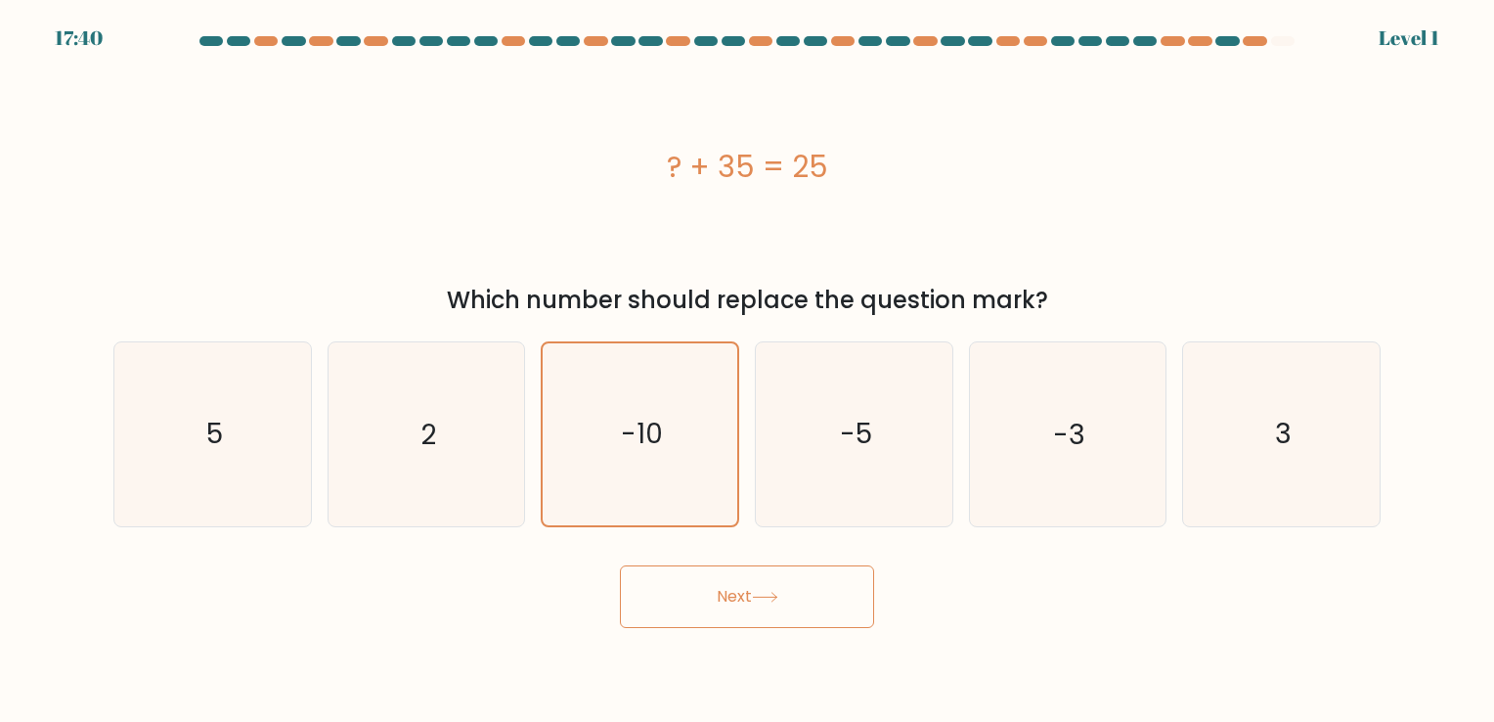
click at [719, 599] on button "Next" at bounding box center [747, 596] width 254 height 63
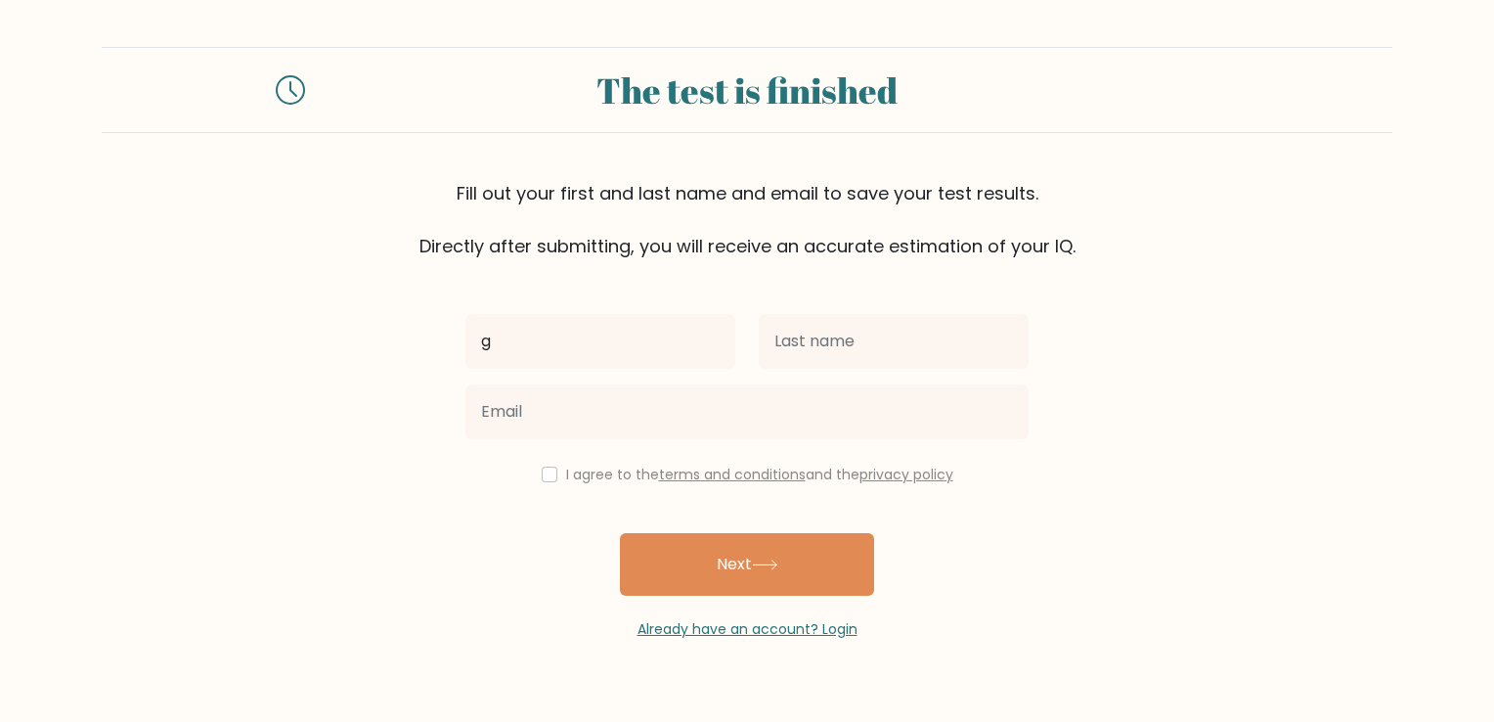
type input "Grace"
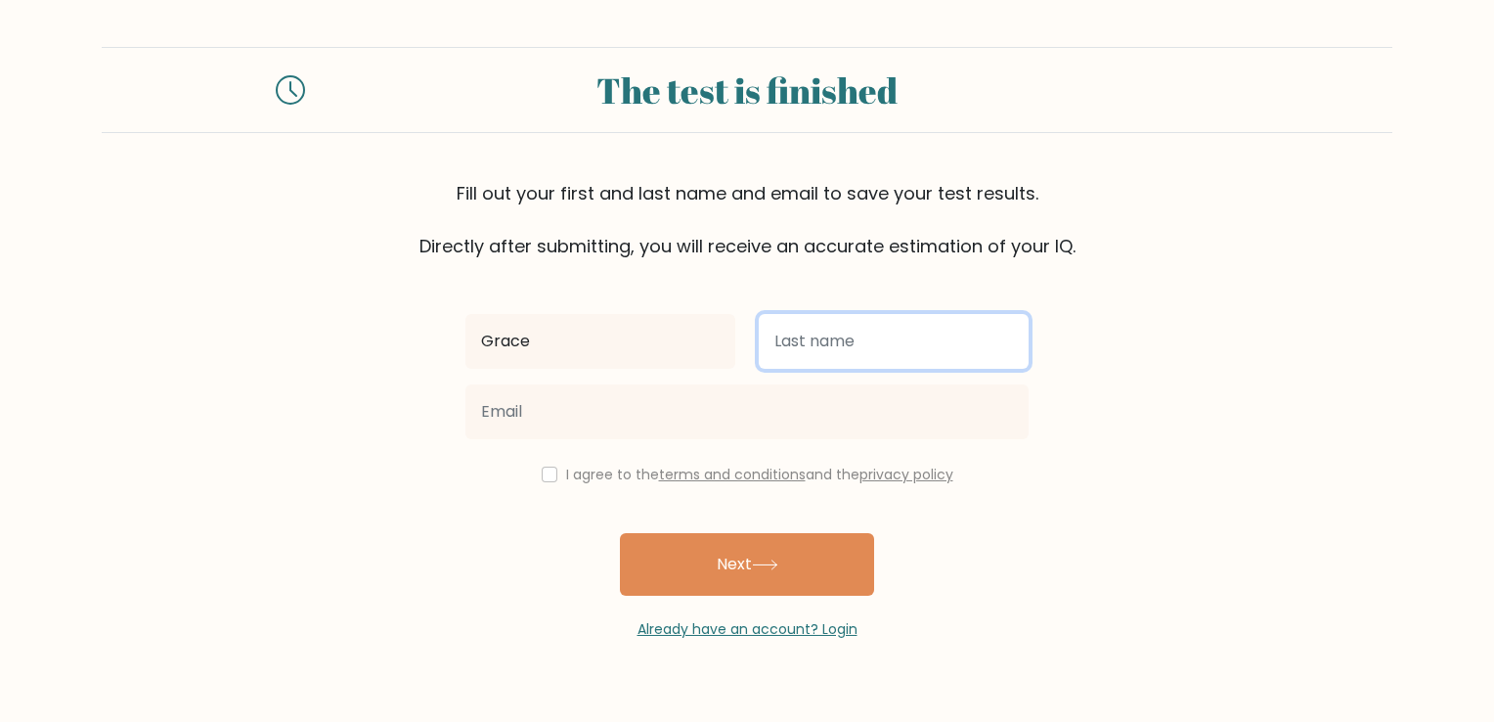
click at [831, 342] on input "text" at bounding box center [894, 341] width 270 height 55
type input "Agulto"
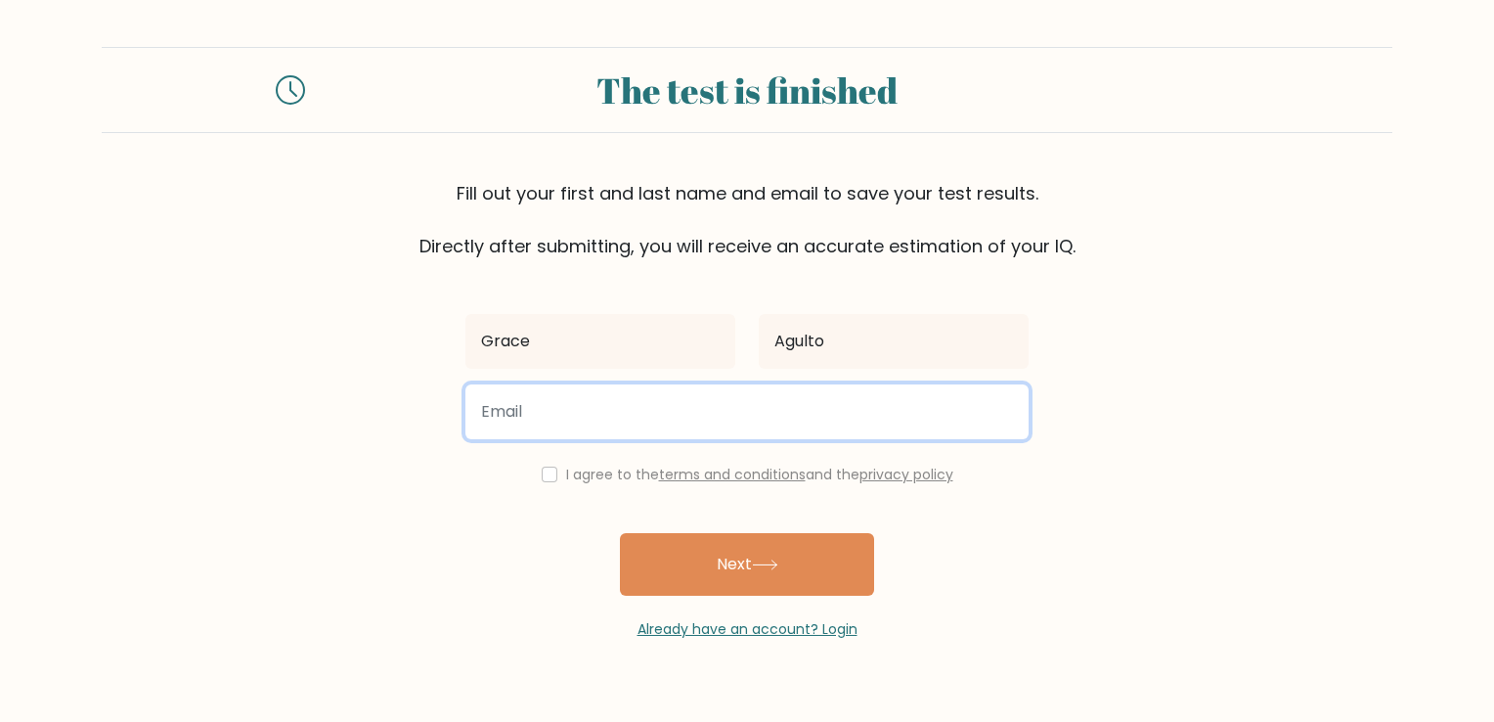
type input "agultograce48@gmail.com"
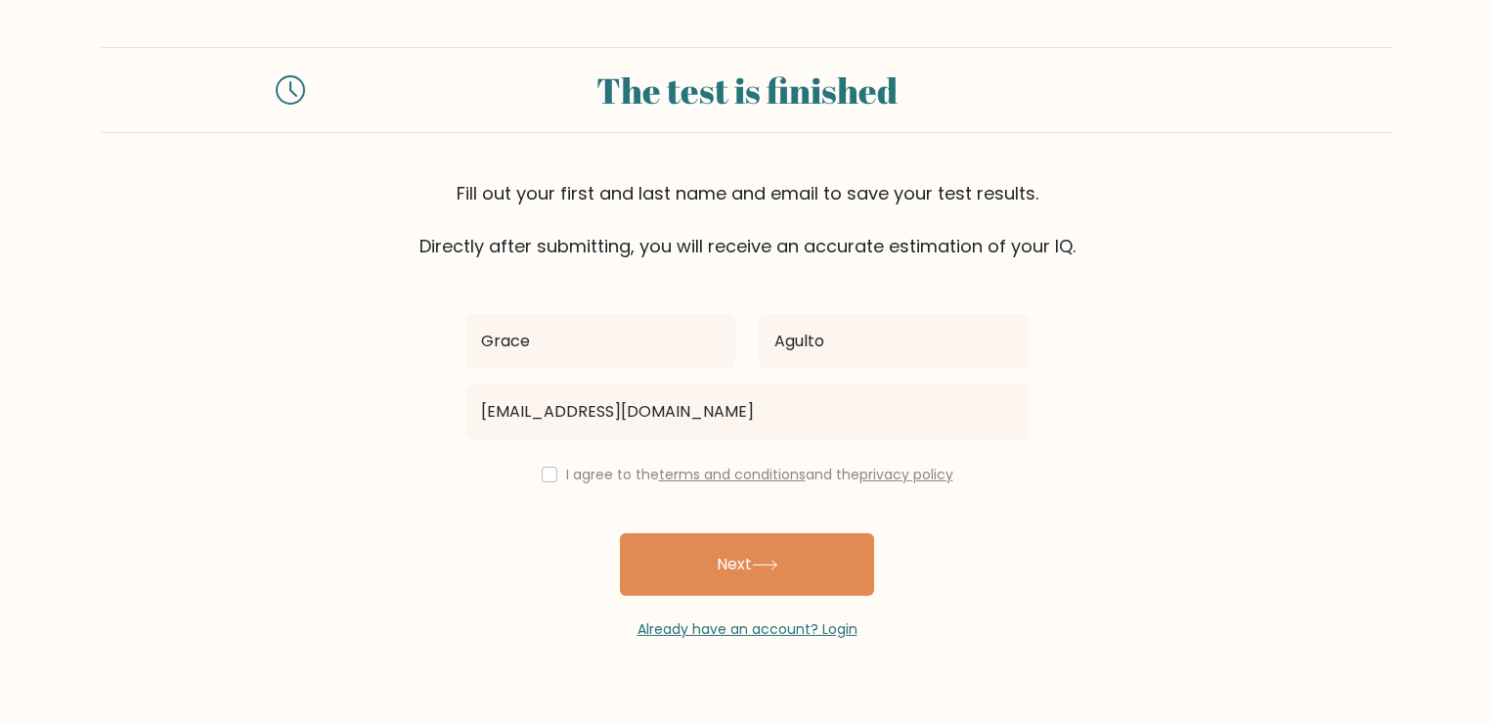
click at [554, 471] on div "I agree to the terms and conditions and the privacy policy" at bounding box center [747, 474] width 587 height 23
click at [549, 476] on input "checkbox" at bounding box center [550, 474] width 16 height 16
checkbox input "true"
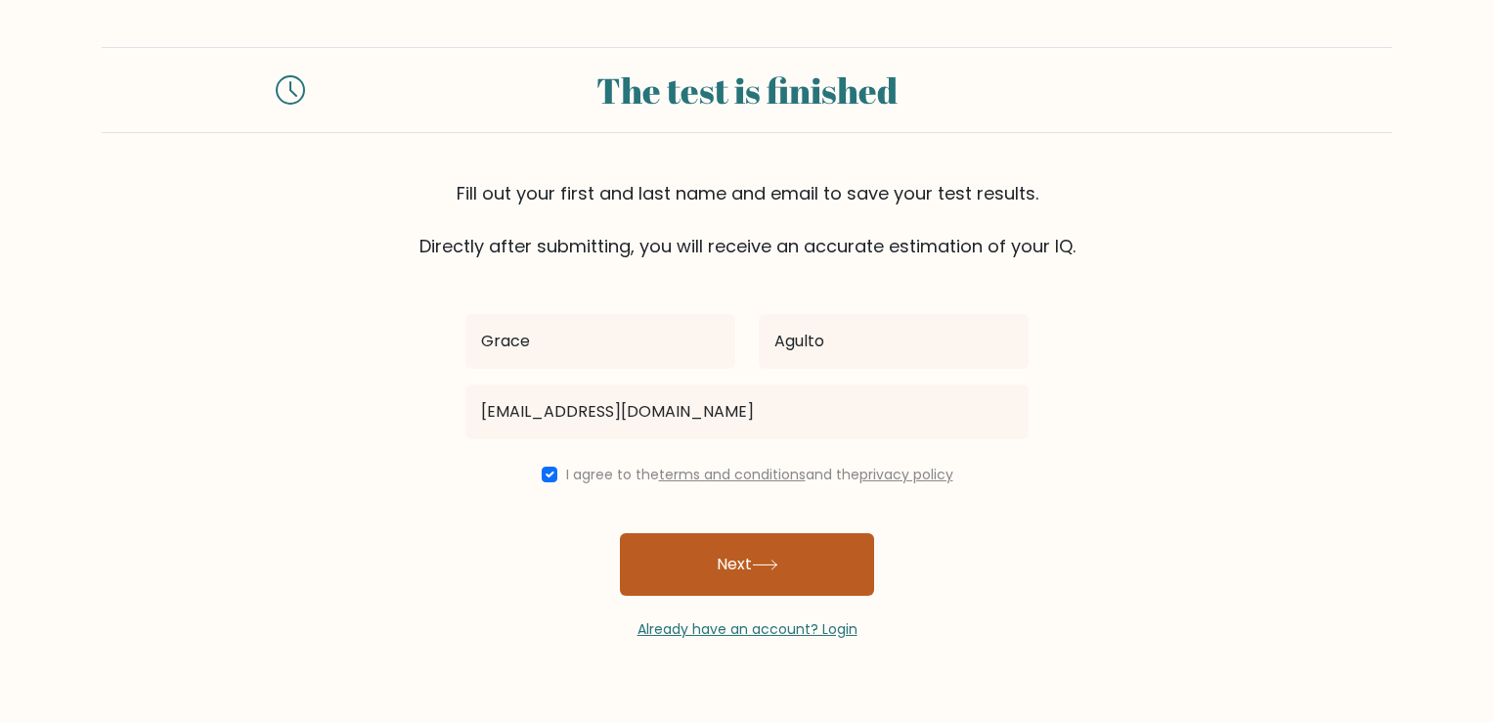
click at [659, 555] on button "Next" at bounding box center [747, 564] width 254 height 63
click at [659, 555] on div "Grace Agulto agultograce48@gmail.com I agree to the terms and conditions and th…" at bounding box center [747, 449] width 587 height 380
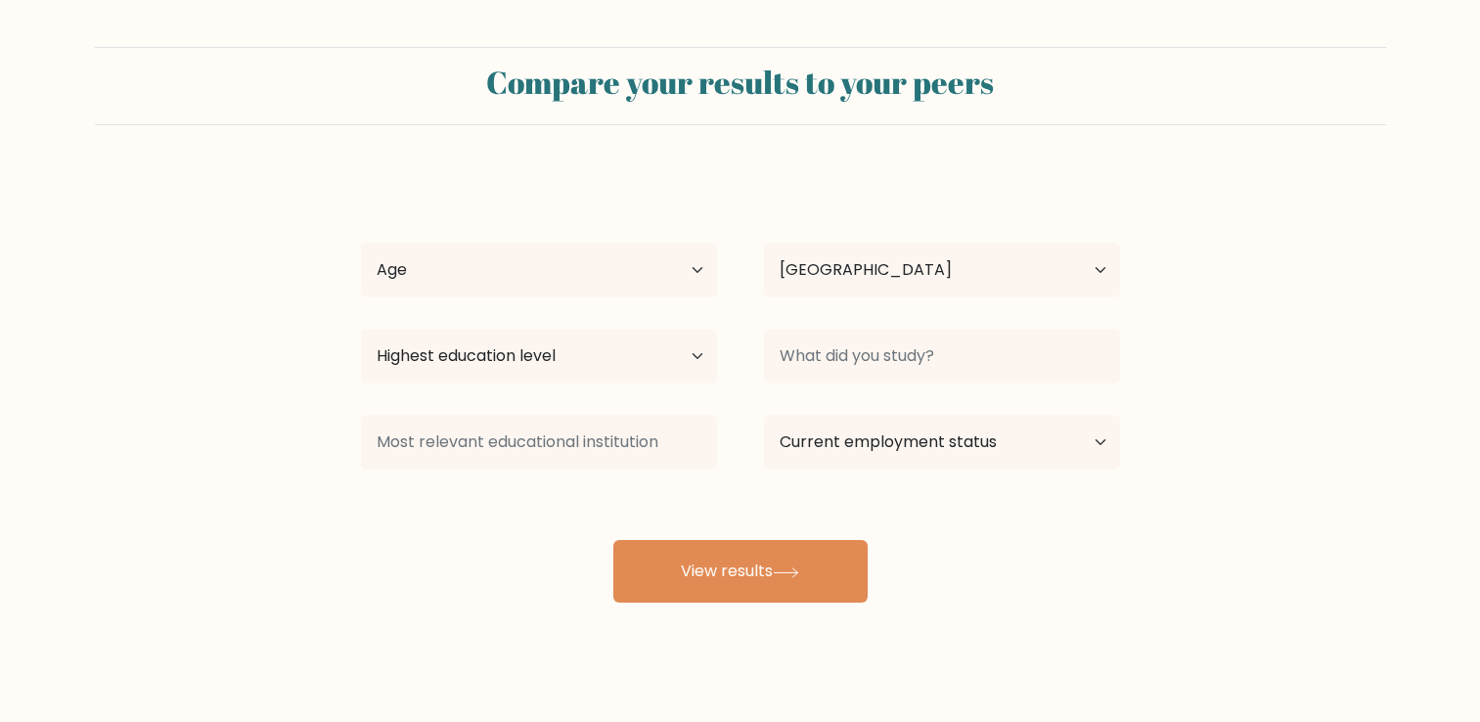
select select "PH"
click at [692, 275] on select "Age Under 18 years old 18-24 years old 25-34 years old 35-44 years old 45-54 ye…" at bounding box center [539, 270] width 356 height 55
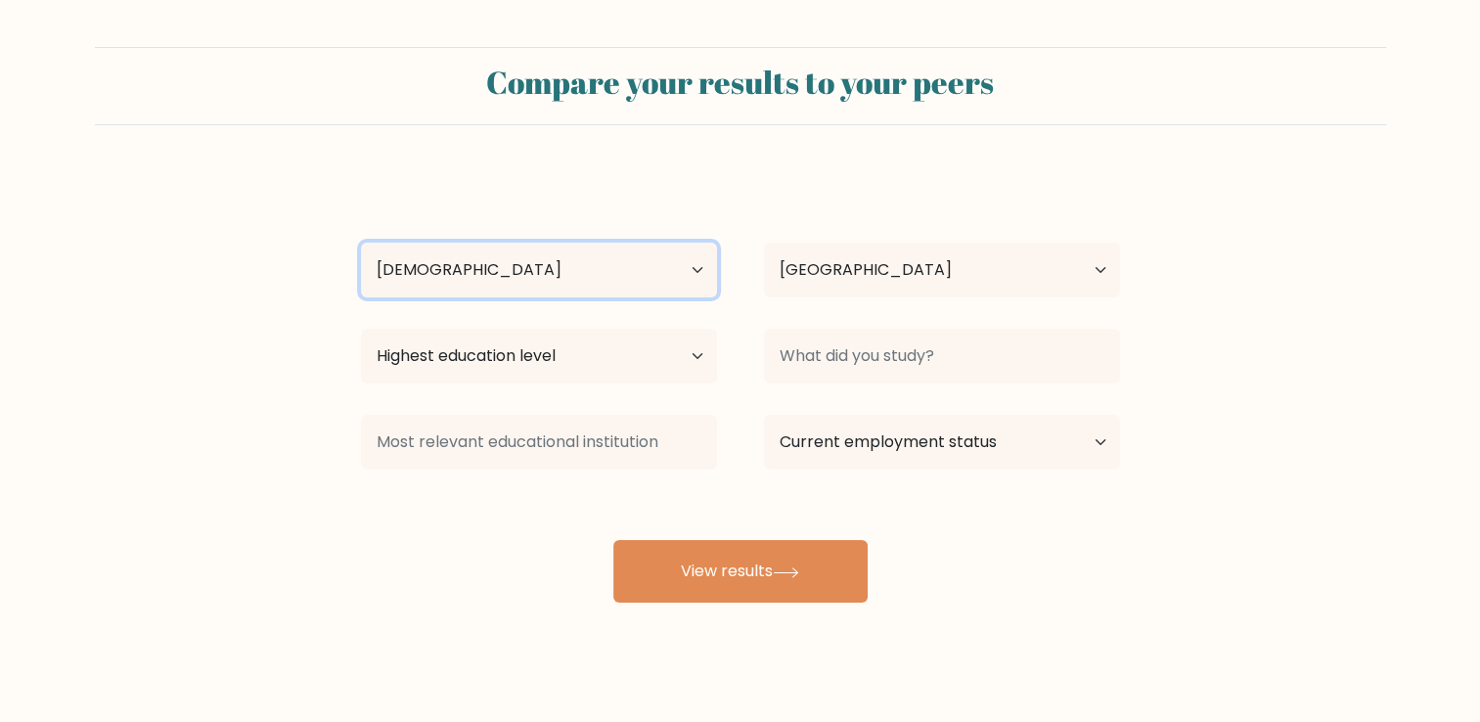
click at [361, 243] on select "Age Under 18 years old 18-24 years old 25-34 years old 35-44 years old 45-54 ye…" at bounding box center [539, 270] width 356 height 55
click at [519, 385] on div "Highest education level No schooling Primary Lower Secondary Upper Secondary Oc…" at bounding box center [538, 356] width 403 height 70
click at [706, 273] on select "Age Under 18 years old 18-24 years old 25-34 years old 35-44 years old 45-54 ye…" at bounding box center [539, 270] width 356 height 55
select select "18_24"
click at [361, 243] on select "Age Under 18 years old 18-24 years old 25-34 years old 35-44 years old 45-54 ye…" at bounding box center [539, 270] width 356 height 55
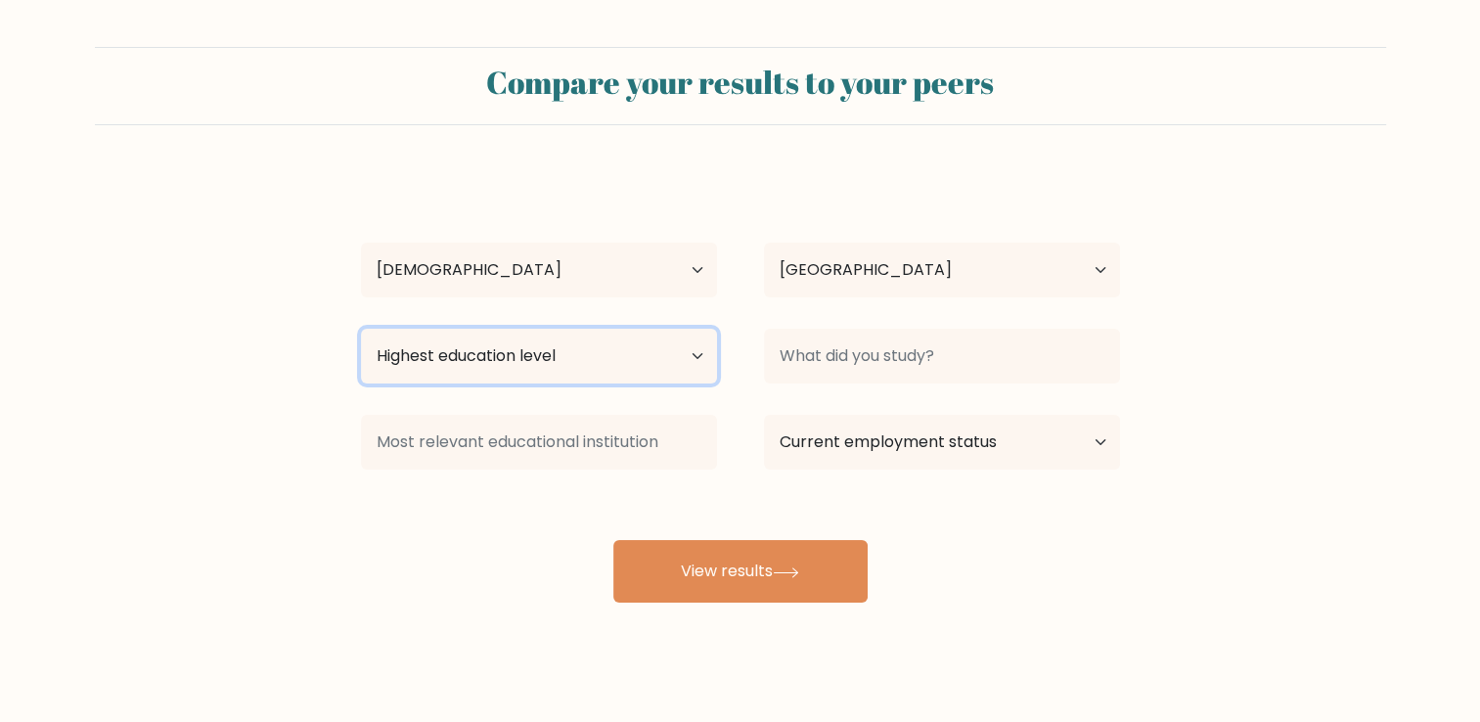
click at [583, 357] on select "Highest education level No schooling Primary Lower Secondary Upper Secondary Oc…" at bounding box center [539, 356] width 356 height 55
select select "bachelors_degree"
click at [361, 329] on select "Highest education level No schooling Primary Lower Secondary Upper Secondary Oc…" at bounding box center [539, 356] width 356 height 55
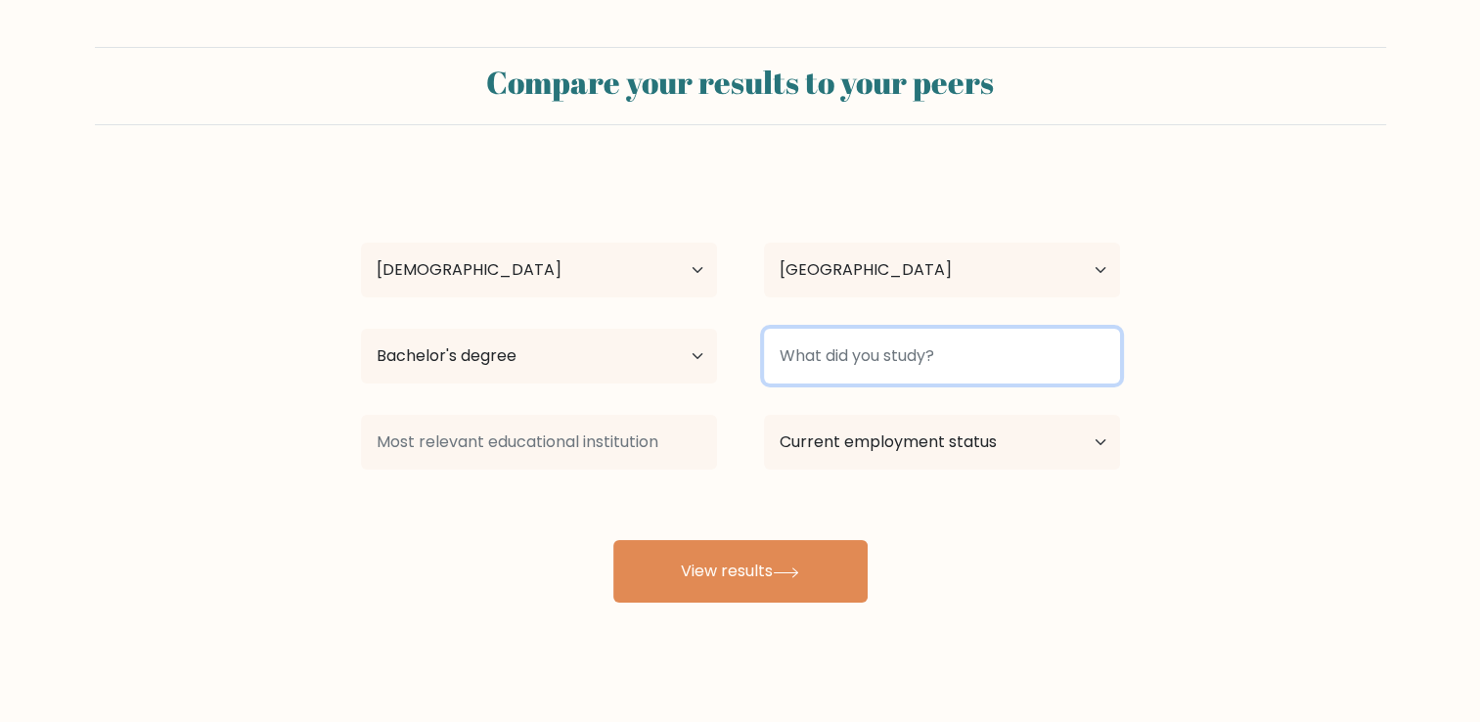
click at [859, 367] on input at bounding box center [942, 356] width 356 height 55
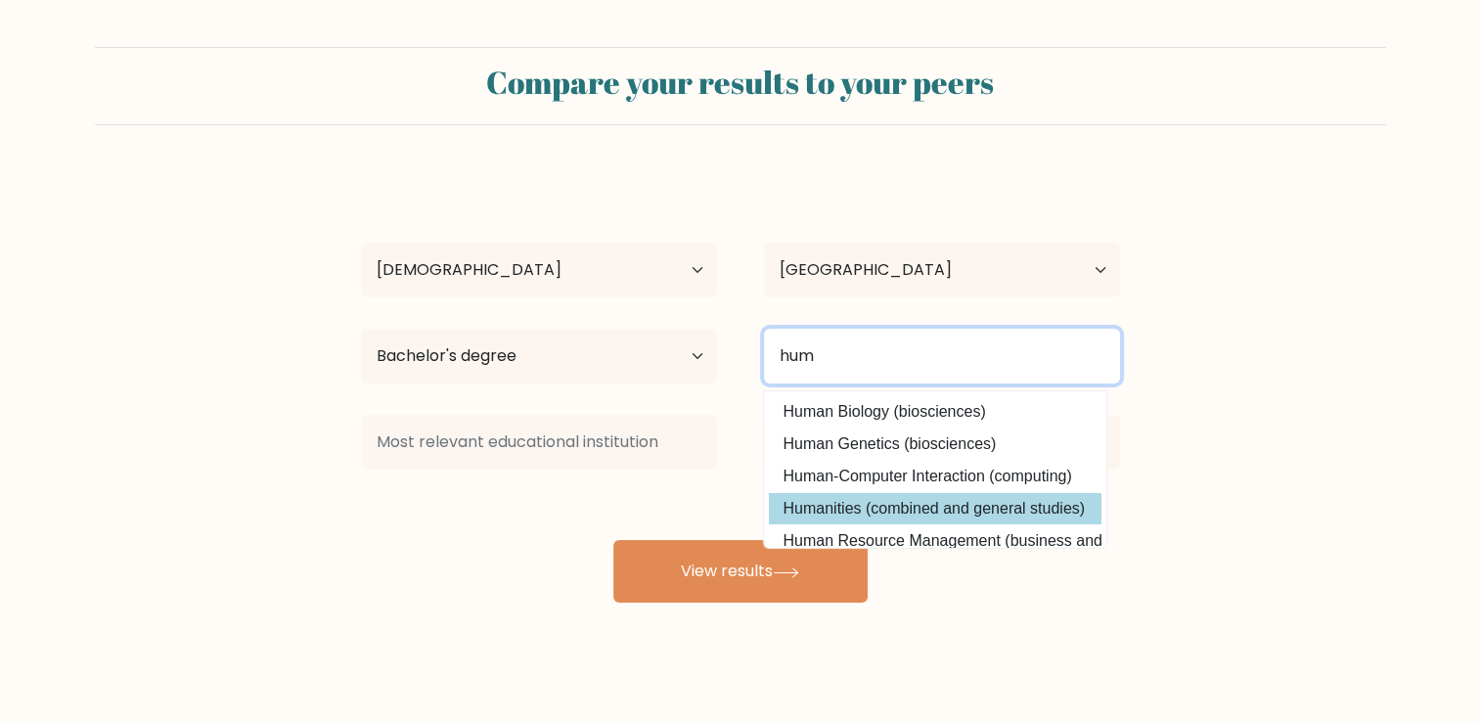
type input "hum"
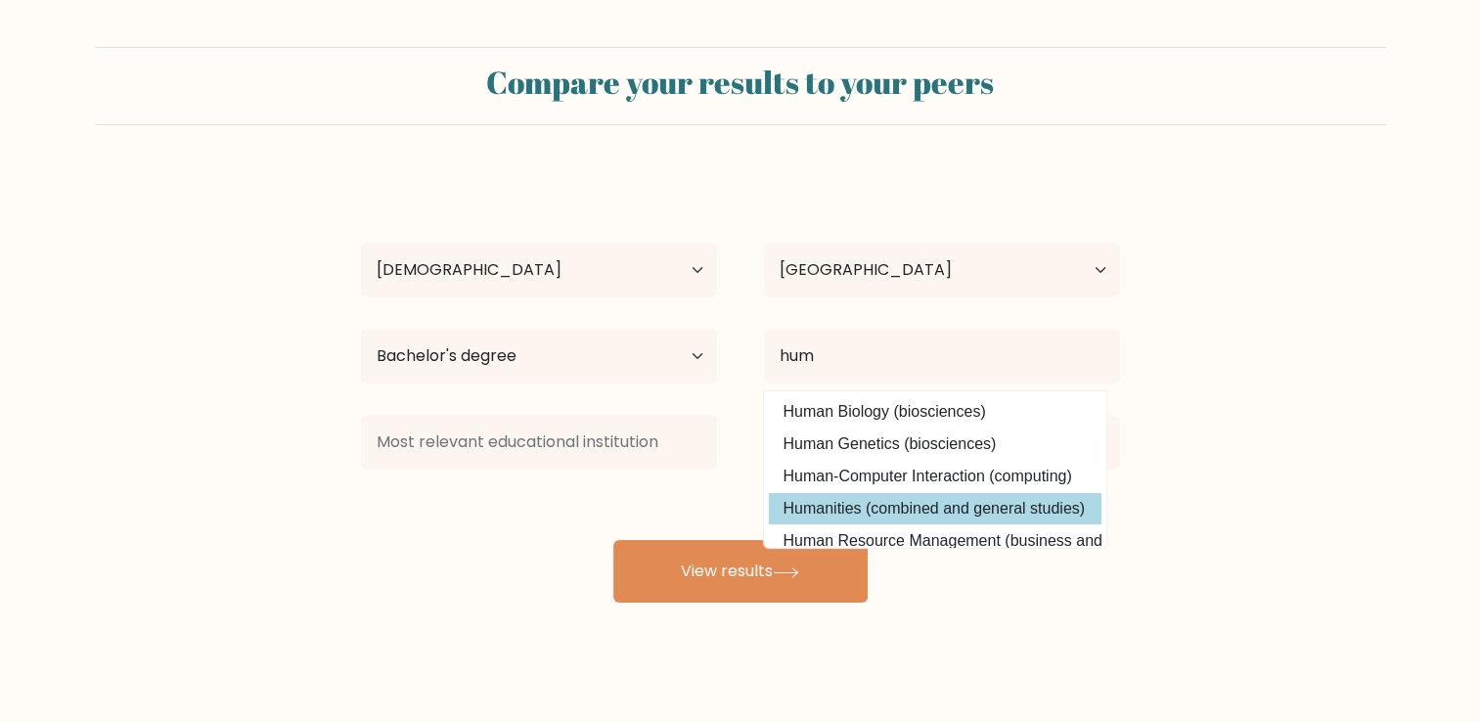
click at [915, 495] on div "Grace Agulto Age Under 18 years old 18-24 years old 25-34 years old 35-44 years…" at bounding box center [740, 387] width 782 height 430
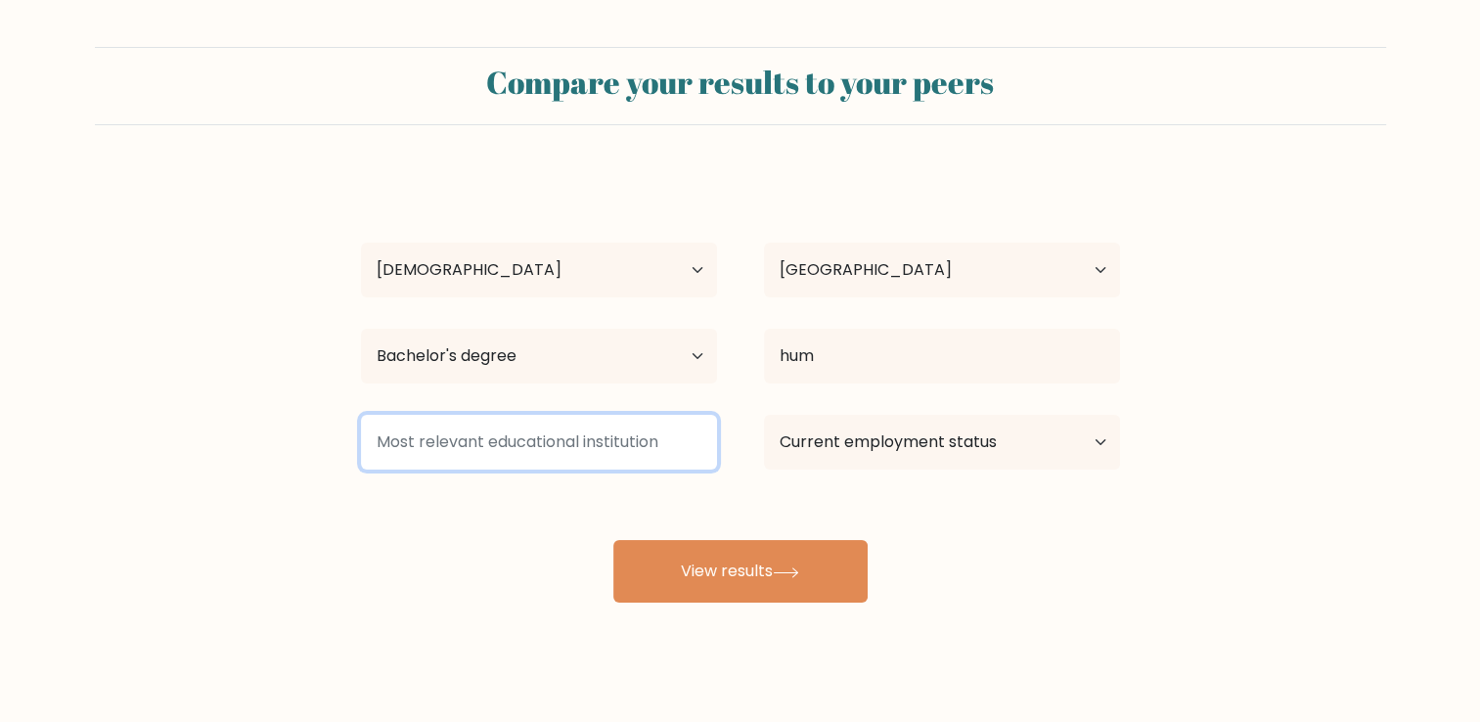
click at [581, 442] on input at bounding box center [539, 442] width 356 height 55
type input "ama university"
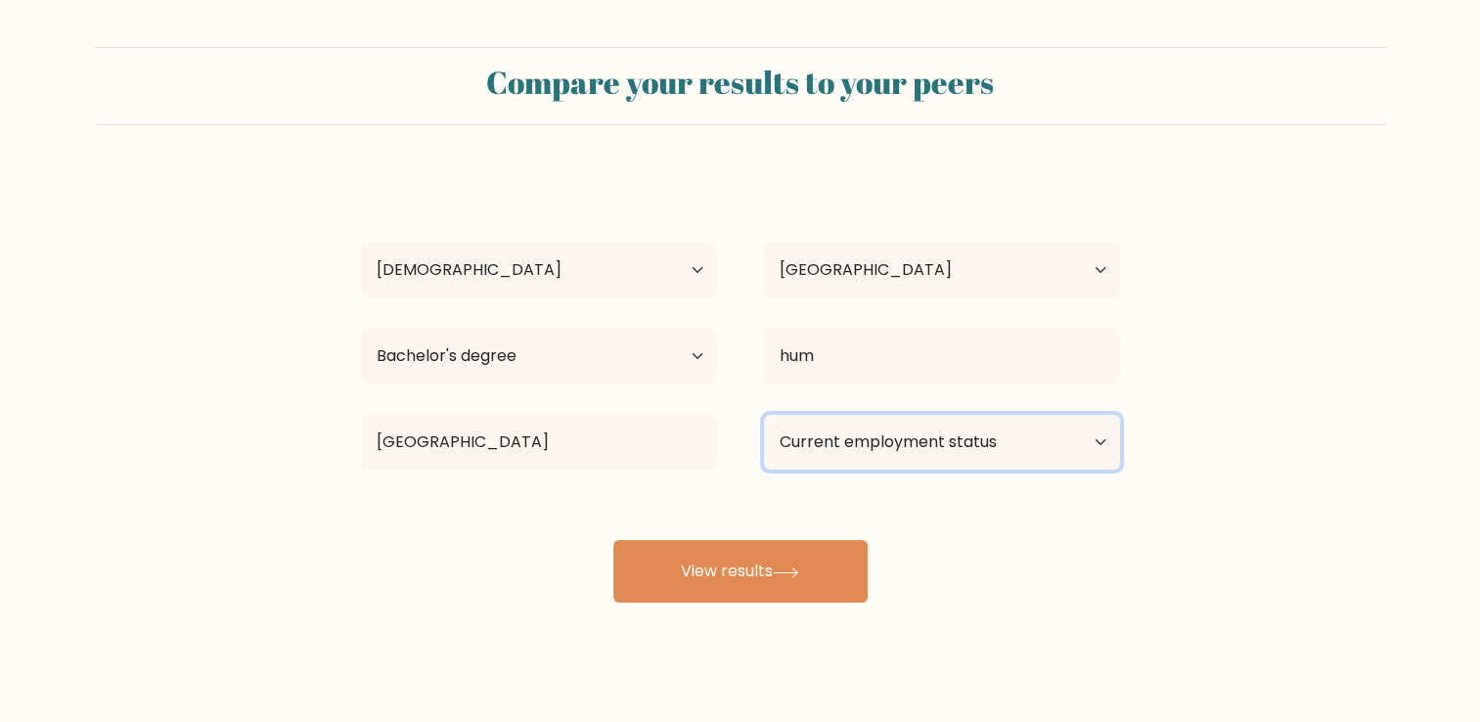
click at [914, 439] on select "Current employment status Employed Student Retired Other / prefer not to answer" at bounding box center [942, 442] width 356 height 55
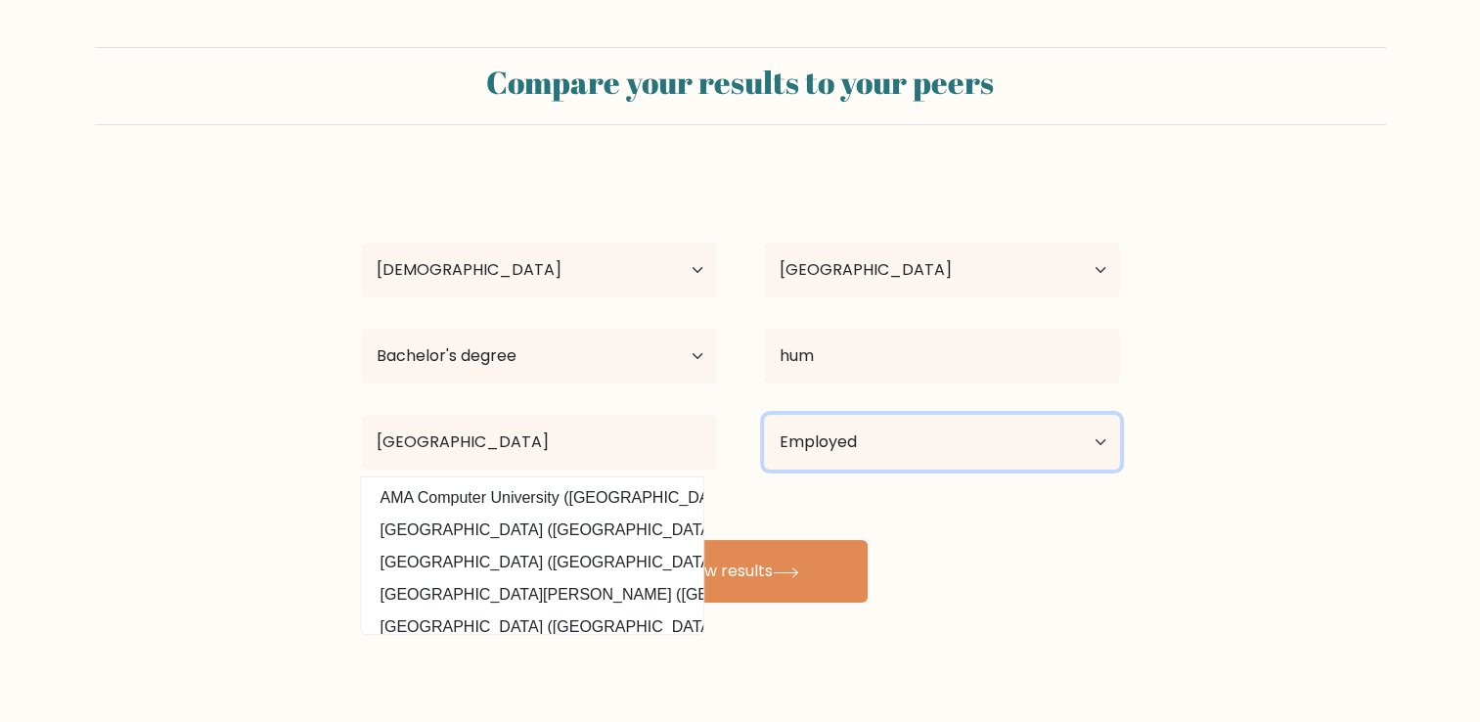
click at [764, 415] on select "Current employment status Employed Student Retired Other / prefer not to answer" at bounding box center [942, 442] width 356 height 55
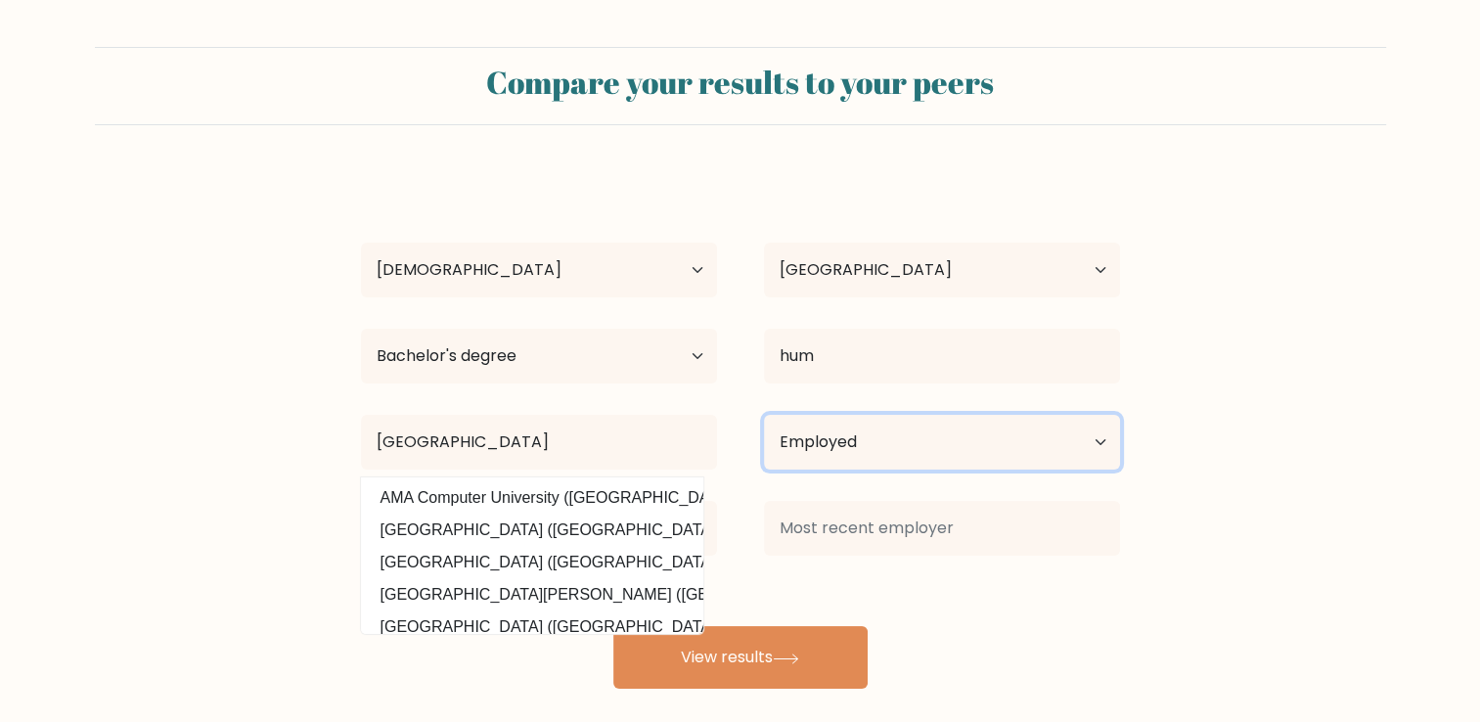
click at [1002, 448] on select "Current employment status Employed Student Retired Other / prefer not to answer" at bounding box center [942, 442] width 356 height 55
click at [764, 415] on select "Current employment status Employed Student Retired Other / prefer not to answer" at bounding box center [942, 442] width 356 height 55
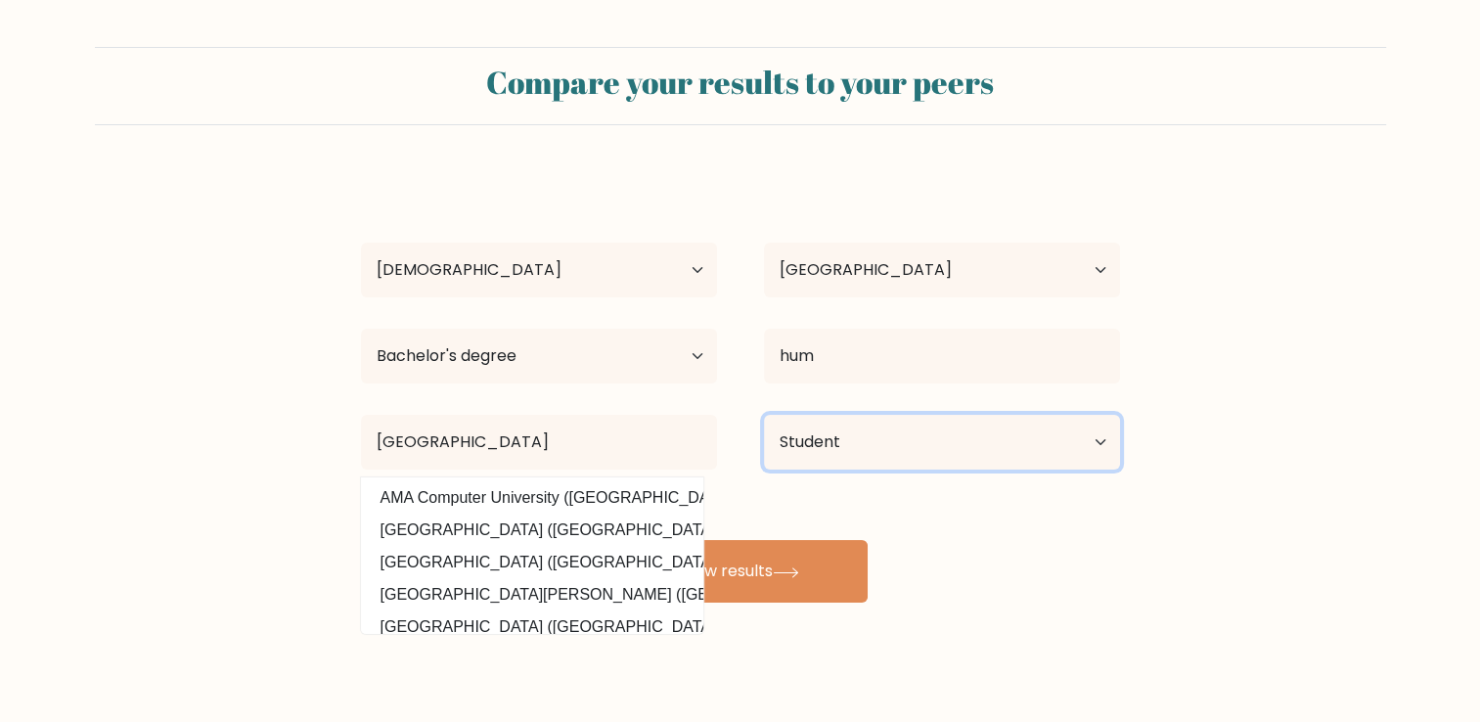
click at [970, 461] on select "Current employment status Employed Student Retired Other / prefer not to answer" at bounding box center [942, 442] width 356 height 55
select select "other"
click at [764, 415] on select "Current employment status Employed Student Retired Other / prefer not to answer" at bounding box center [942, 442] width 356 height 55
click at [950, 577] on div "Grace Agulto Age Under 18 years old 18-24 years old 25-34 years old 35-44 years…" at bounding box center [740, 387] width 782 height 430
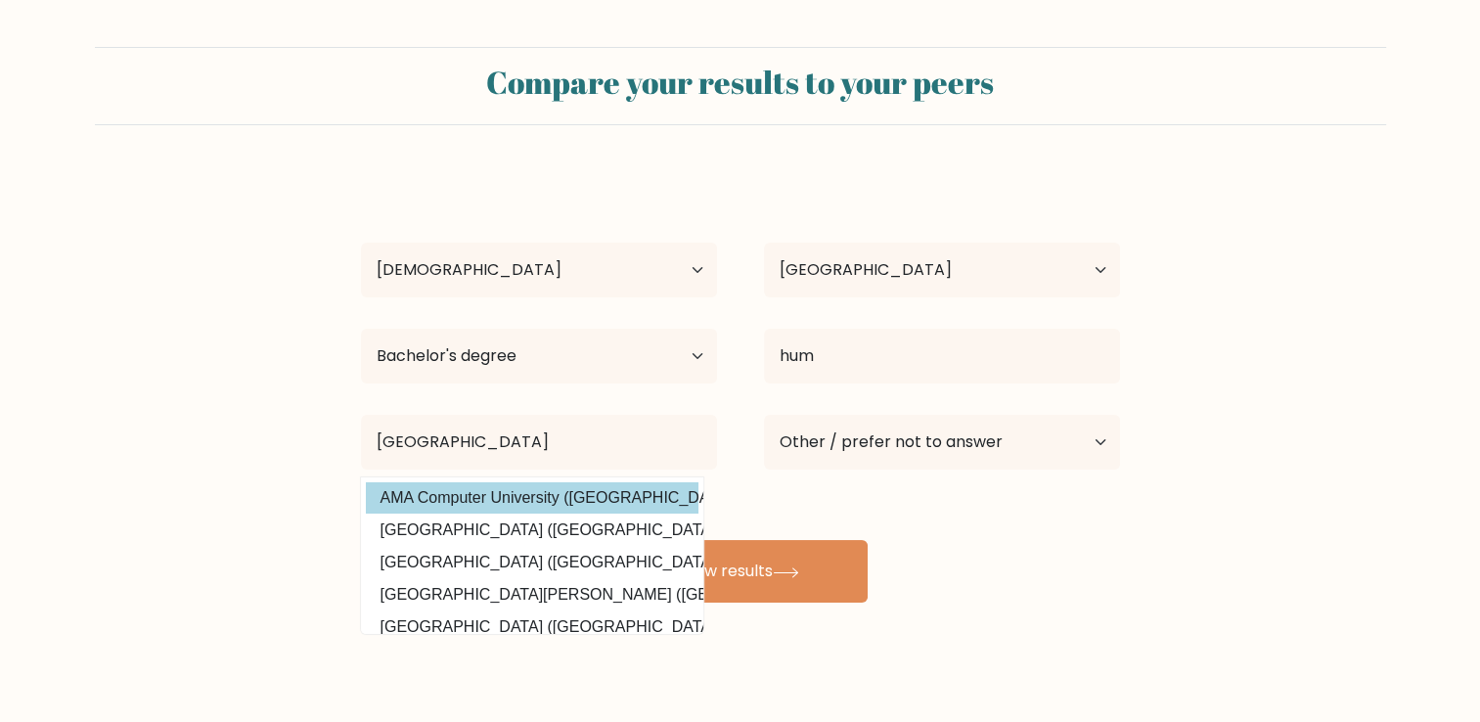
click at [640, 506] on option "AMA Computer University (Philippines)" at bounding box center [532, 497] width 333 height 31
type input "AMA Computer University"
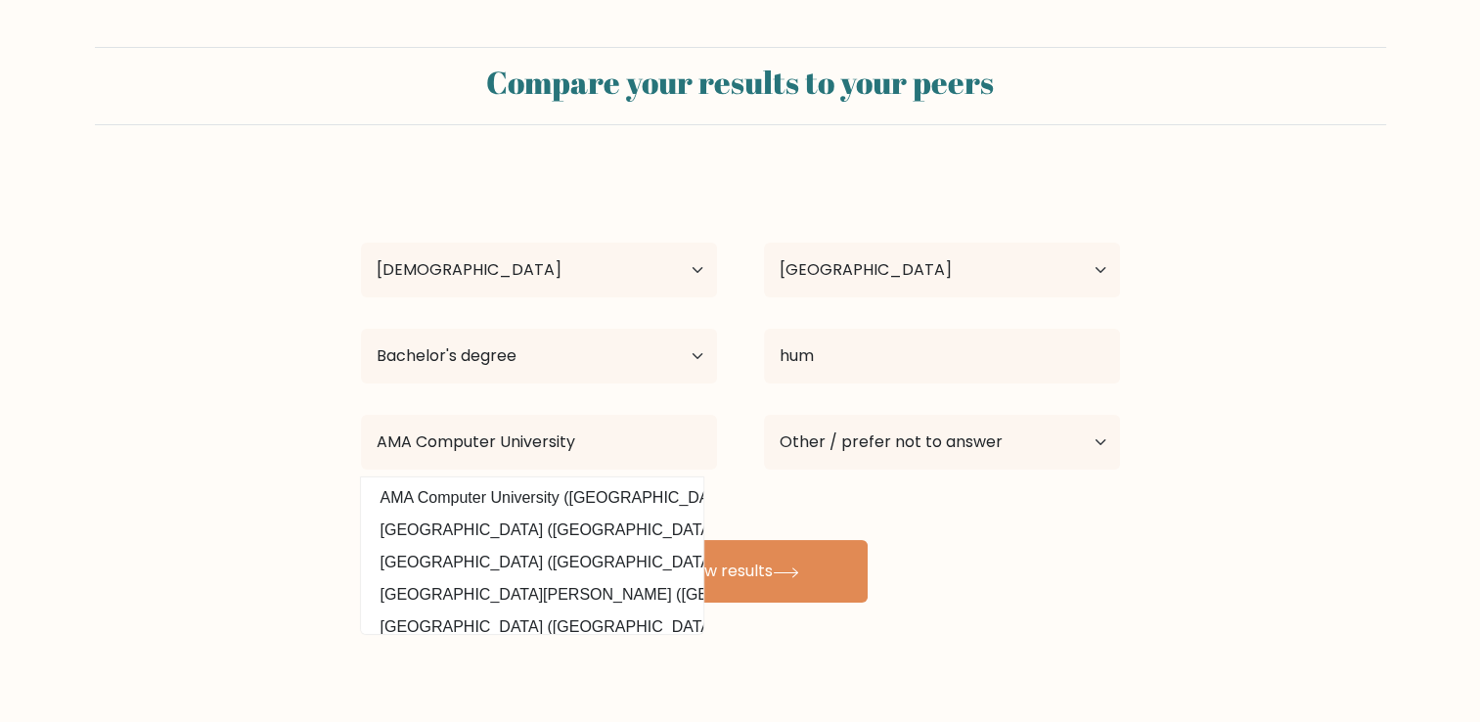
click at [640, 506] on div "Grace Agulto Age Under 18 years old 18-24 years old 25-34 years old 35-44 years…" at bounding box center [740, 387] width 782 height 430
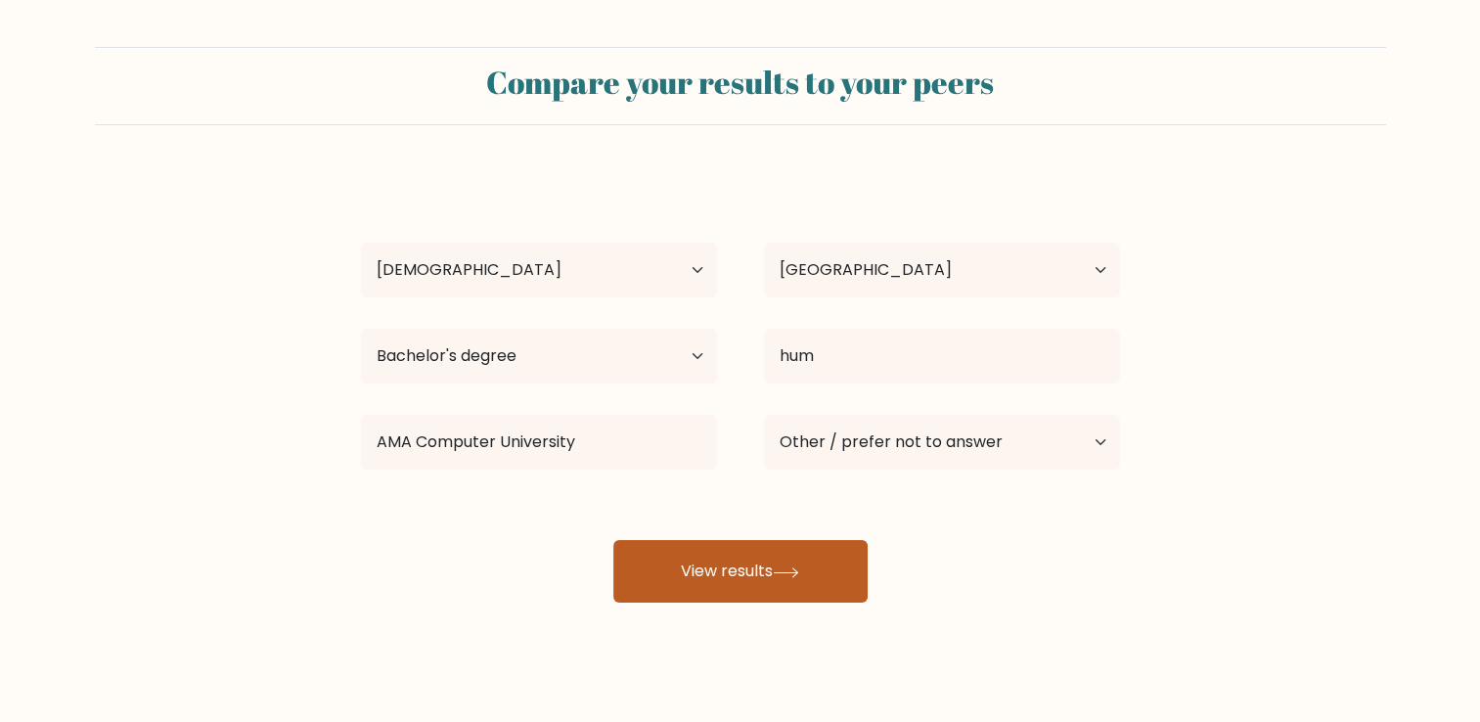
drag, startPoint x: 640, startPoint y: 506, endPoint x: 712, endPoint y: 568, distance: 95.7
click at [712, 568] on button "View results" at bounding box center [740, 571] width 254 height 63
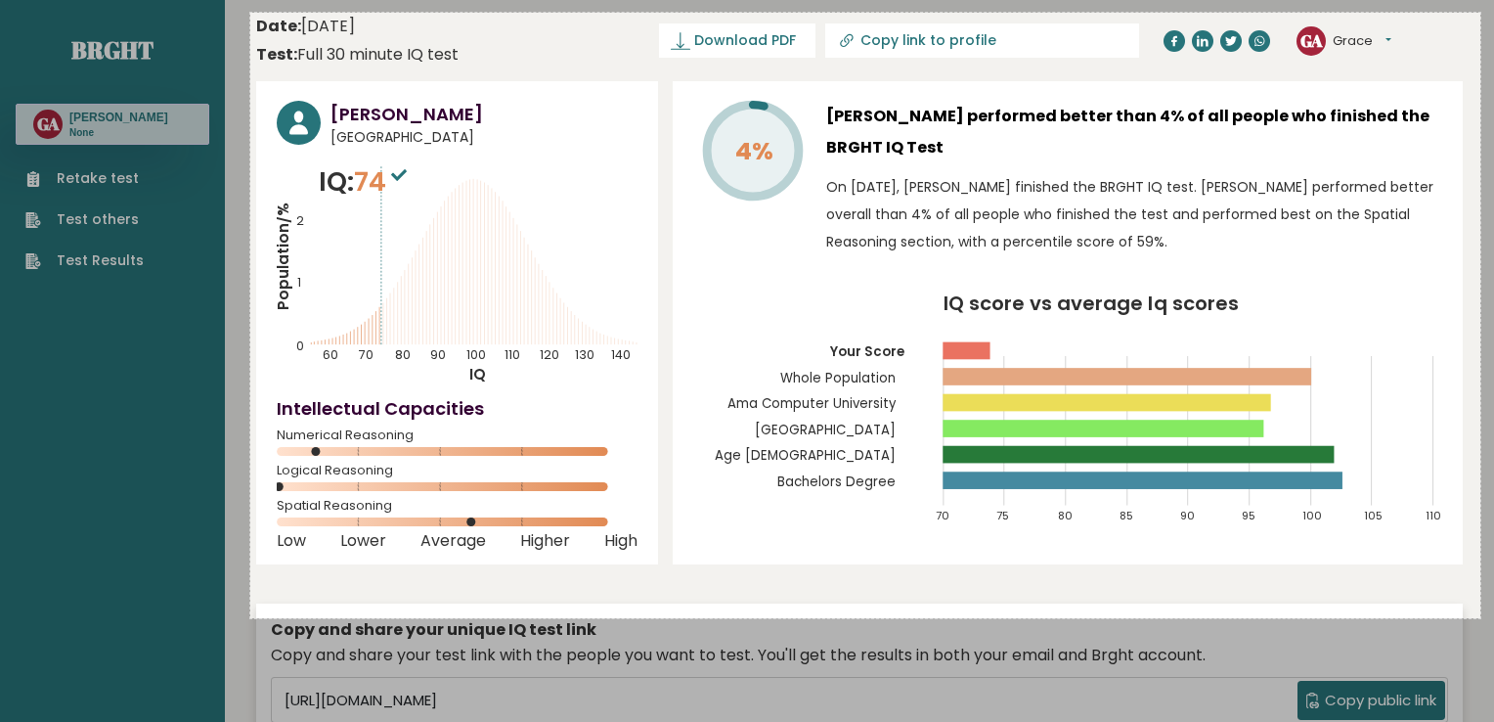
drag, startPoint x: 250, startPoint y: 13, endPoint x: 1481, endPoint y: 618, distance: 1371.2
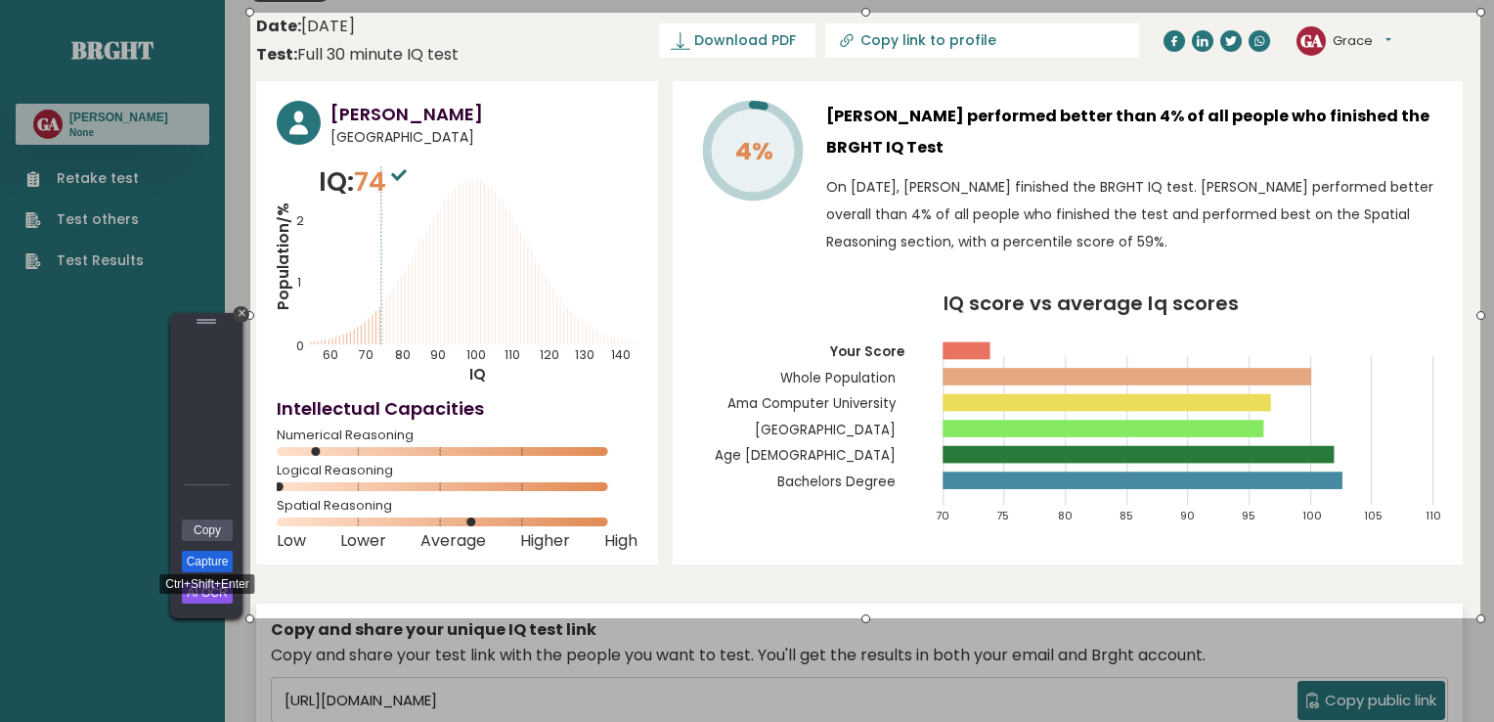
click at [227, 553] on link "Capture" at bounding box center [207, 562] width 51 height 22
